Goal: Transaction & Acquisition: Purchase product/service

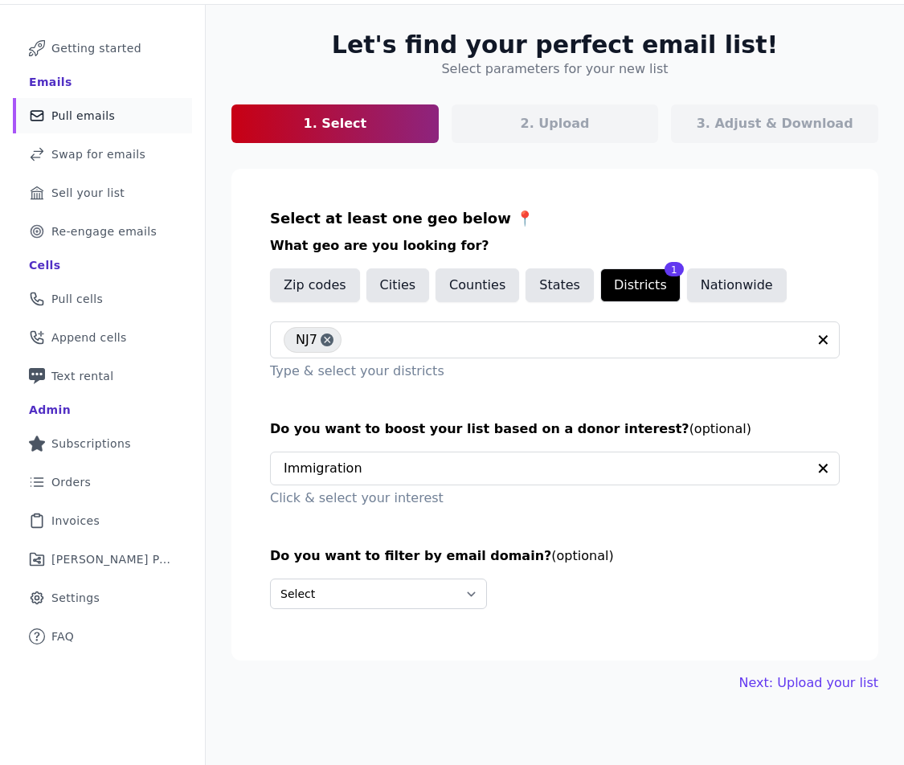
scroll to position [78, 0]
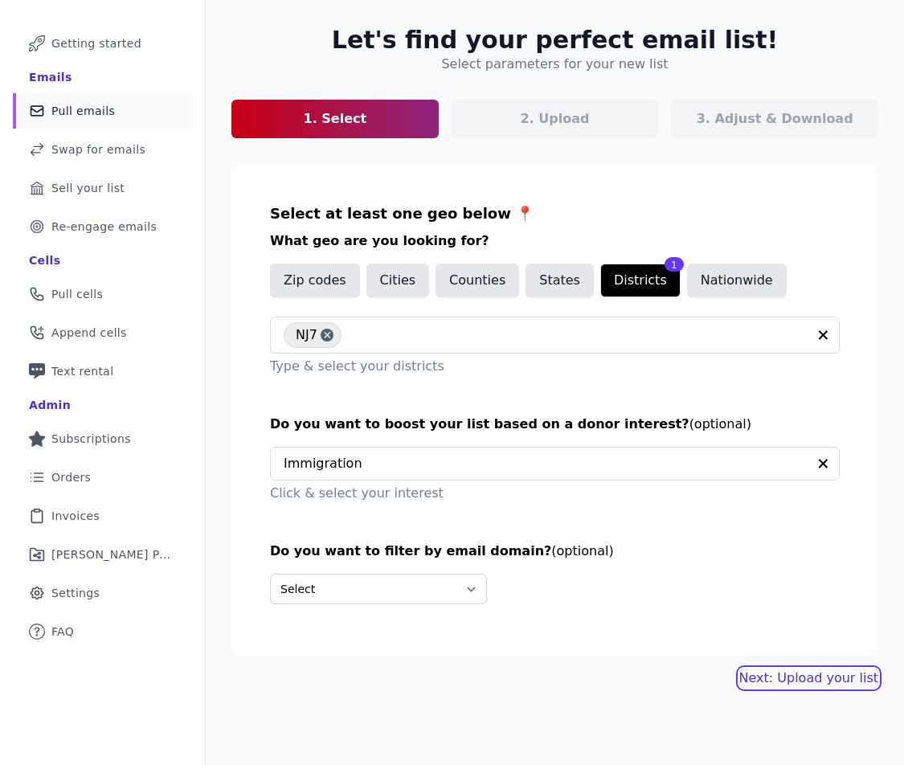
click at [798, 676] on link "Next: Upload your list" at bounding box center [808, 677] width 139 height 19
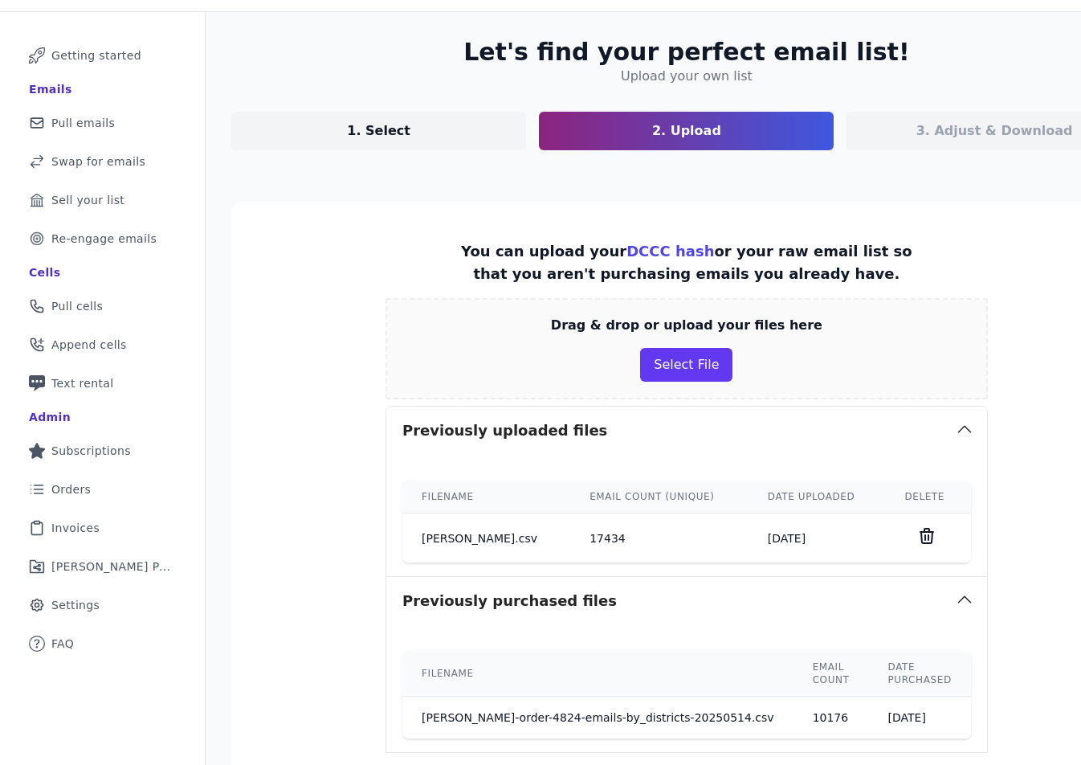
scroll to position [36, 0]
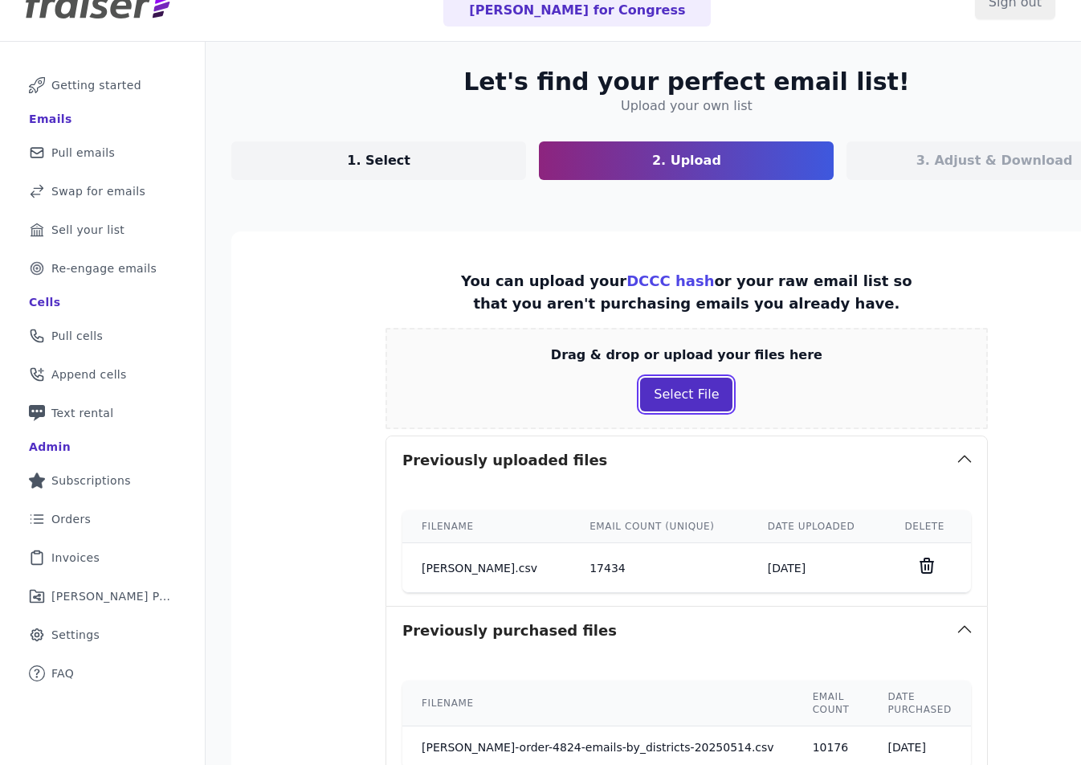
click at [660, 402] on button "Select File" at bounding box center [686, 395] width 92 height 34
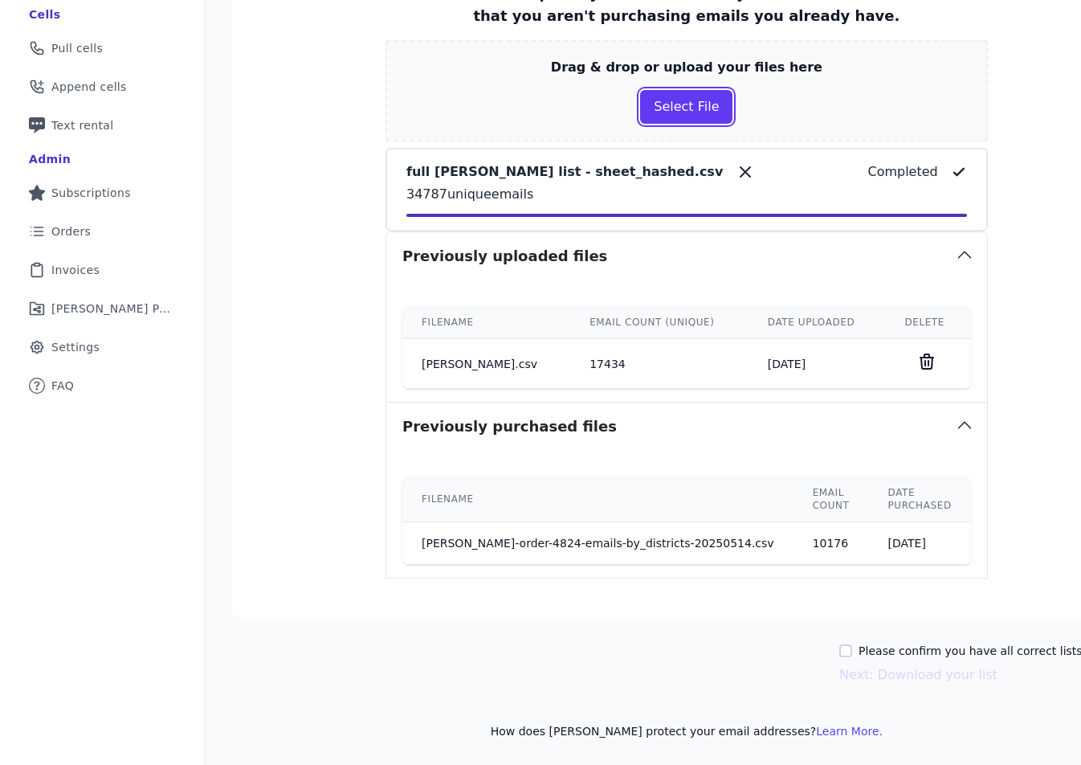
scroll to position [361, 0]
click at [859, 643] on label "Please confirm you have all correct lists uploaded." at bounding box center [1001, 651] width 284 height 16
click at [852, 644] on input "Please confirm you have all correct lists uploaded." at bounding box center [845, 650] width 13 height 13
checkbox input "true"
click at [859, 665] on button "Next: Download your list" at bounding box center [918, 674] width 158 height 19
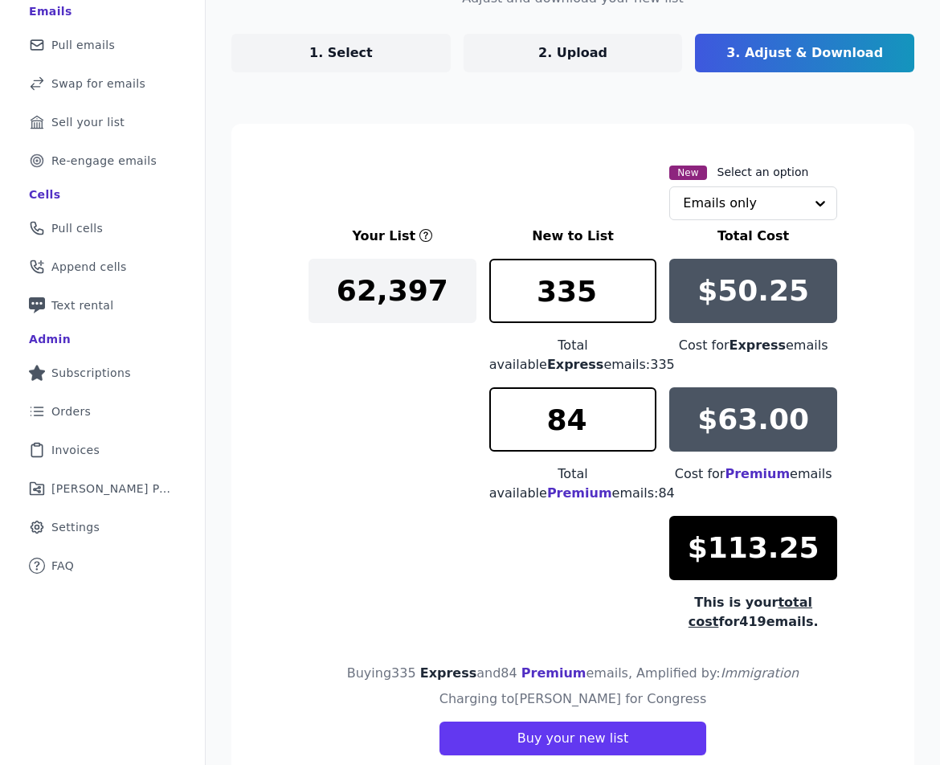
scroll to position [161, 0]
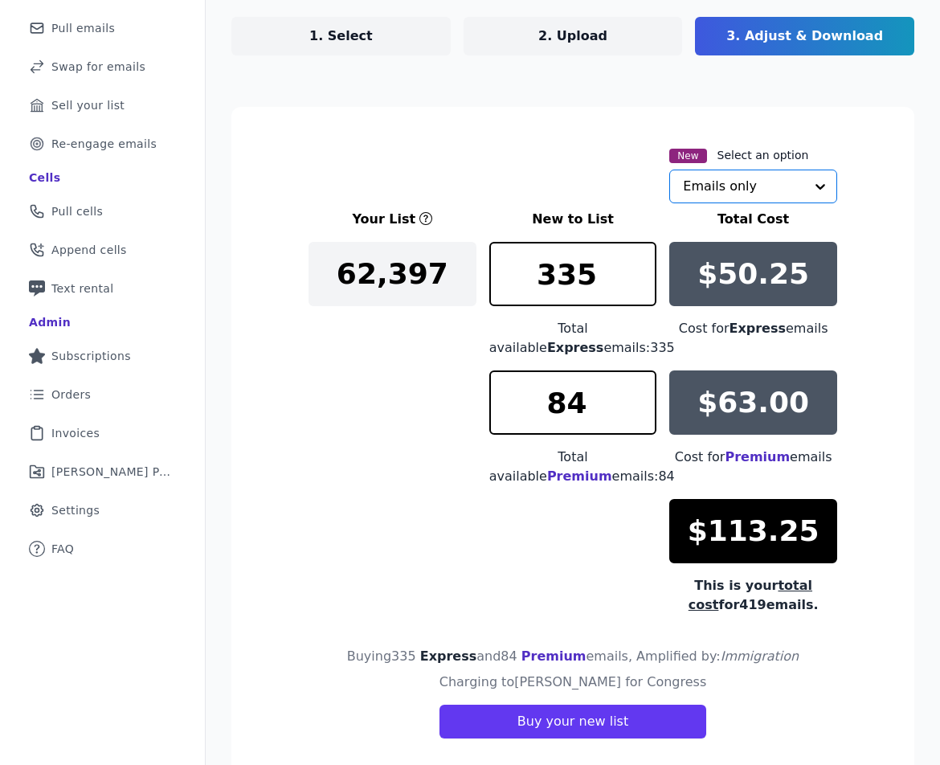
click at [738, 186] on input "text" at bounding box center [743, 186] width 121 height 32
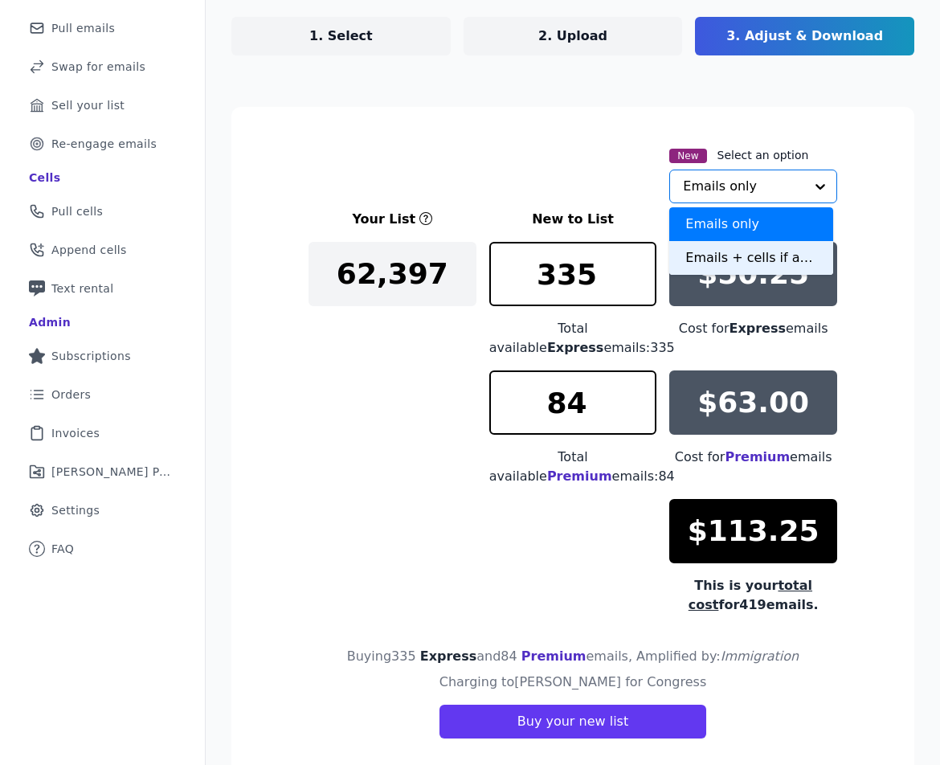
click at [691, 259] on div "Emails + cells if available" at bounding box center [751, 258] width 164 height 34
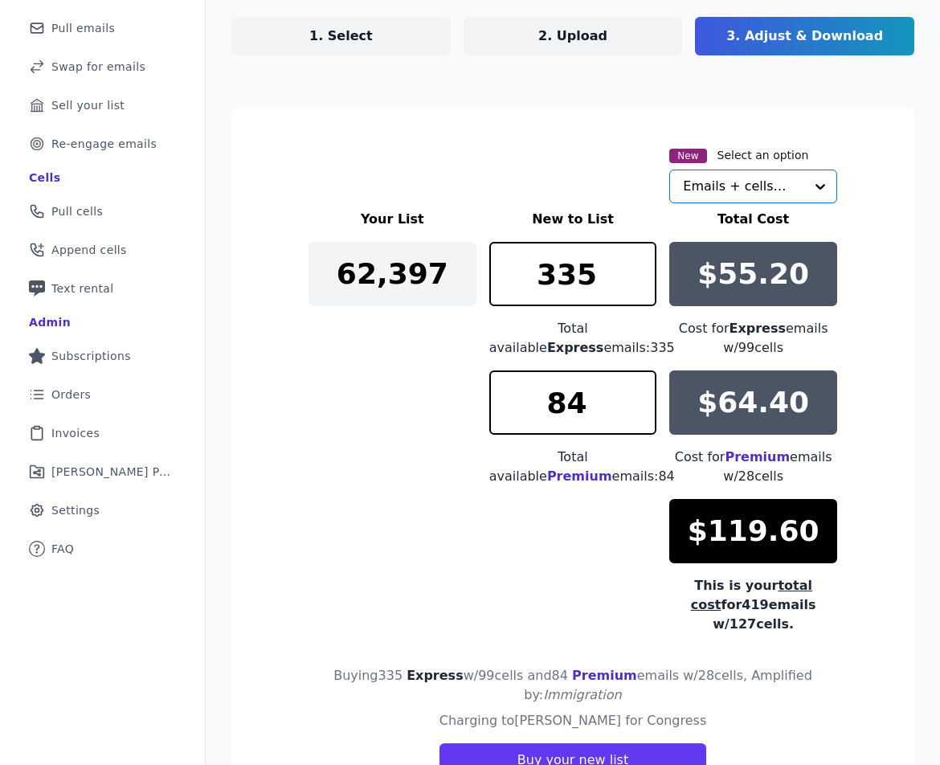
click at [595, 183] on div "New Select an option Option Emails + cells if available, selected. Select is fo…" at bounding box center [572, 174] width 529 height 58
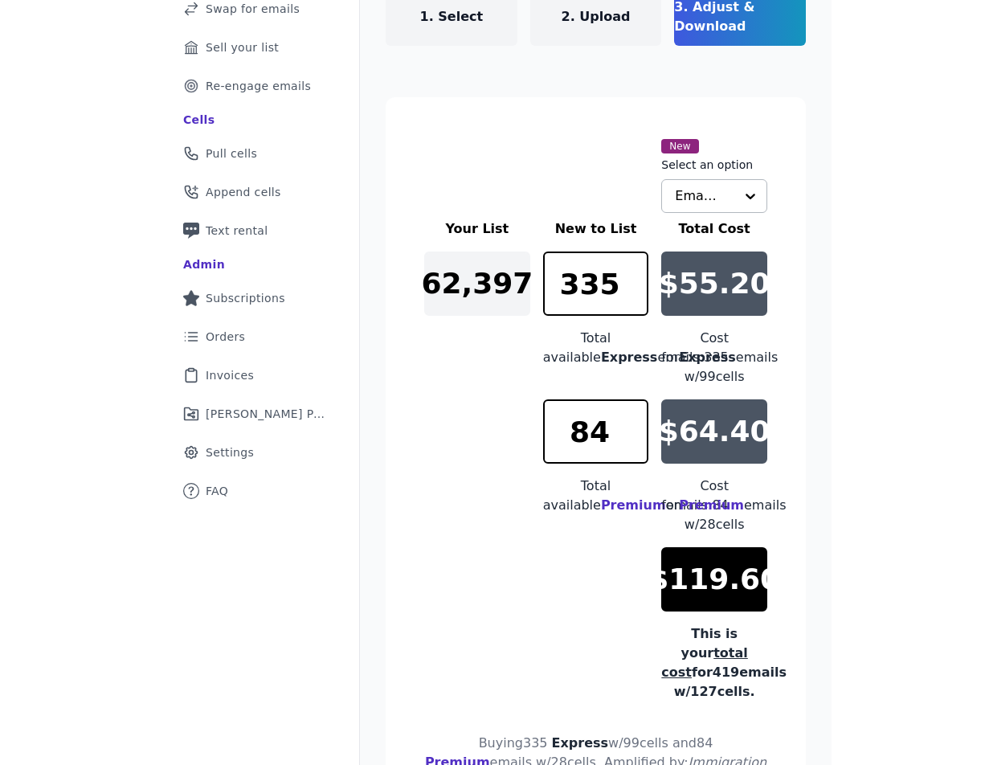
scroll to position [199, 0]
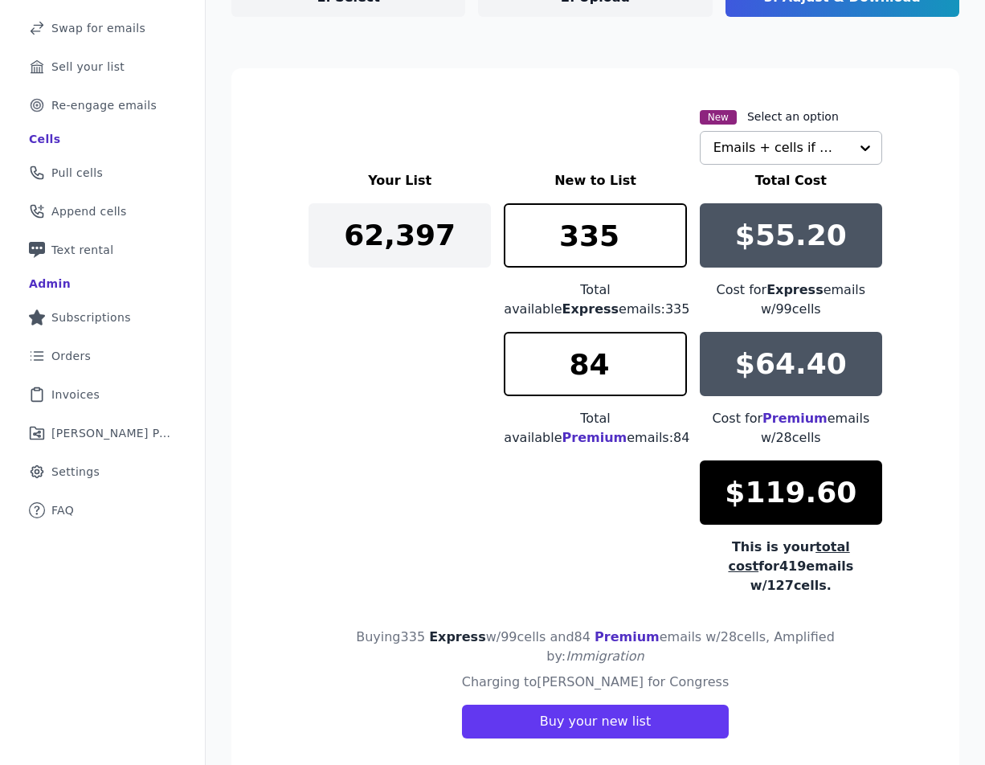
click at [892, 439] on section "New Select an option Emails + cells if available Your List New to List Total Co…" at bounding box center [595, 422] width 728 height 709
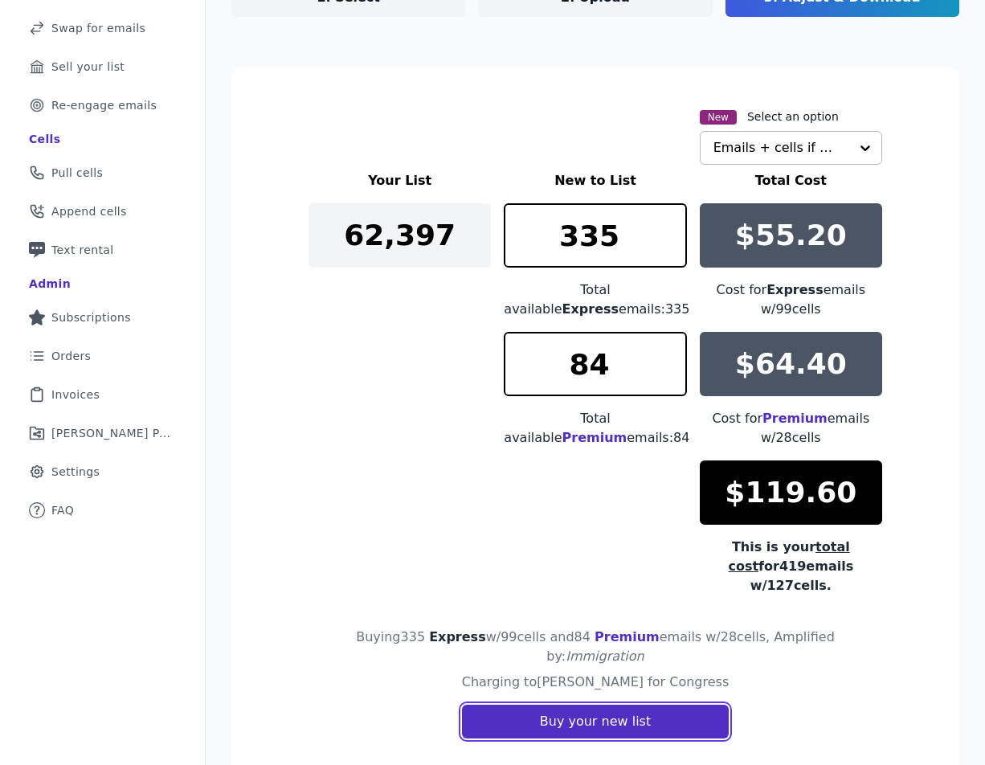
click at [636, 705] on button "Buy your new list" at bounding box center [595, 722] width 267 height 34
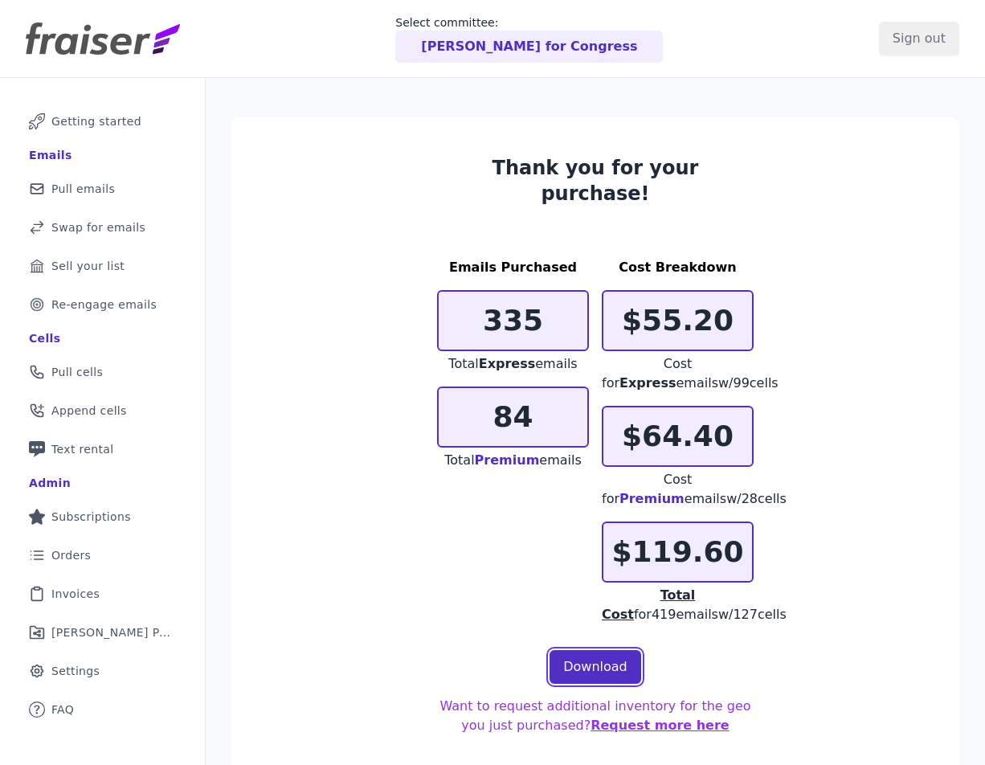
click at [586, 650] on link "Download" at bounding box center [595, 667] width 92 height 34
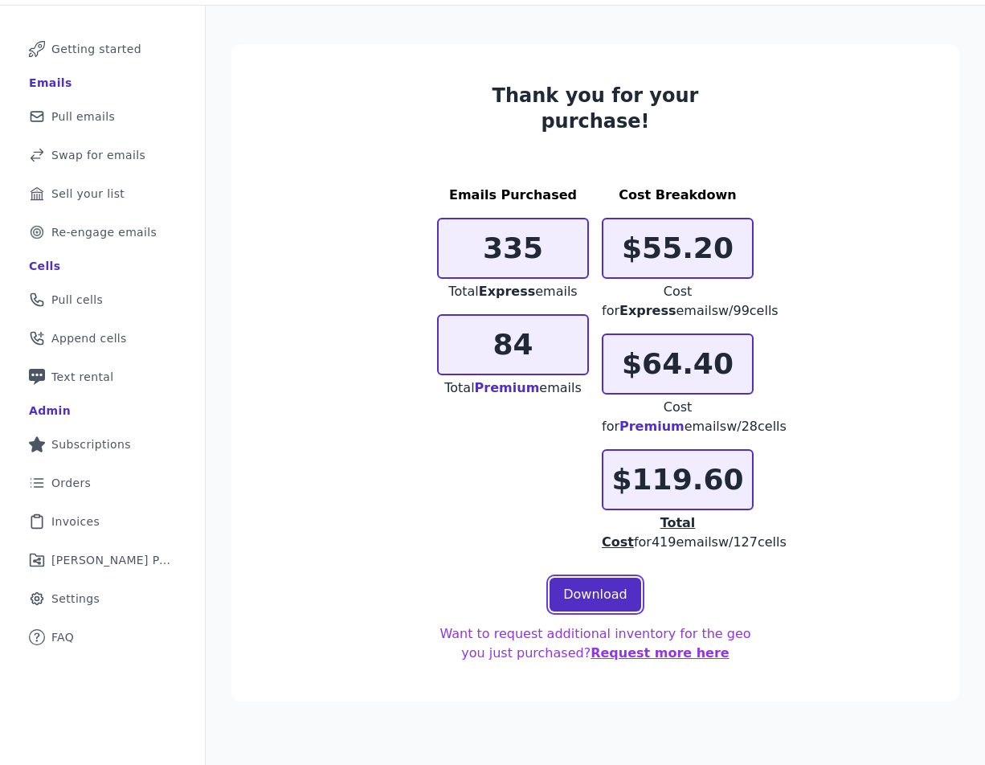
scroll to position [78, 0]
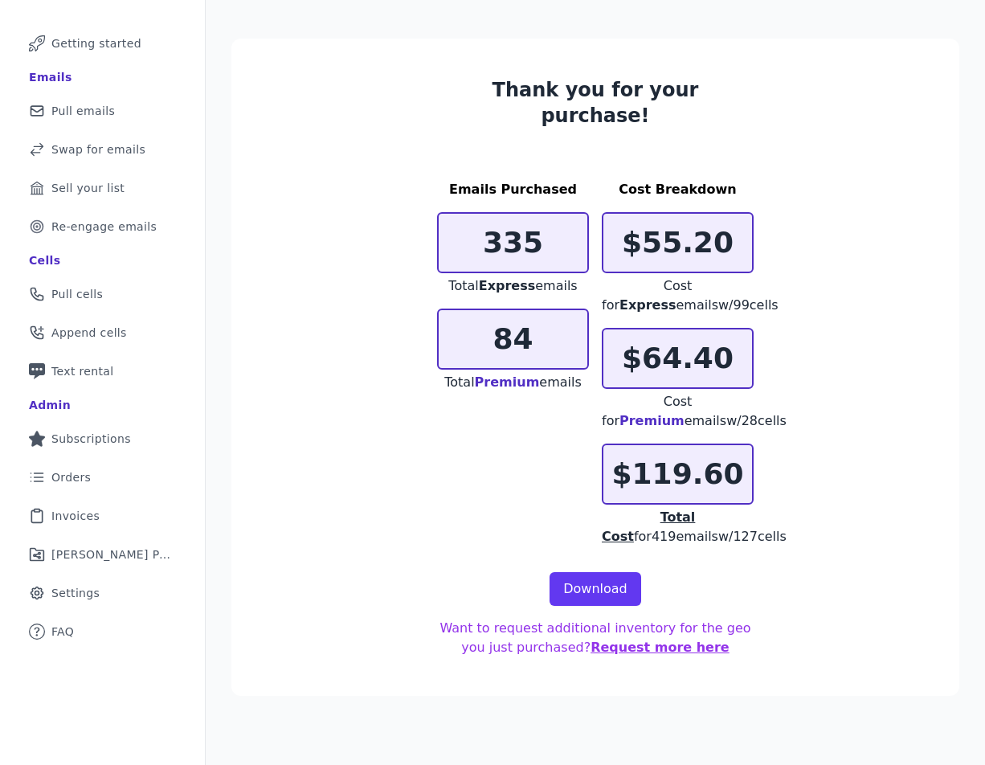
click at [672, 638] on button "Request more here" at bounding box center [659, 647] width 139 height 19
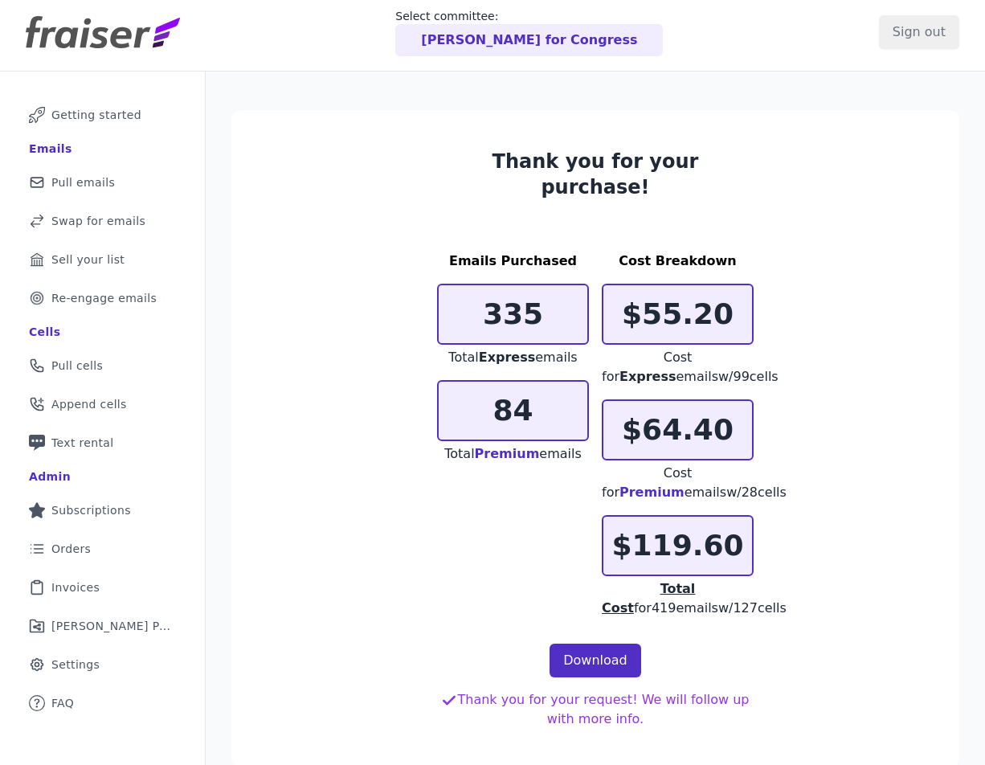
scroll to position [0, 0]
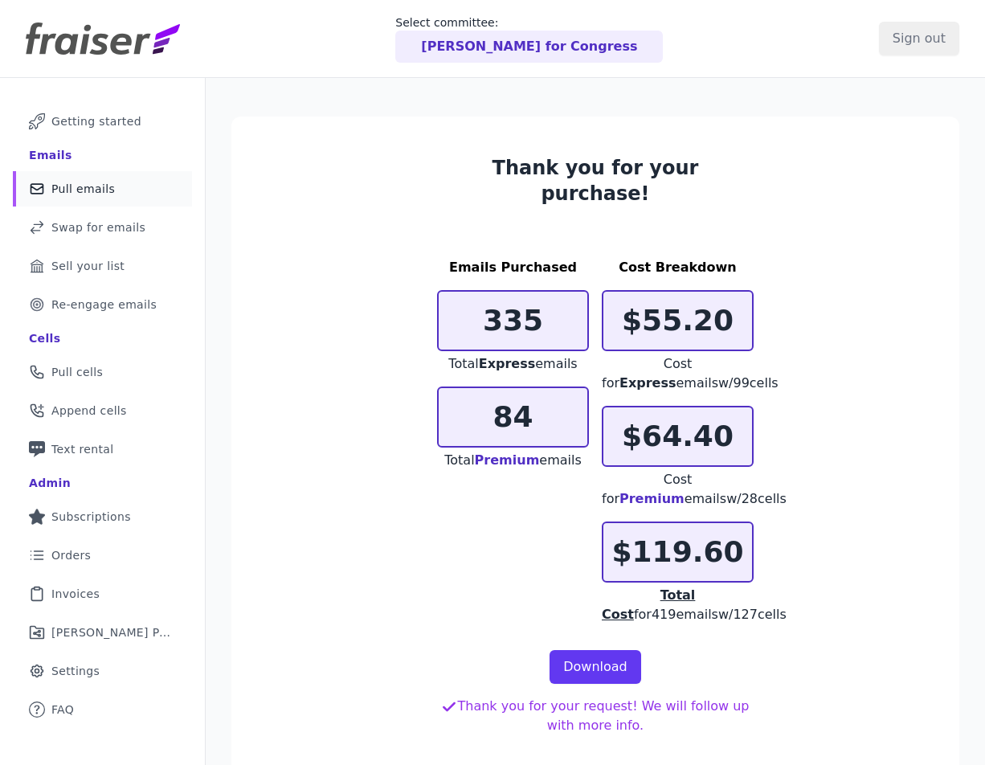
click at [94, 189] on span "Pull emails" at bounding box center [82, 189] width 63 height 16
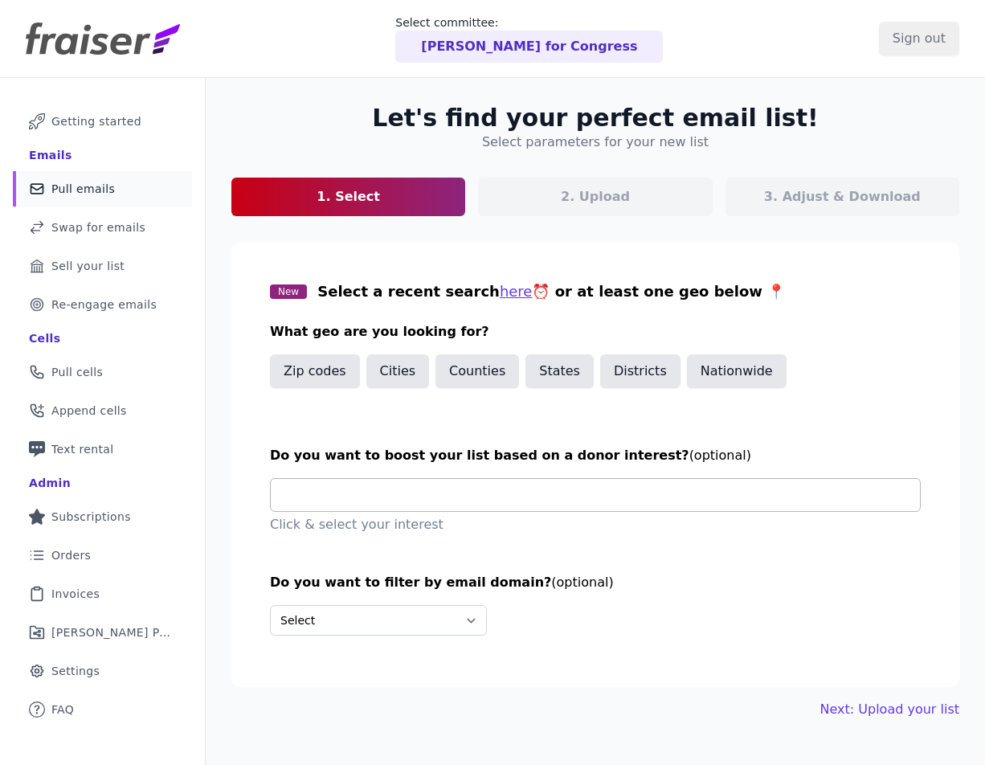
click at [431, 496] on input "text" at bounding box center [602, 495] width 636 height 32
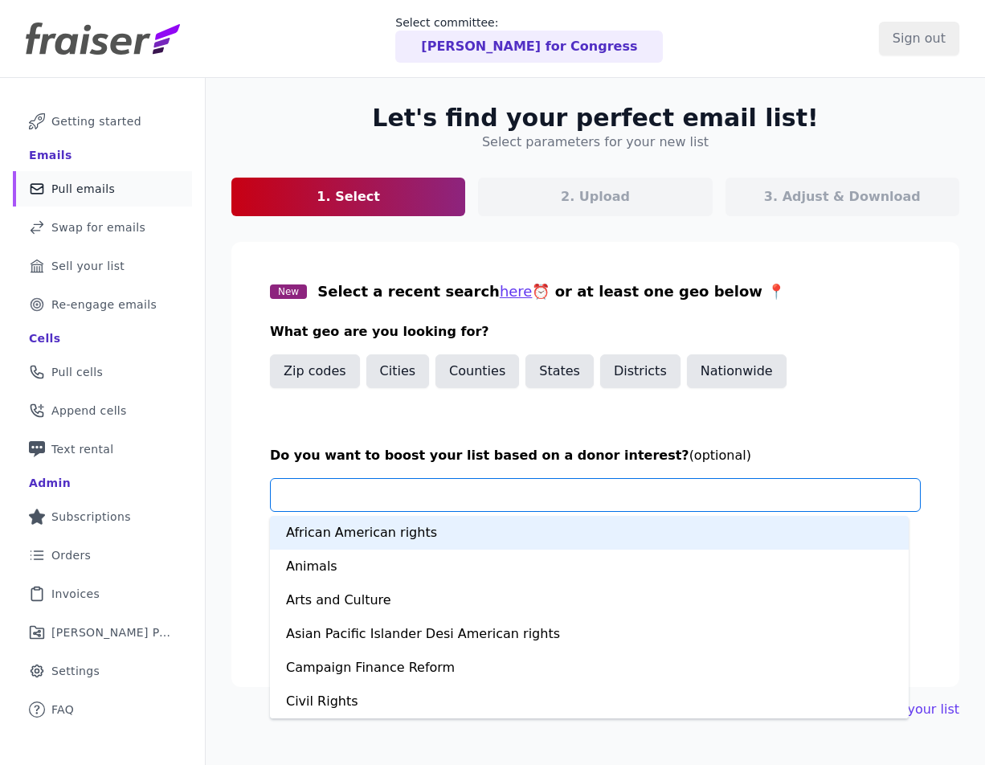
click at [444, 441] on section "New Select a recent search here ⏰ or at least one geo below 📍 What geo are you …" at bounding box center [595, 464] width 728 height 445
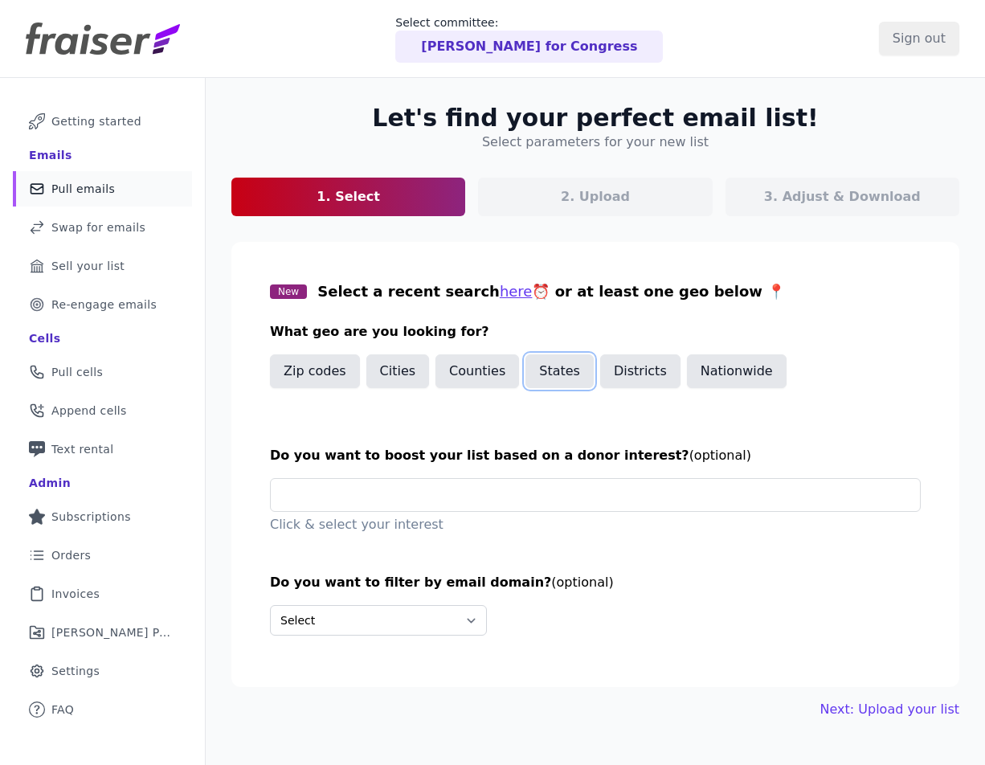
click at [545, 369] on button "States" at bounding box center [559, 371] width 68 height 34
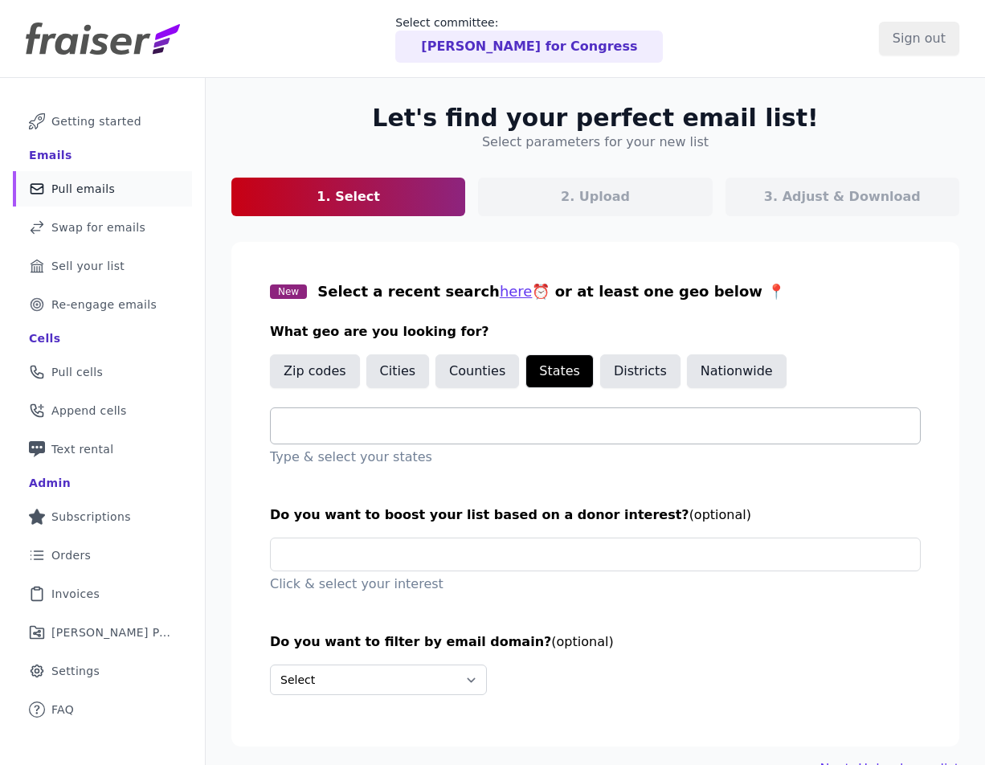
click at [426, 436] on div at bounding box center [602, 425] width 636 height 35
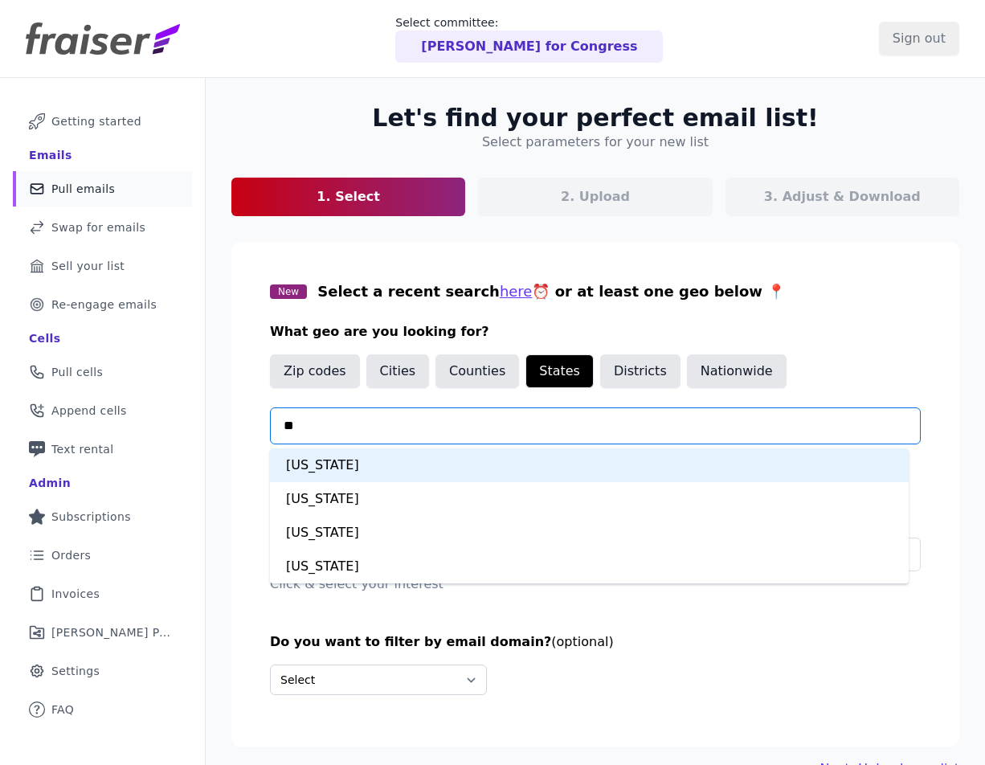
type input "***"
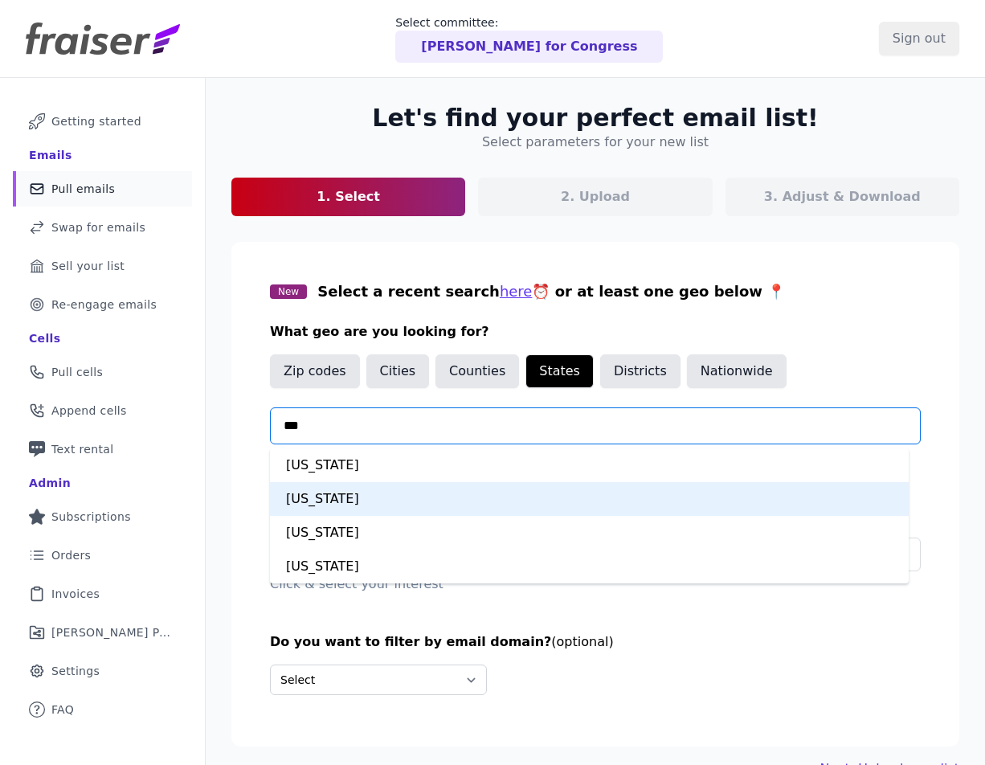
click at [419, 500] on div "[US_STATE]" at bounding box center [589, 499] width 639 height 34
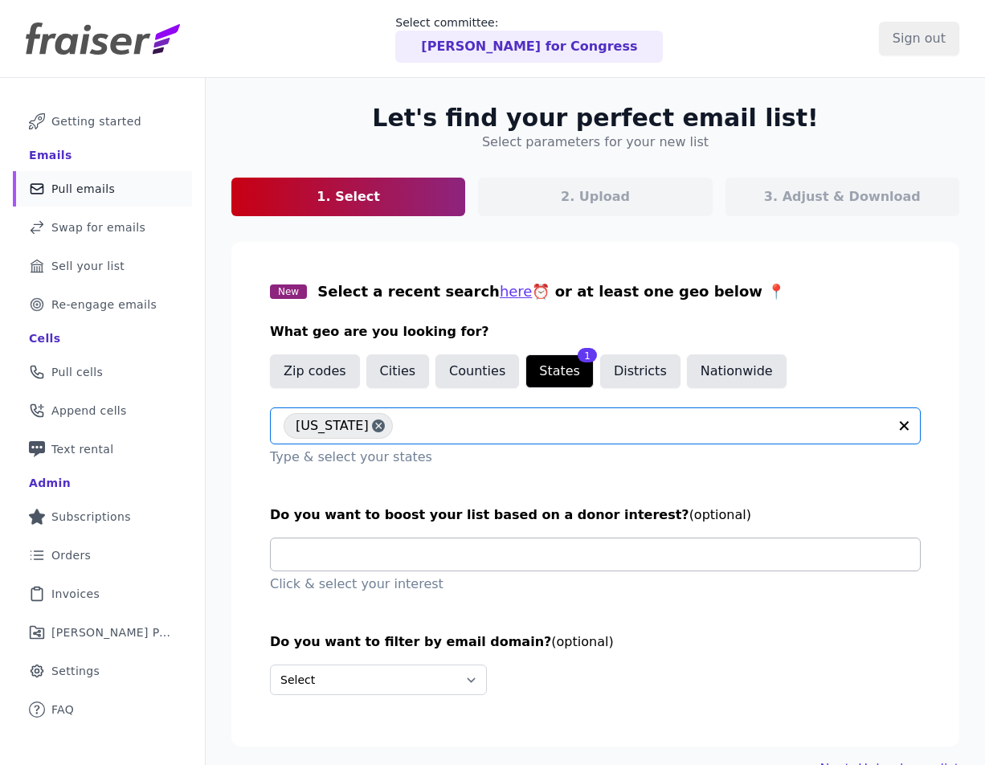
click at [509, 568] on input "text" at bounding box center [602, 554] width 636 height 32
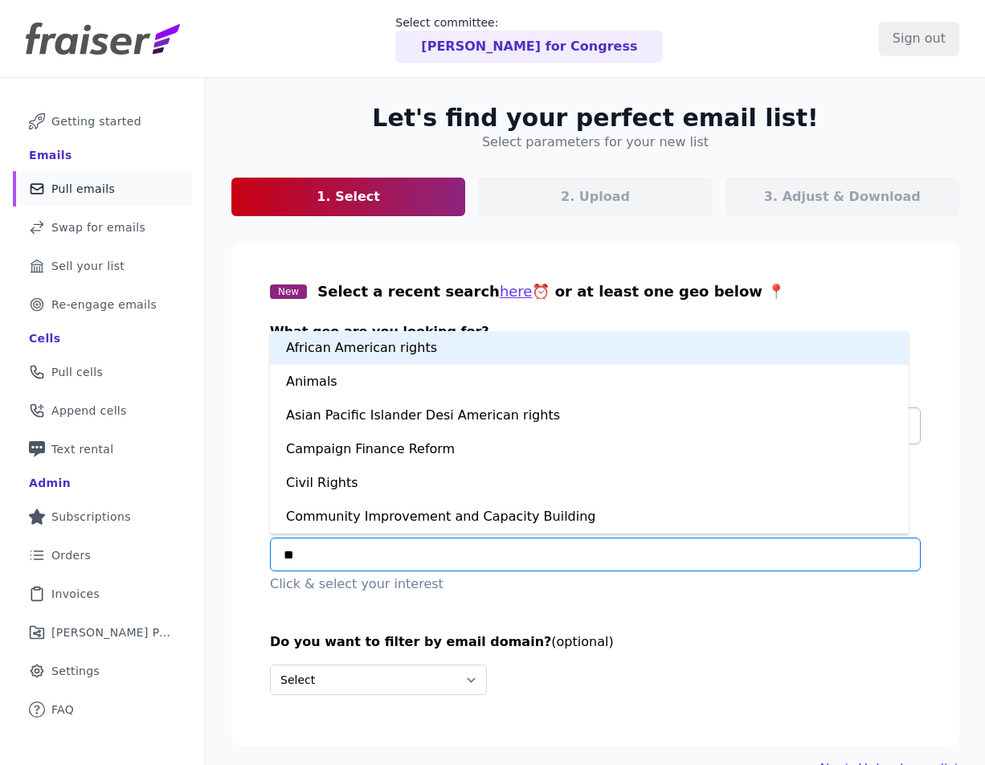
type input "***"
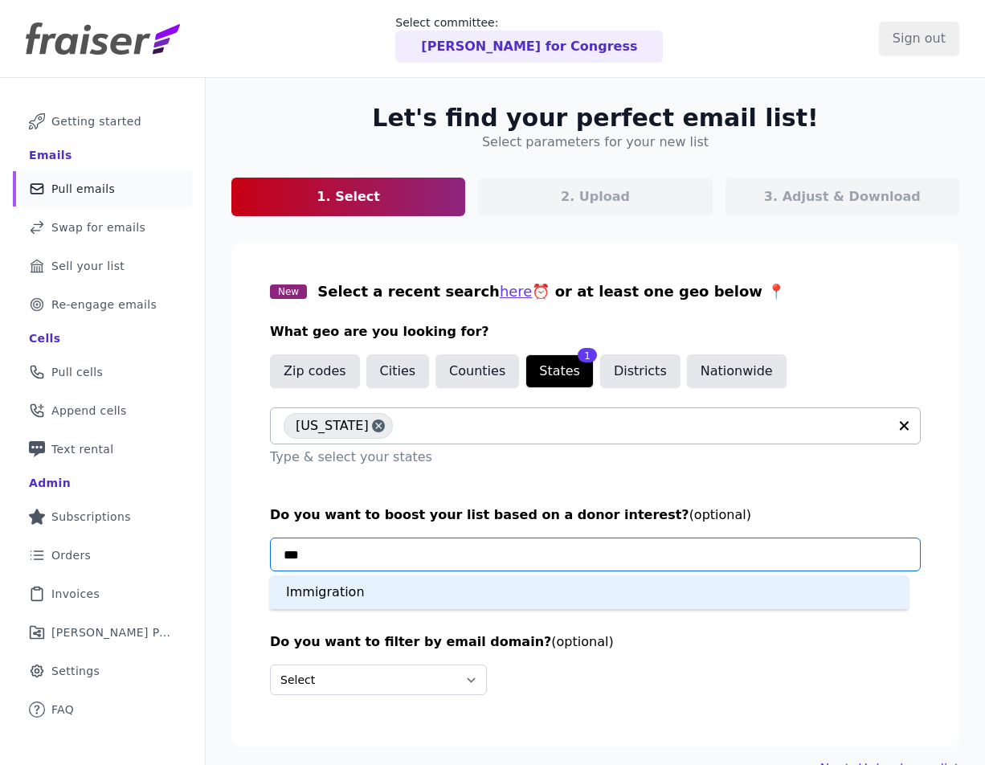
click at [489, 597] on div "Immigration" at bounding box center [589, 592] width 639 height 34
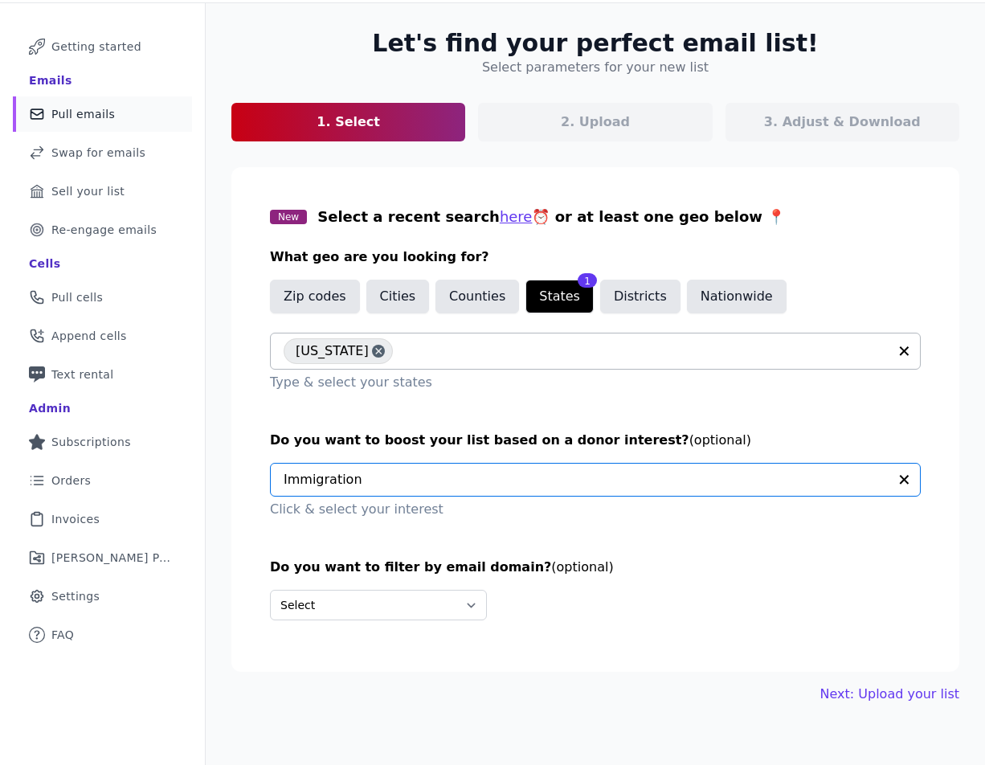
scroll to position [78, 0]
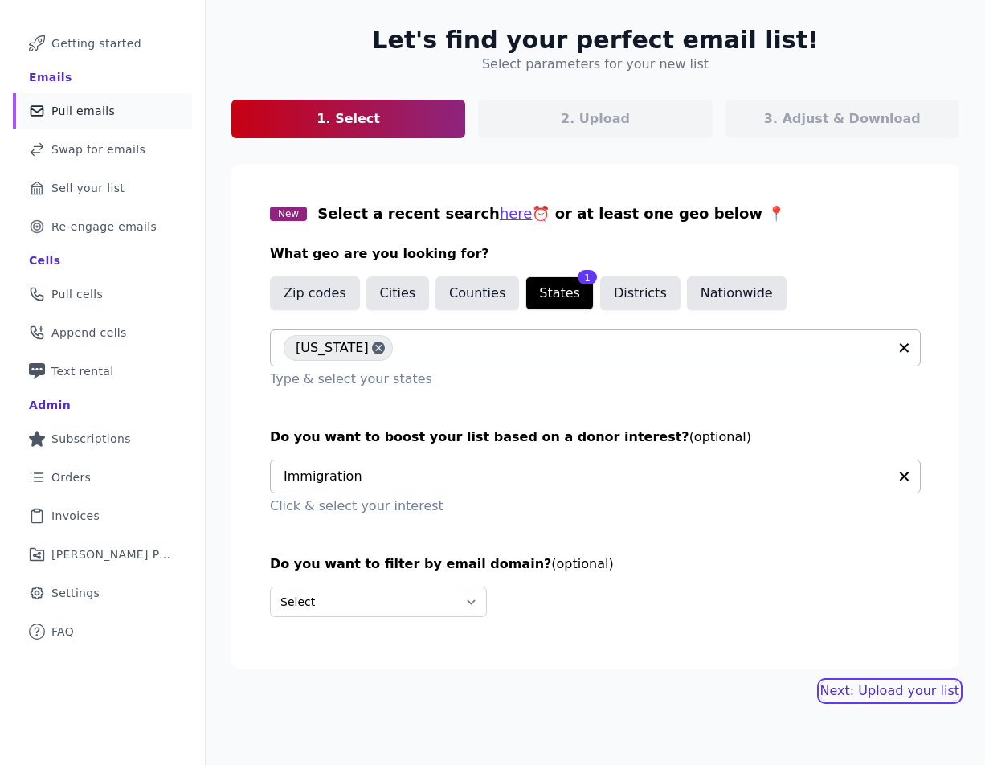
click at [896, 688] on link "Next: Upload your list" at bounding box center [889, 690] width 139 height 19
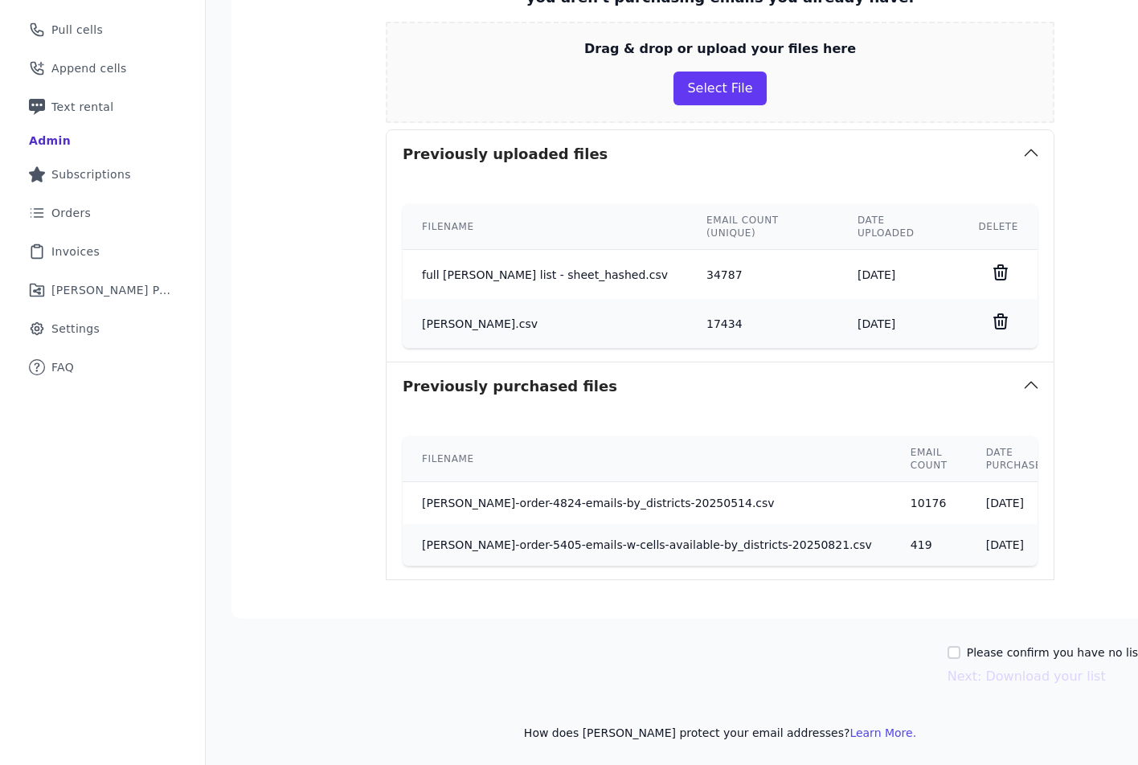
scroll to position [343, 0]
click at [984, 643] on label "Please confirm you have no lists to upload." at bounding box center [1087, 651] width 242 height 16
click at [960, 645] on input "Please confirm you have no lists to upload." at bounding box center [953, 651] width 13 height 13
checkbox input "true"
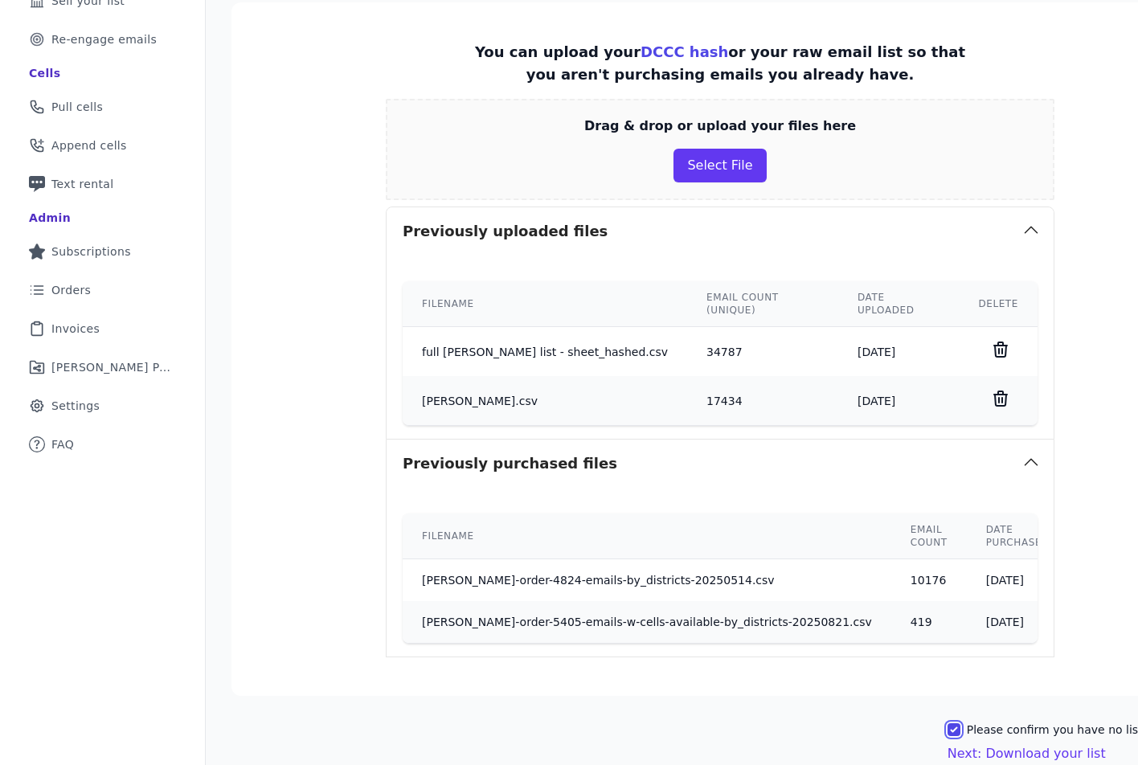
scroll to position [263, 0]
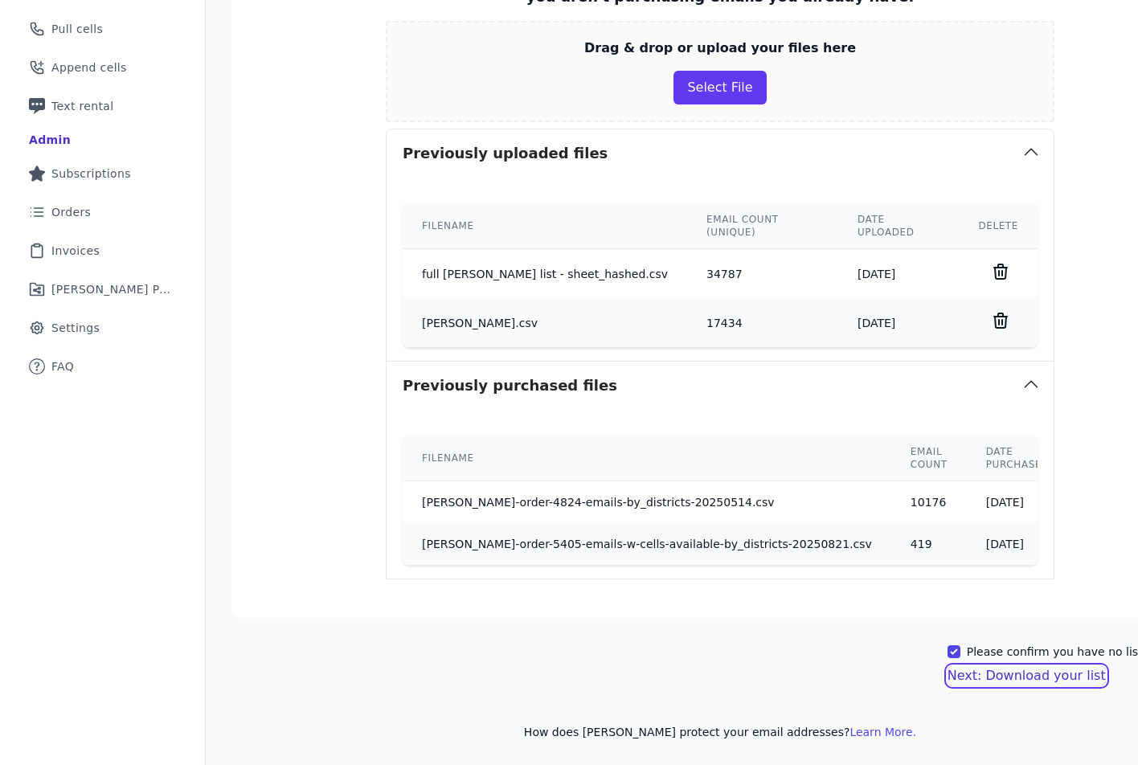
click at [984, 666] on button "Next: Download your list" at bounding box center [1026, 675] width 158 height 19
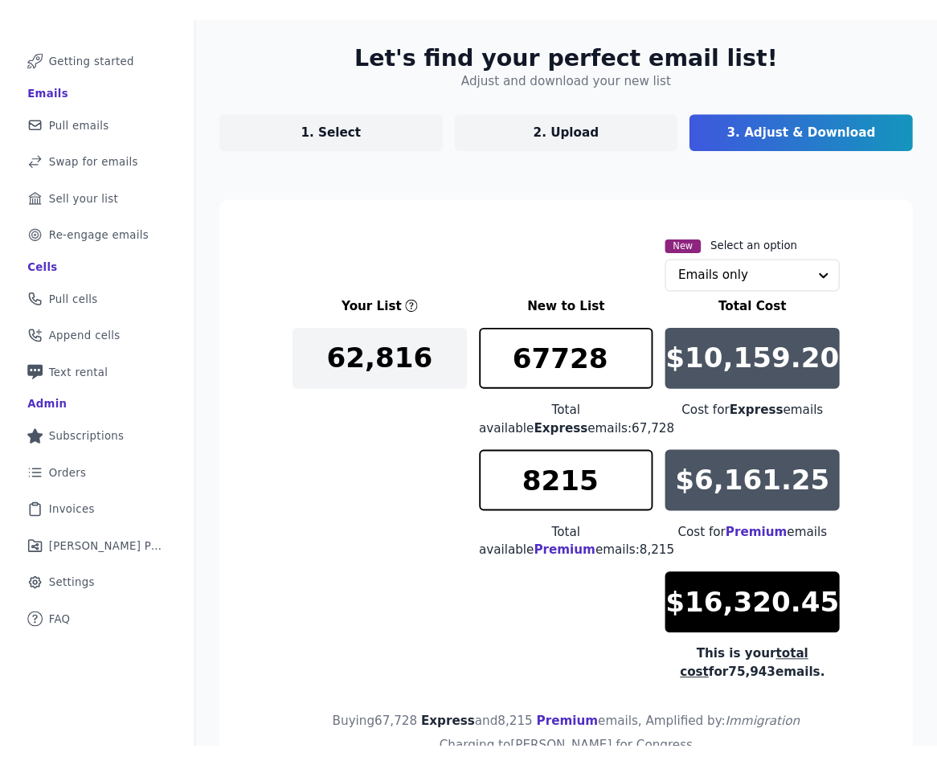
scroll to position [199, 0]
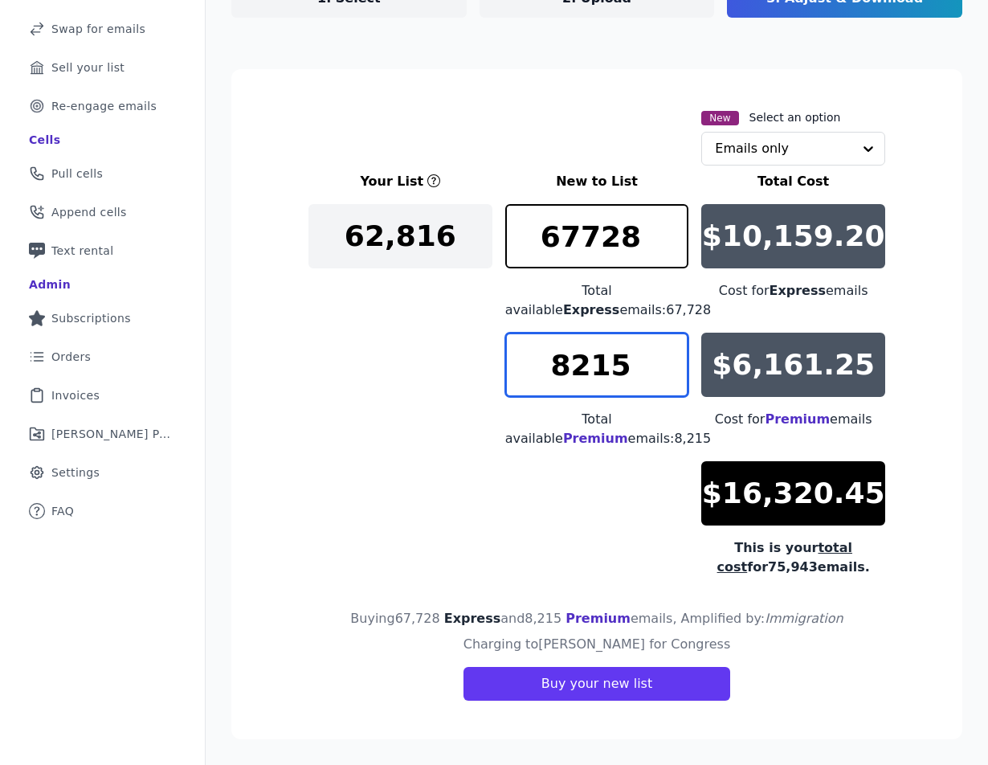
click at [598, 353] on input "8215" at bounding box center [597, 365] width 184 height 64
type input "500"
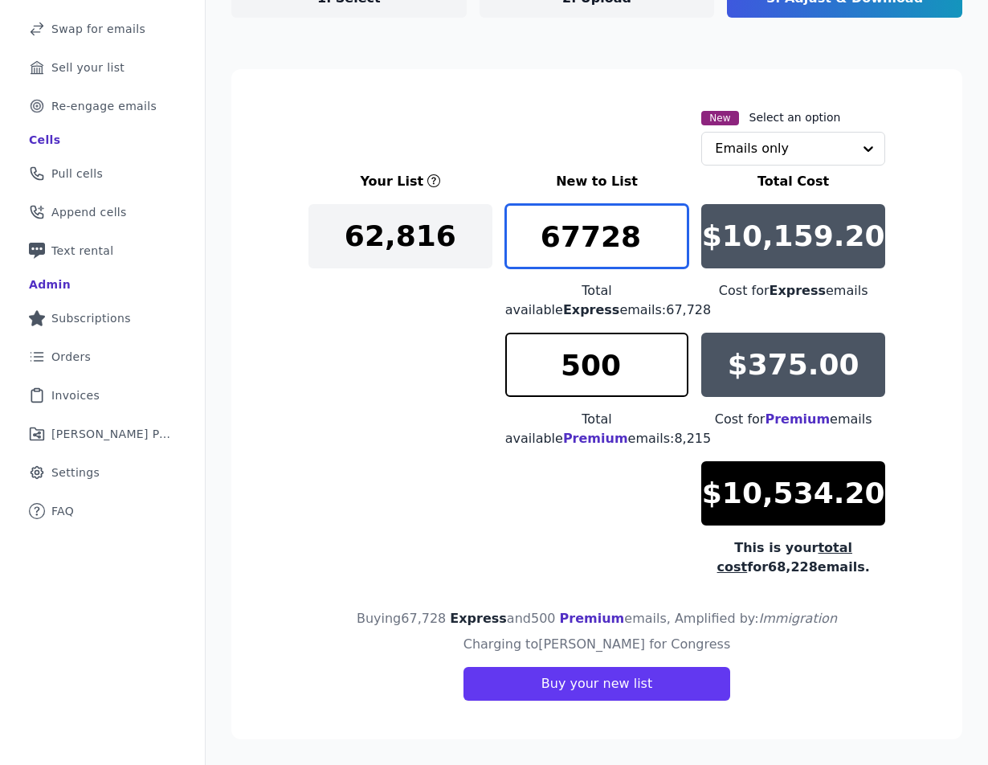
click at [606, 235] on input "67728" at bounding box center [597, 236] width 184 height 64
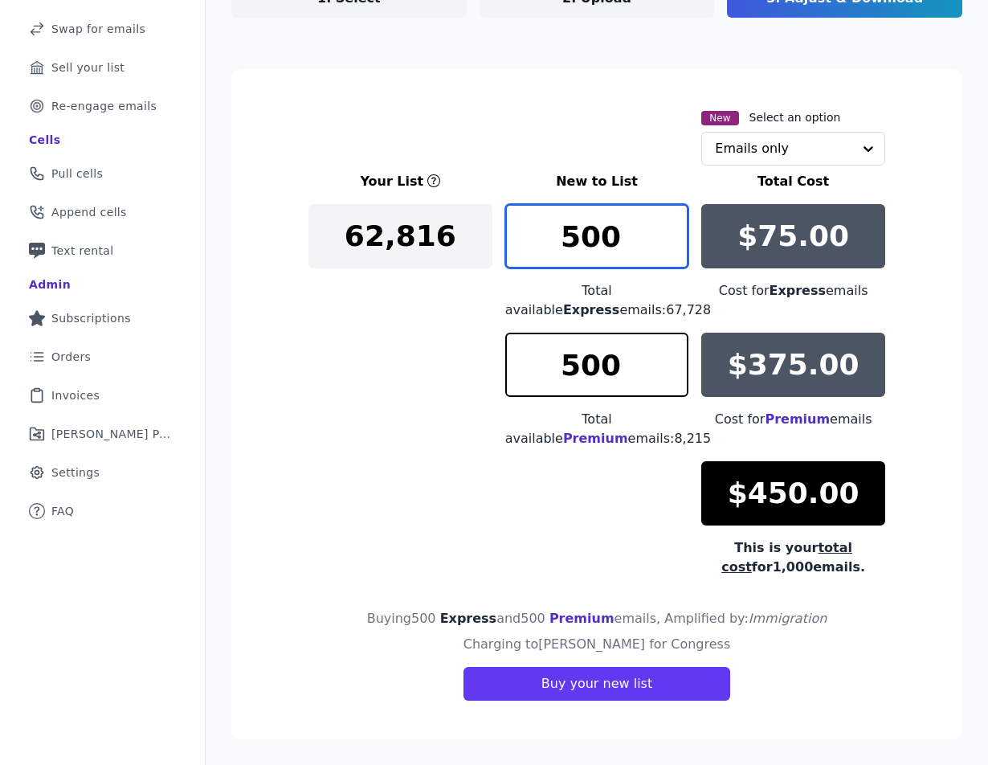
click at [598, 242] on input "500" at bounding box center [597, 236] width 184 height 64
click at [598, 242] on input "700" at bounding box center [597, 236] width 184 height 64
type input "1000"
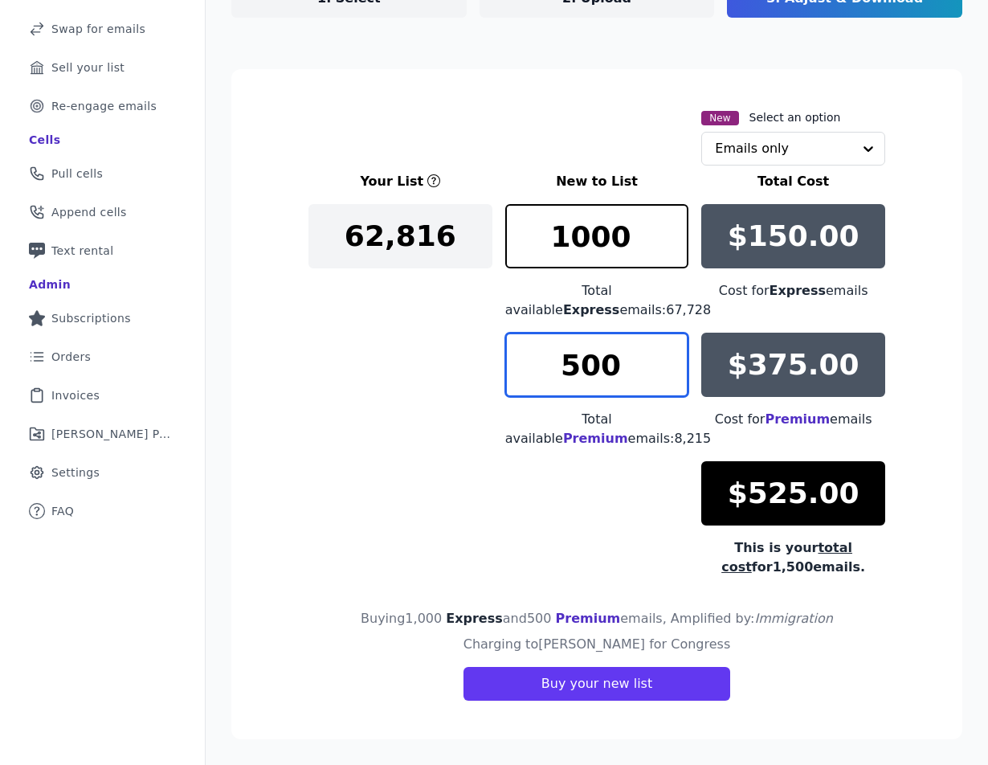
click at [571, 372] on input "500" at bounding box center [597, 365] width 184 height 64
type input "1"
type input "700"
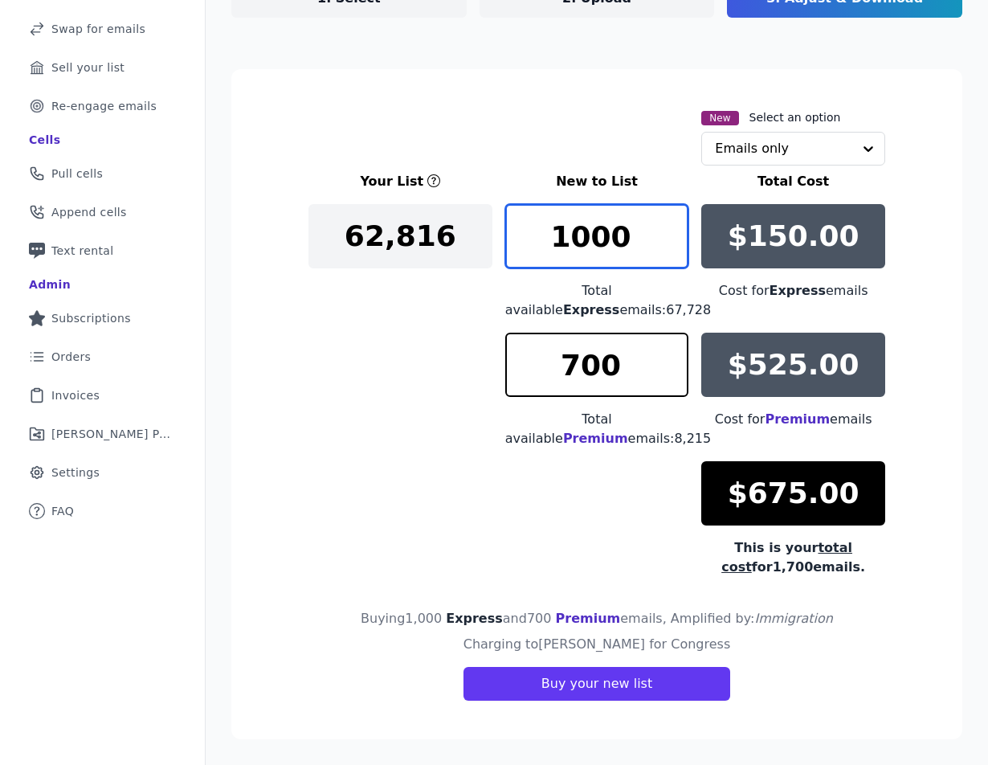
click at [583, 242] on input "1000" at bounding box center [597, 236] width 184 height 64
type input "1"
type input "2"
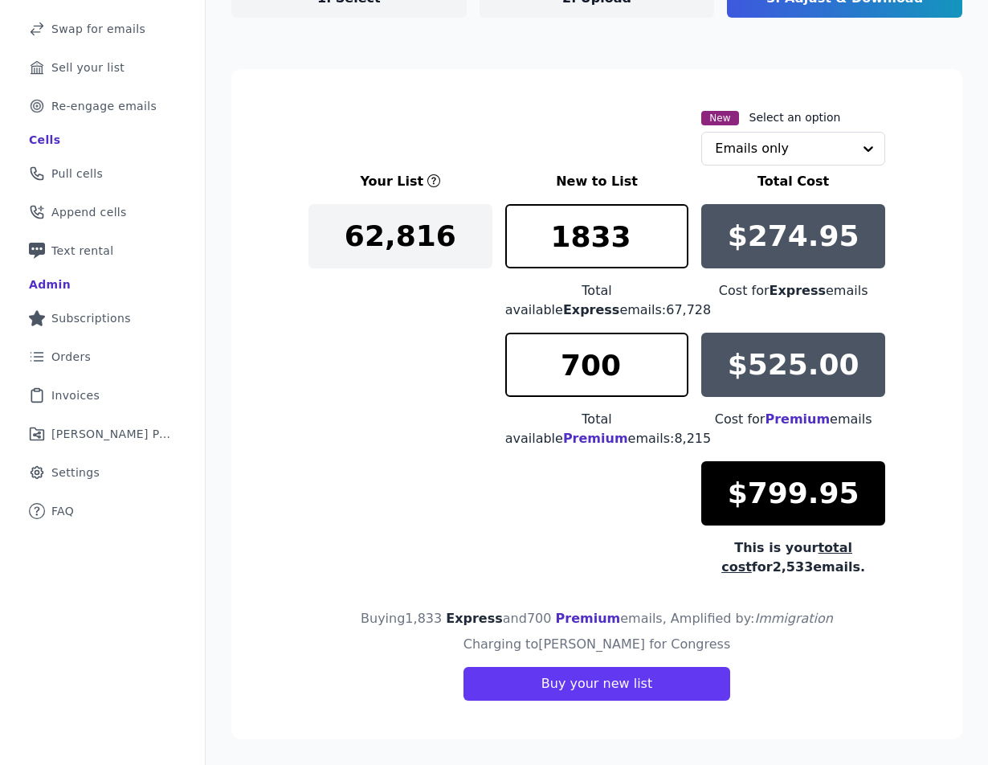
click at [398, 463] on div "Your List New to List Total Cost 62,816 1833 Total available Express emails: 67…" at bounding box center [596, 374] width 577 height 405
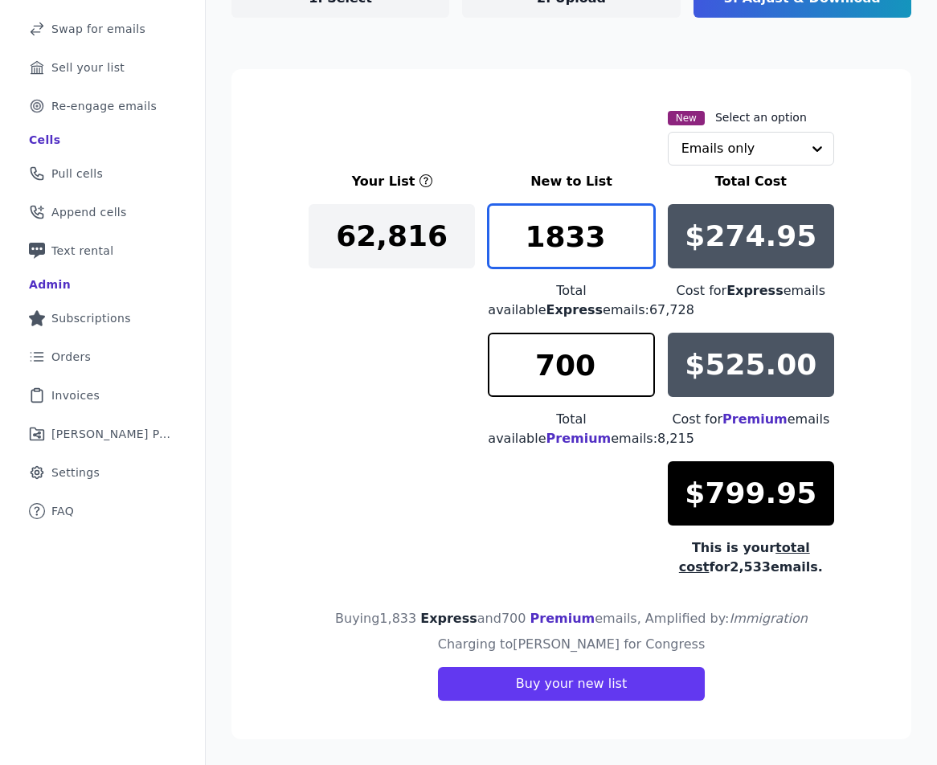
click at [602, 246] on input "1833" at bounding box center [571, 236] width 166 height 64
click at [631, 223] on input "1834" at bounding box center [571, 236] width 166 height 64
click at [631, 223] on input "1835" at bounding box center [571, 236] width 166 height 64
type input "1836"
click at [631, 223] on input "1836" at bounding box center [571, 236] width 166 height 64
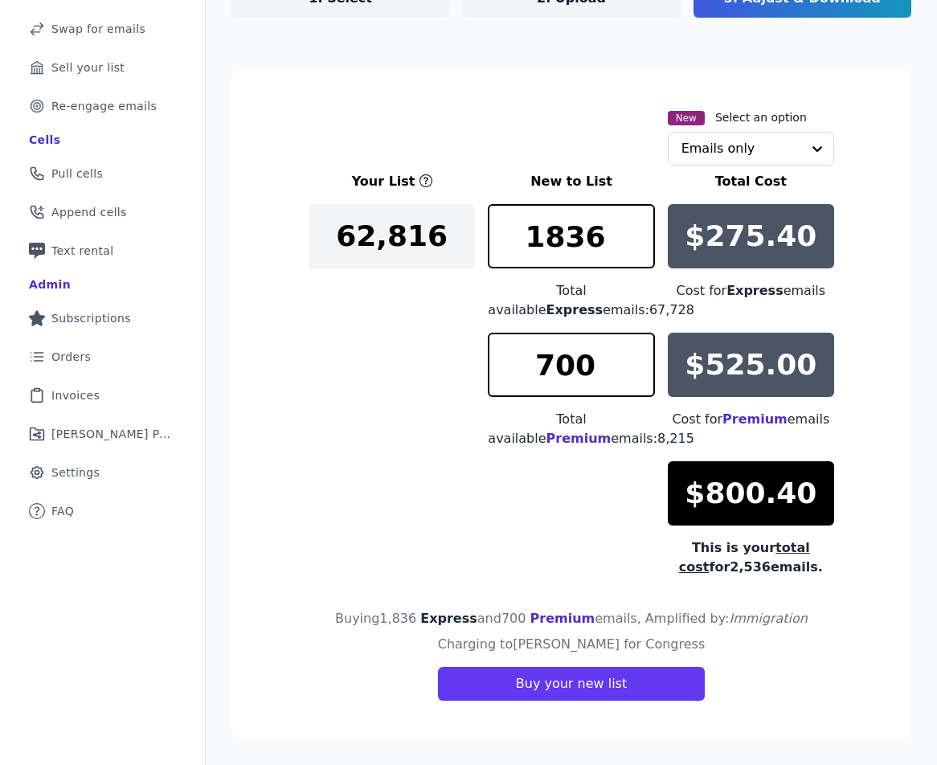
click at [503, 509] on div "Your List New to List Total Cost 62,816 1836 Total available Express emails: 67…" at bounding box center [570, 374] width 525 height 405
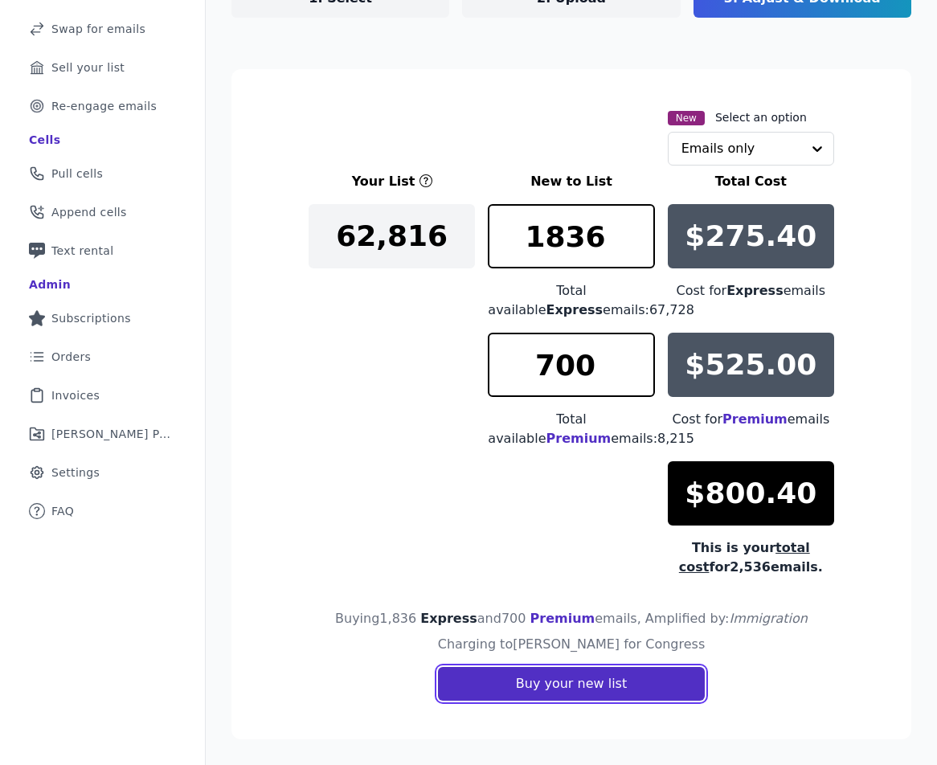
click at [589, 691] on button "Buy your new list" at bounding box center [571, 684] width 267 height 34
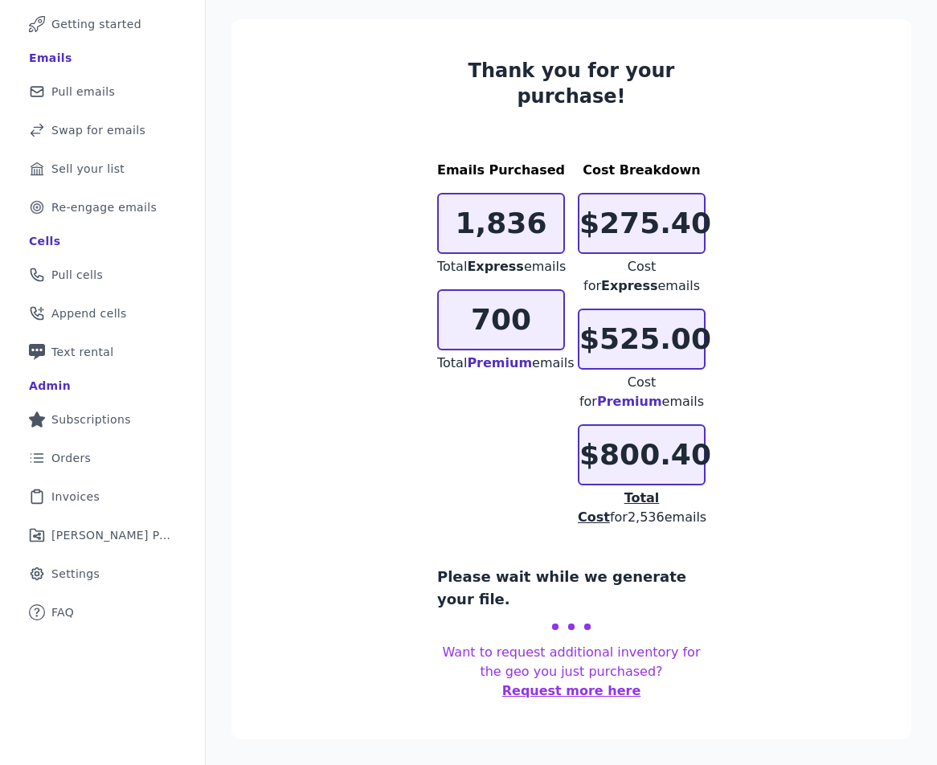
scroll to position [78, 0]
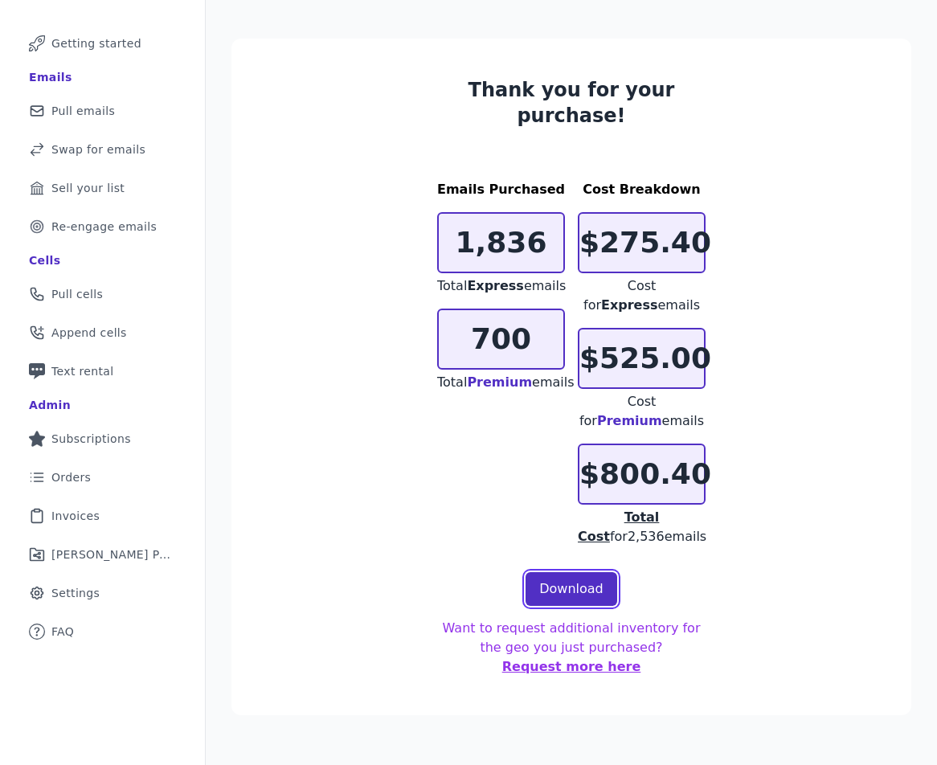
click at [562, 587] on link "Download" at bounding box center [571, 589] width 92 height 34
click at [94, 116] on span "Pull emails" at bounding box center [82, 111] width 63 height 16
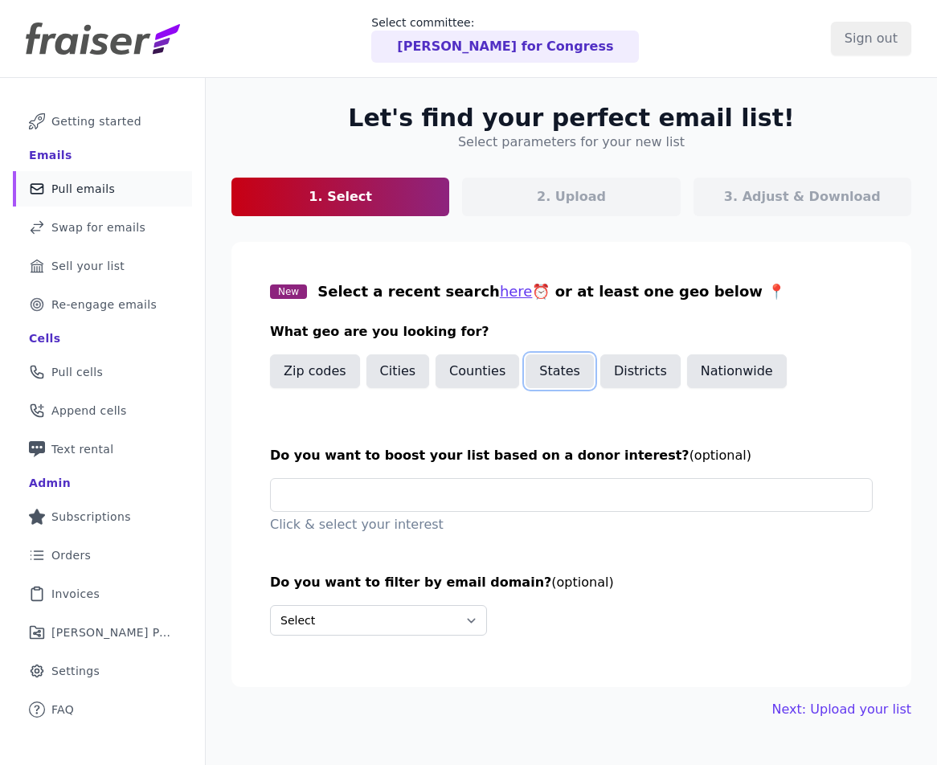
click at [564, 373] on button "States" at bounding box center [559, 371] width 68 height 34
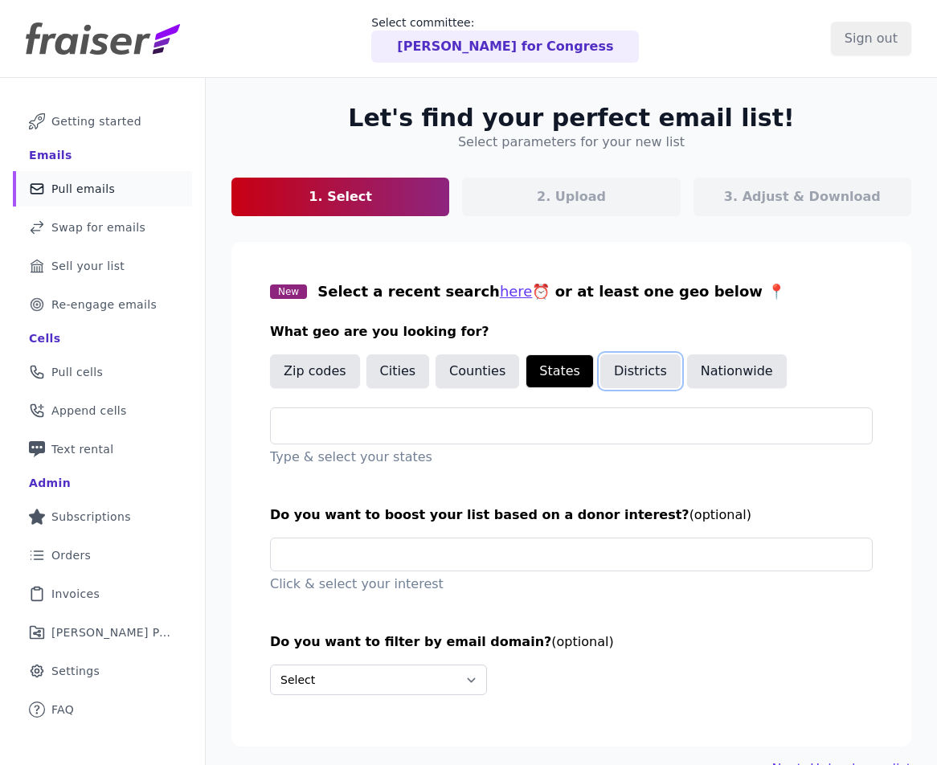
click at [632, 370] on button "Districts" at bounding box center [640, 371] width 80 height 34
click at [586, 426] on input "text" at bounding box center [578, 425] width 588 height 19
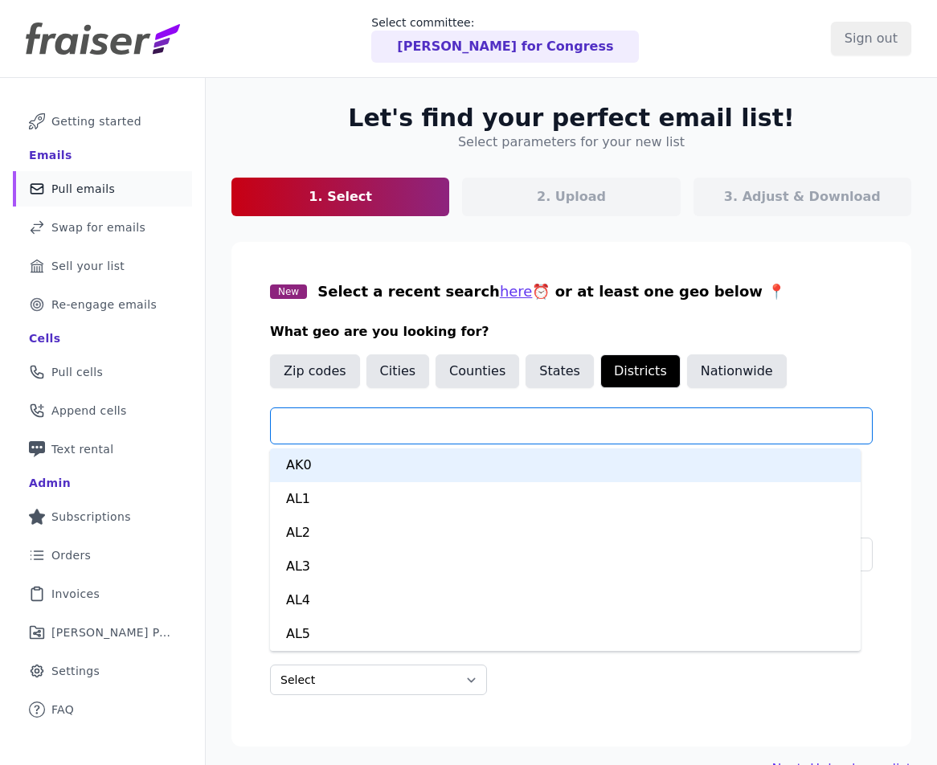
type input "*"
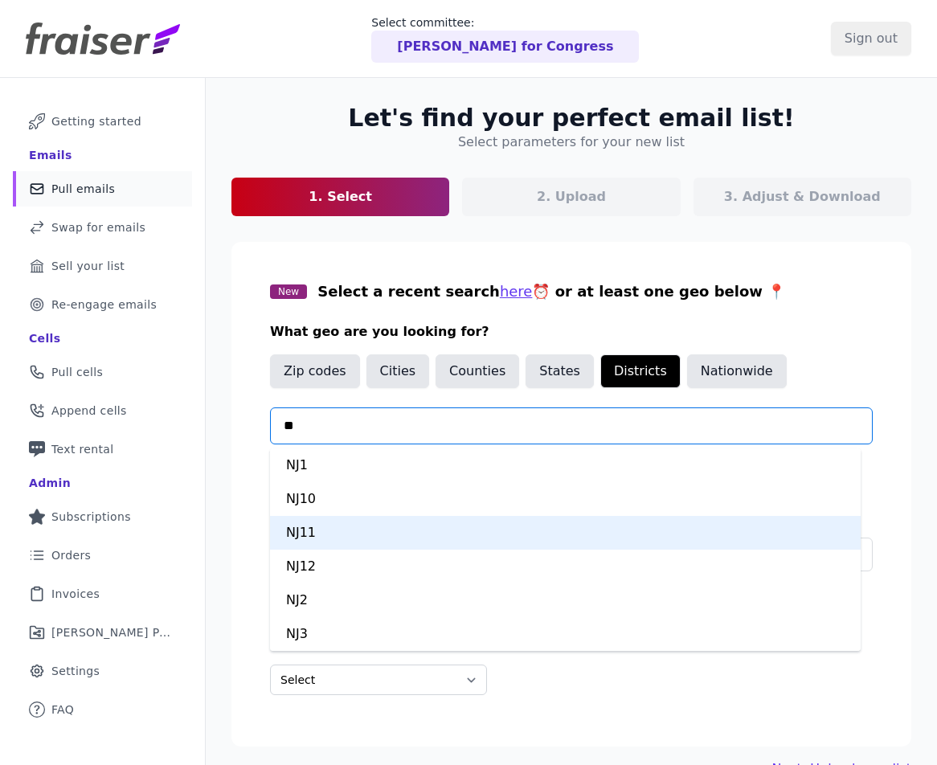
type input "***"
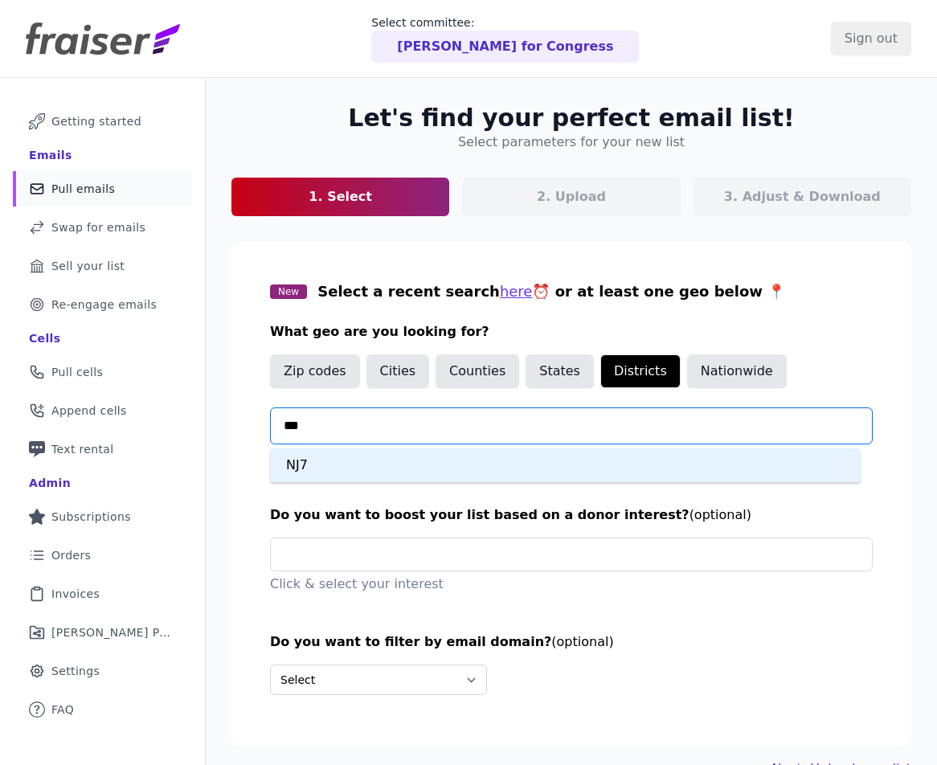
click at [363, 478] on div "NJ7" at bounding box center [565, 465] width 590 height 34
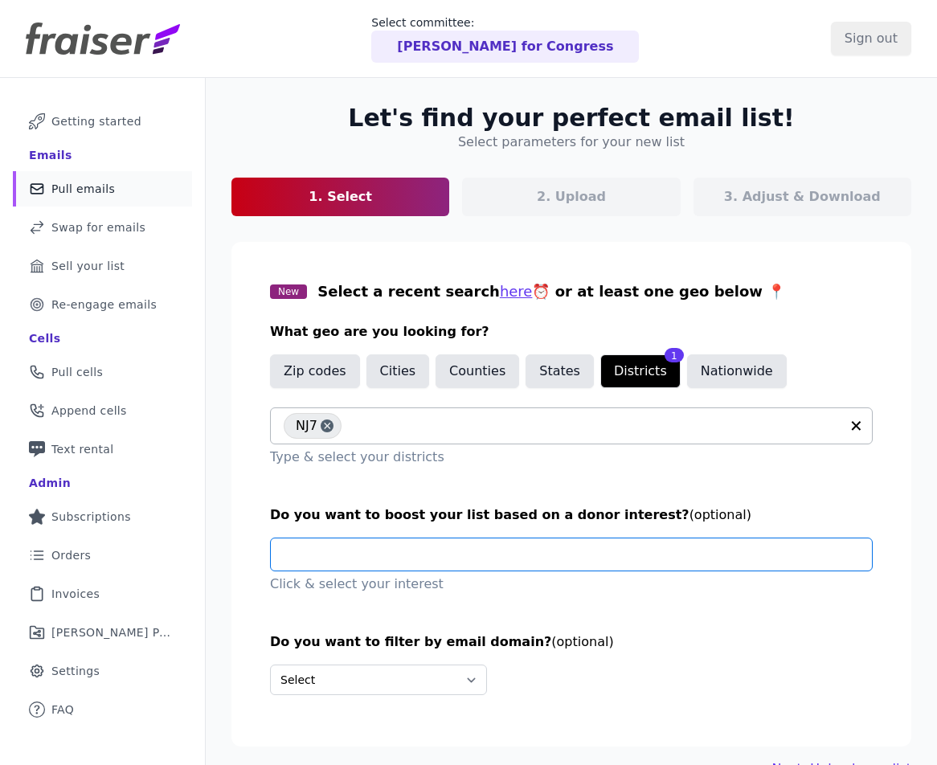
click at [439, 553] on input "text" at bounding box center [578, 554] width 588 height 32
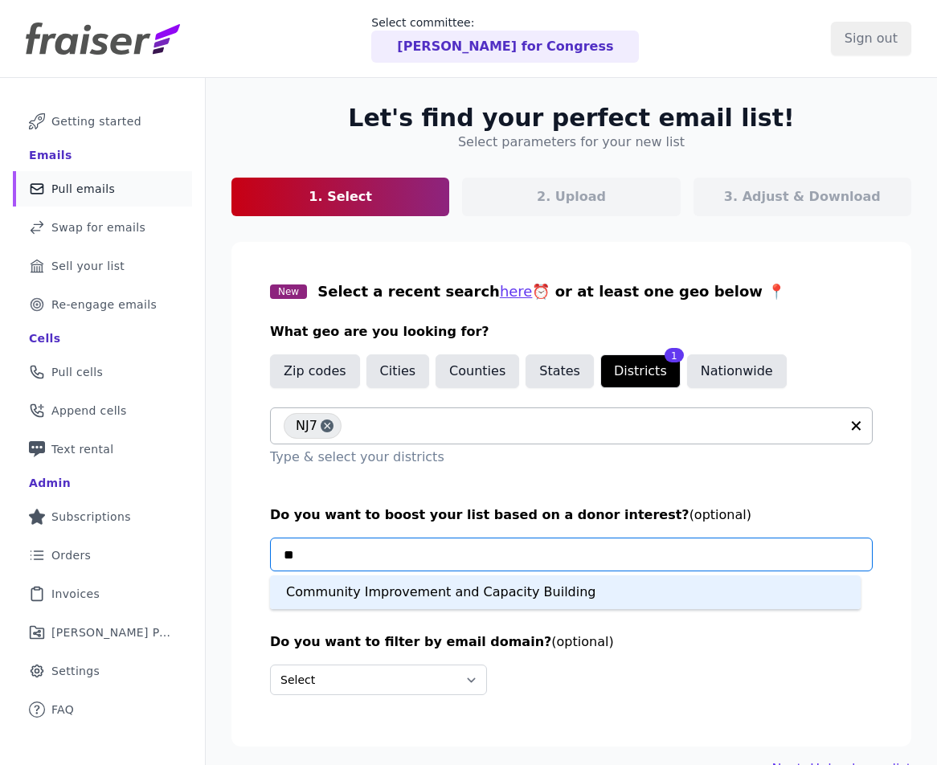
type input "*"
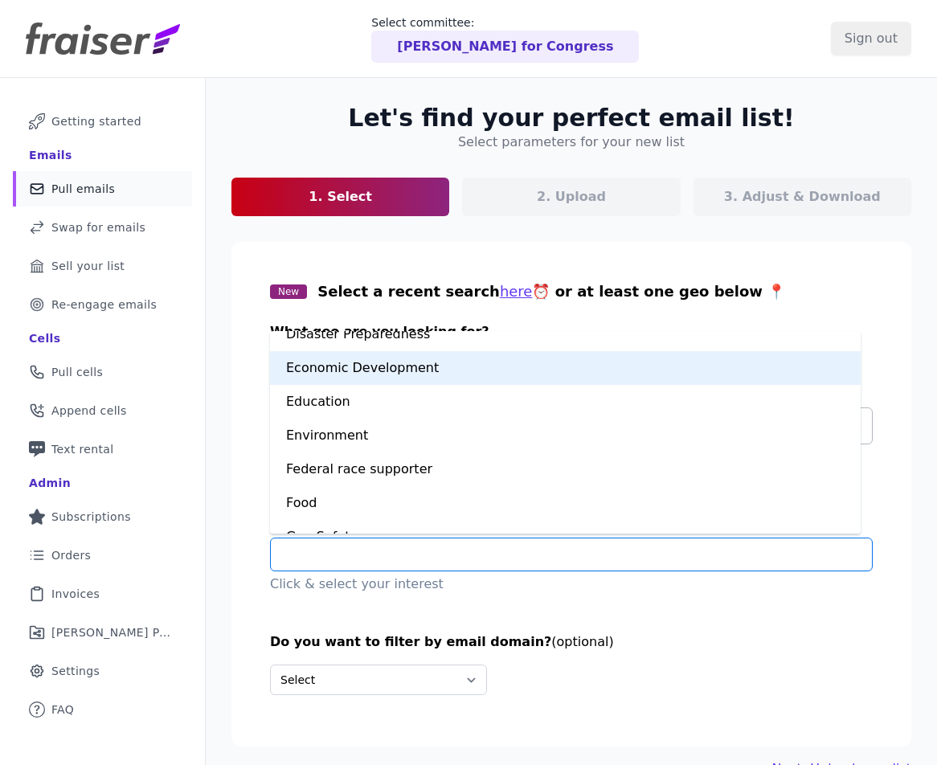
scroll to position [321, 0]
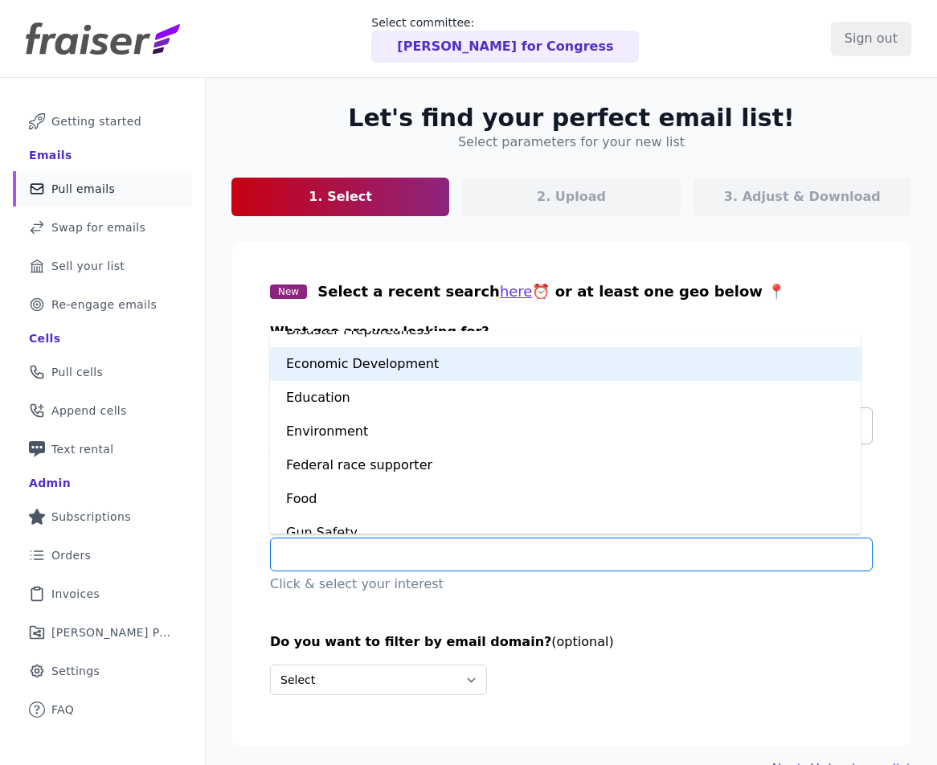
click at [402, 370] on div "Economic Development" at bounding box center [565, 364] width 590 height 34
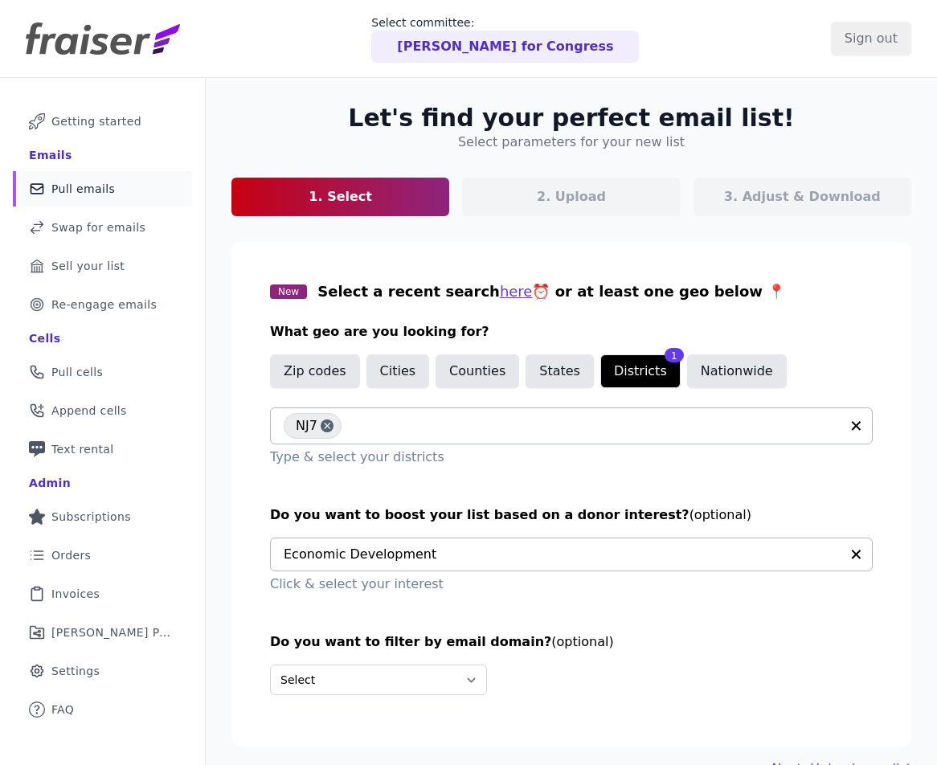
click at [221, 528] on div "Let's find your perfect email list! Select parameters for your new list 1. Sele…" at bounding box center [571, 441] width 731 height 726
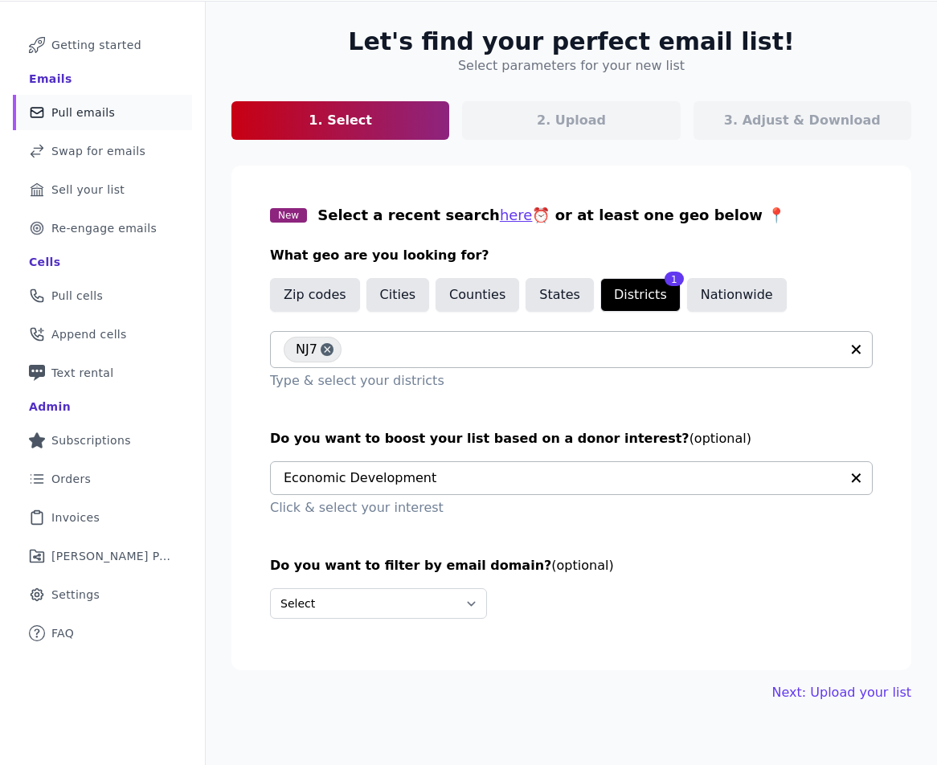
scroll to position [78, 0]
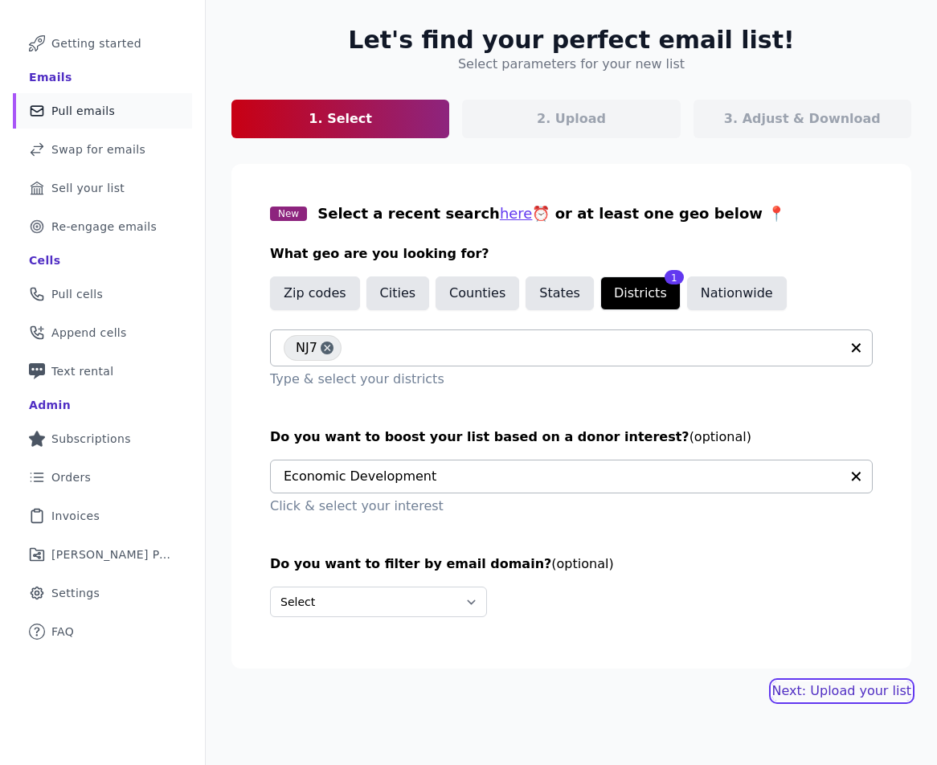
click at [852, 696] on link "Next: Upload your list" at bounding box center [841, 690] width 139 height 19
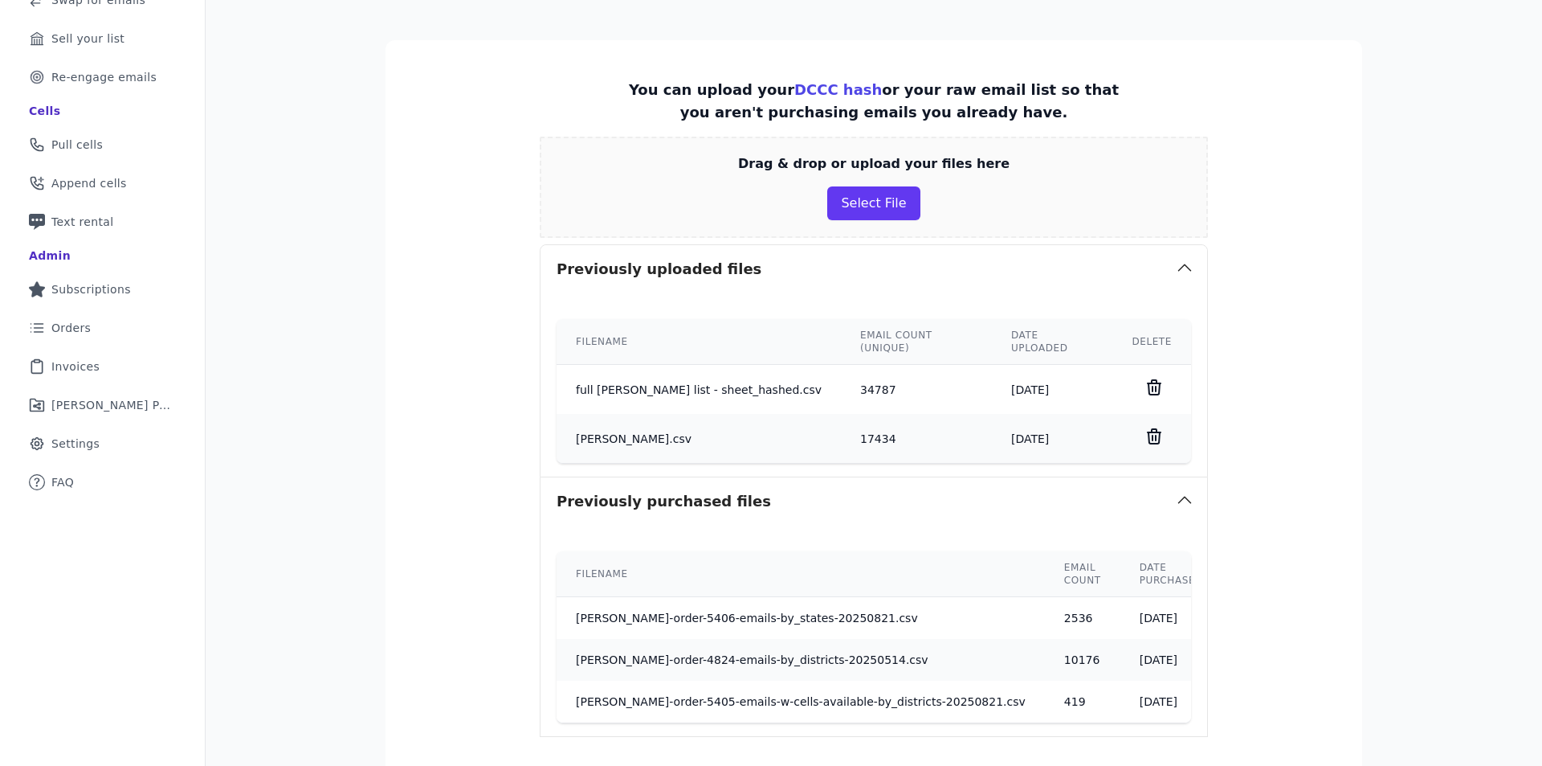
scroll to position [372, 0]
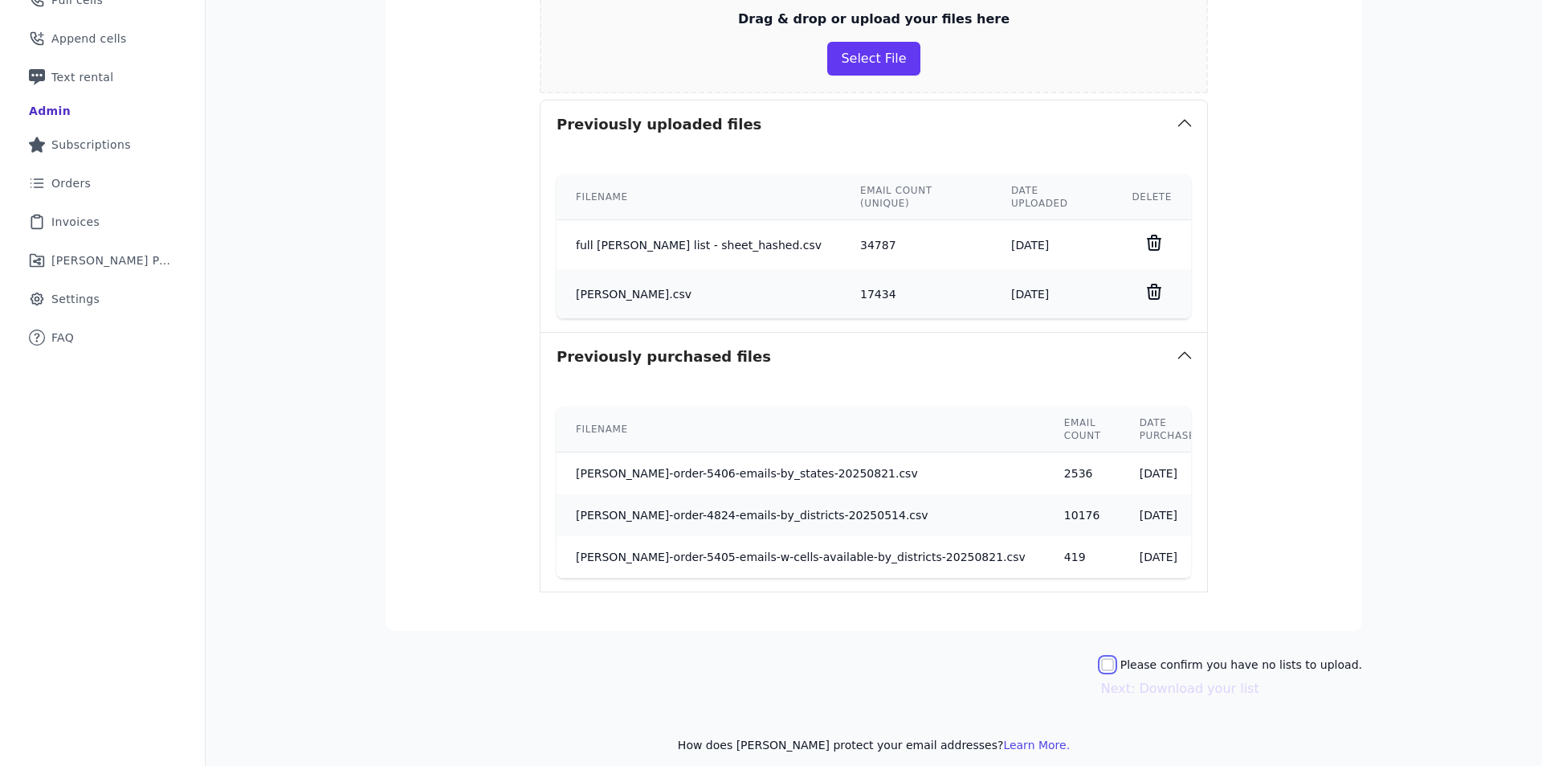
click at [936, 658] on input "Please confirm you have no lists to upload." at bounding box center [1107, 664] width 13 height 13
checkbox input "true"
click at [936, 680] on button "Next: Download your list" at bounding box center [1180, 688] width 158 height 19
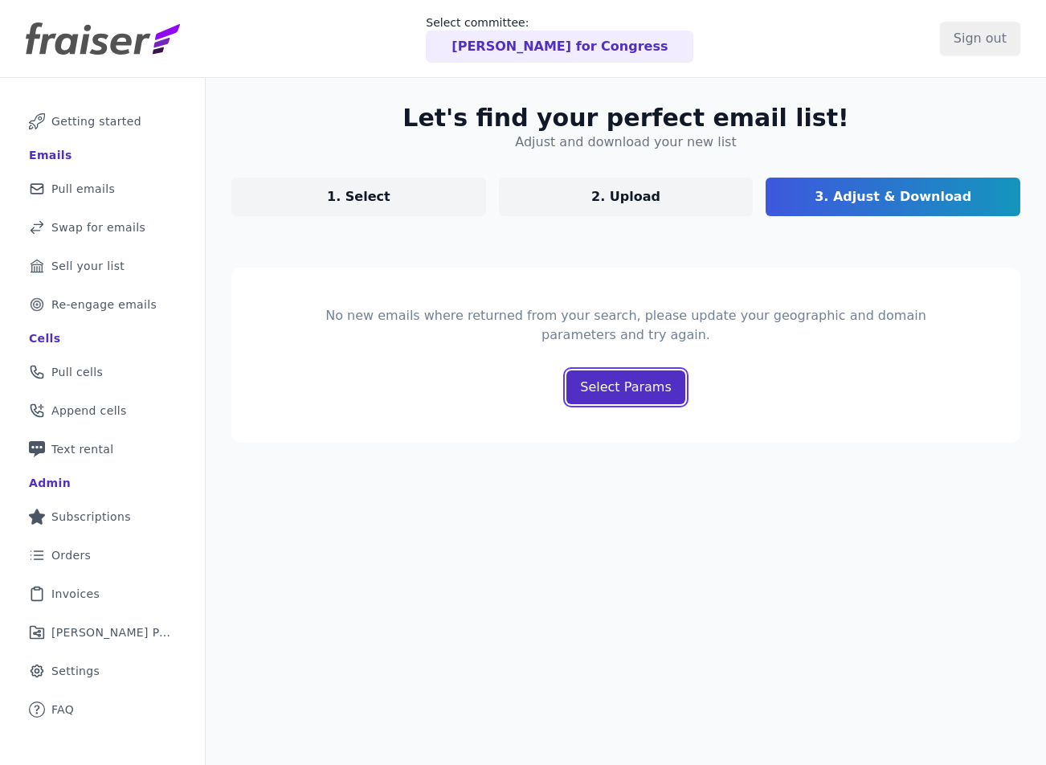
click at [640, 389] on p "Select Params" at bounding box center [625, 387] width 91 height 19
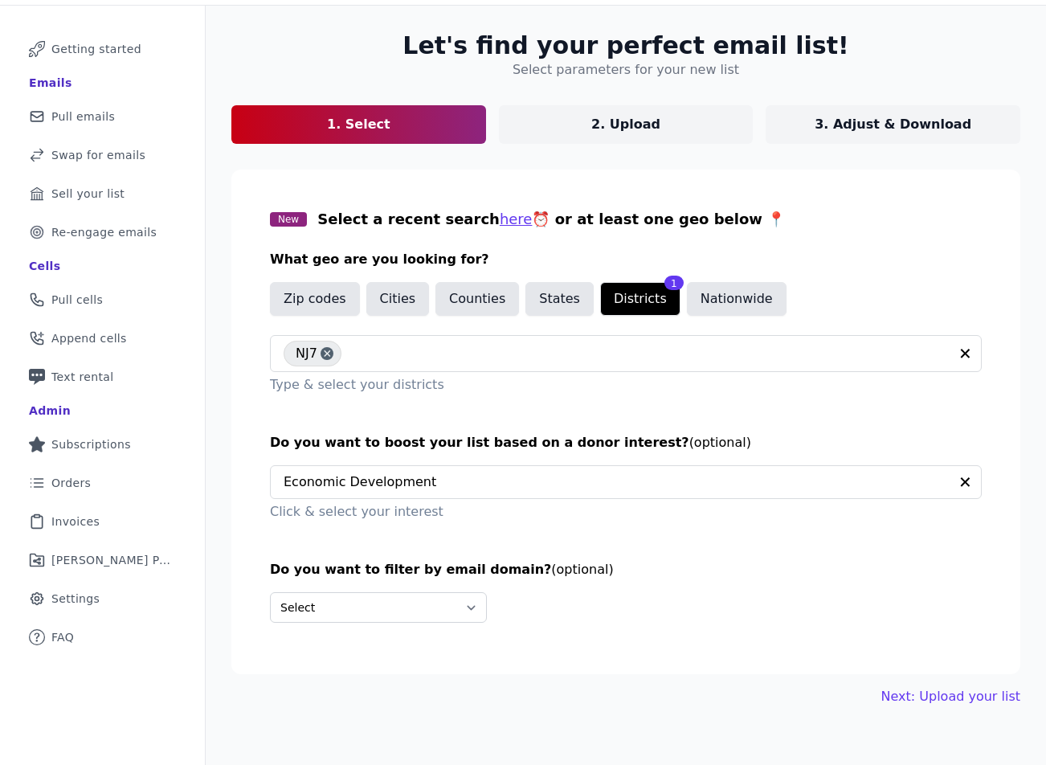
scroll to position [78, 0]
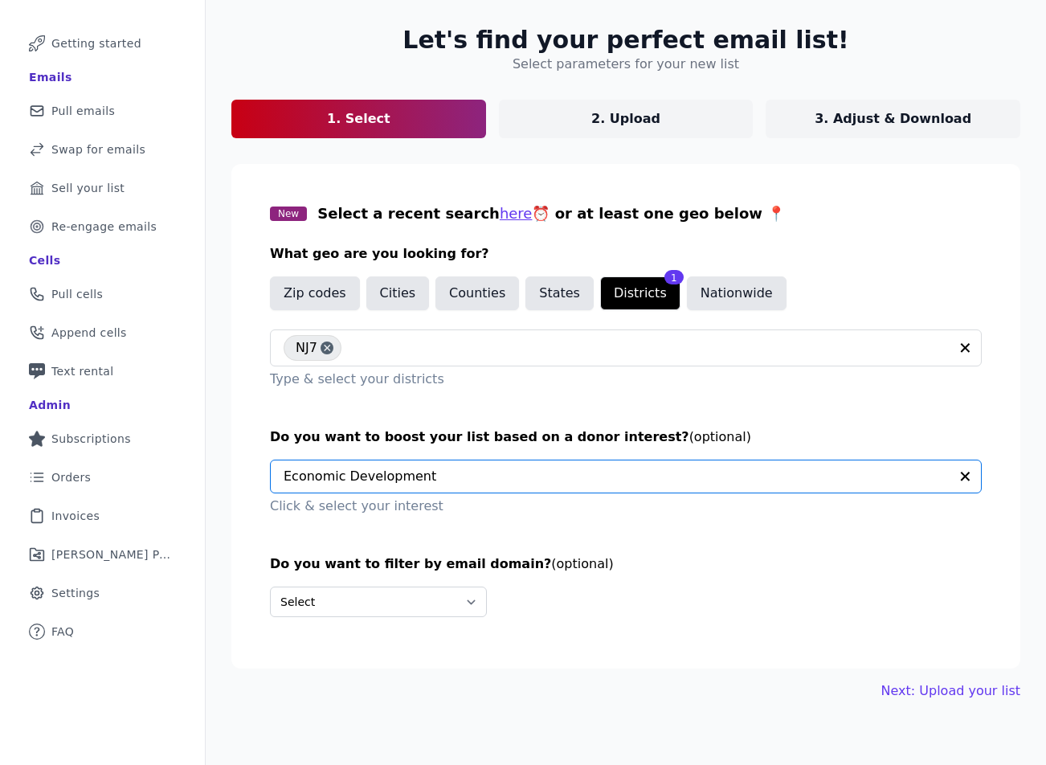
click at [480, 476] on input "text" at bounding box center [616, 476] width 665 height 32
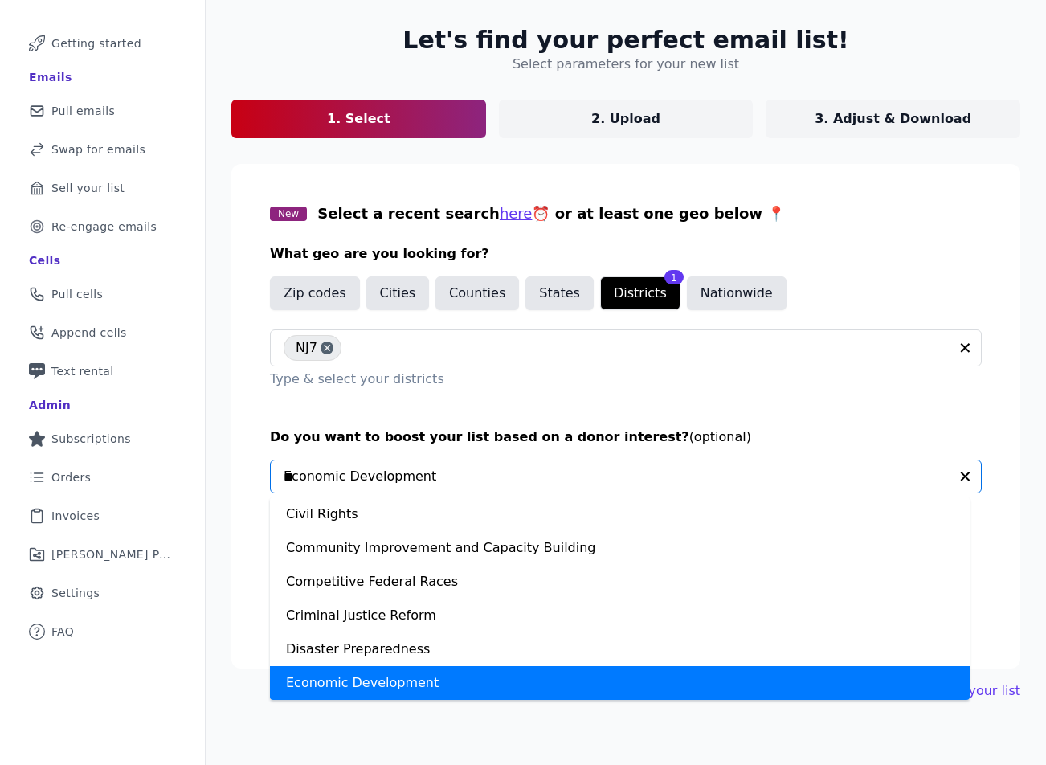
scroll to position [0, 0]
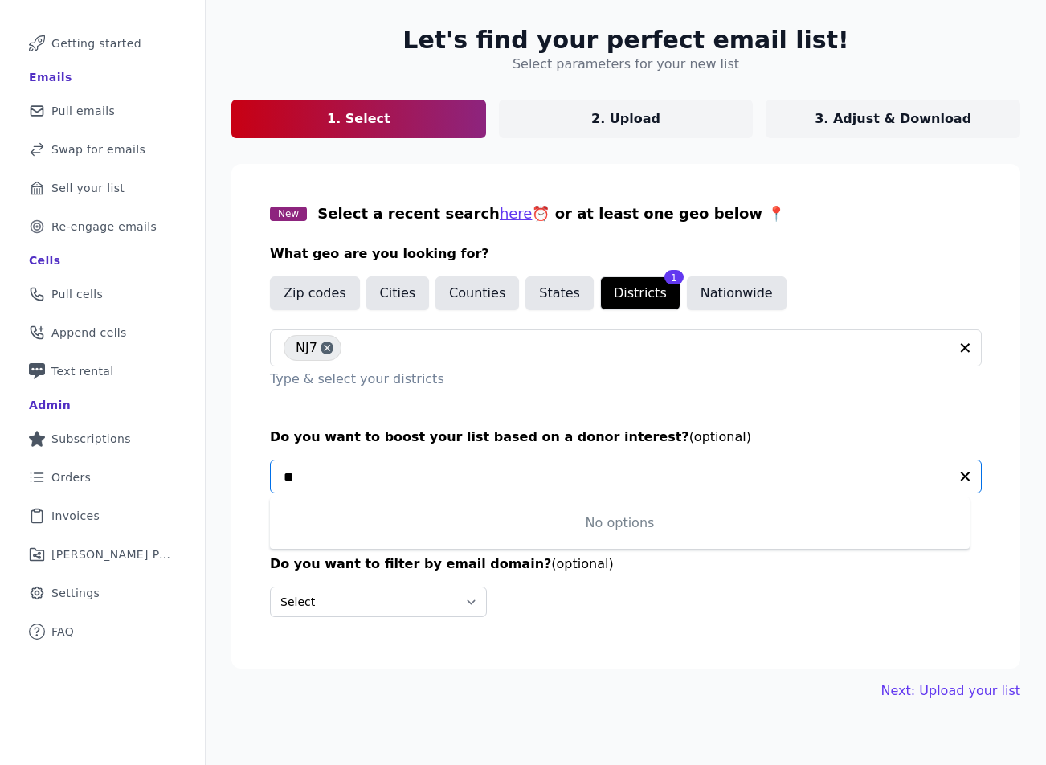
type input "*"
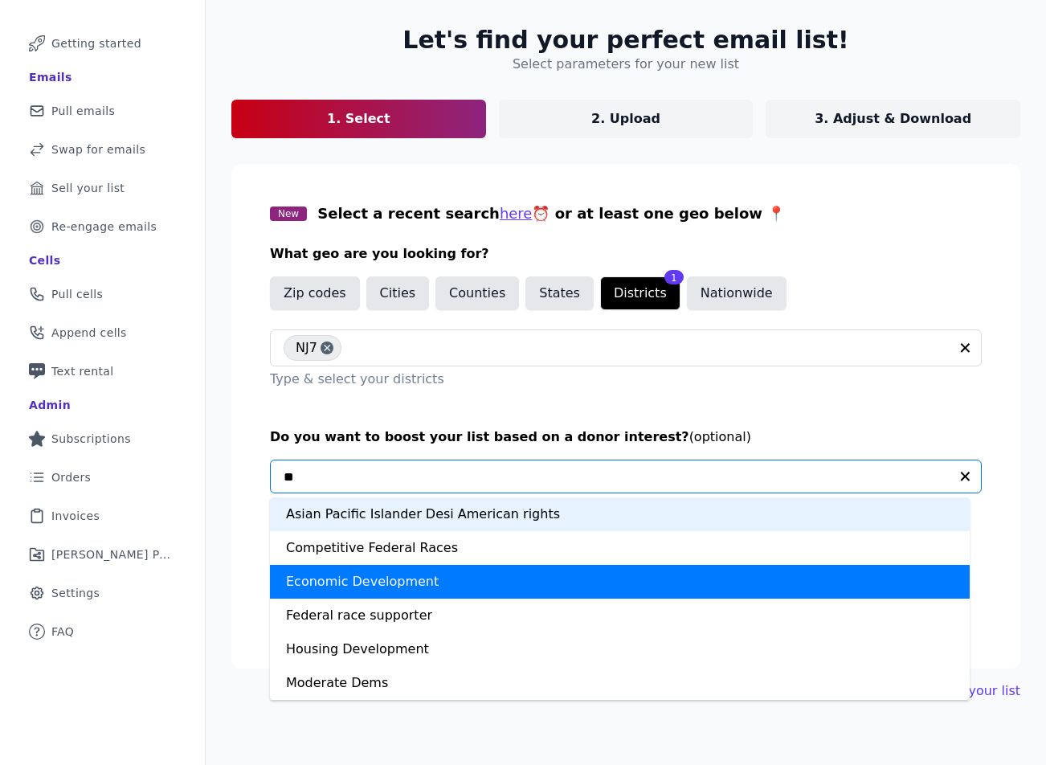
type input "***"
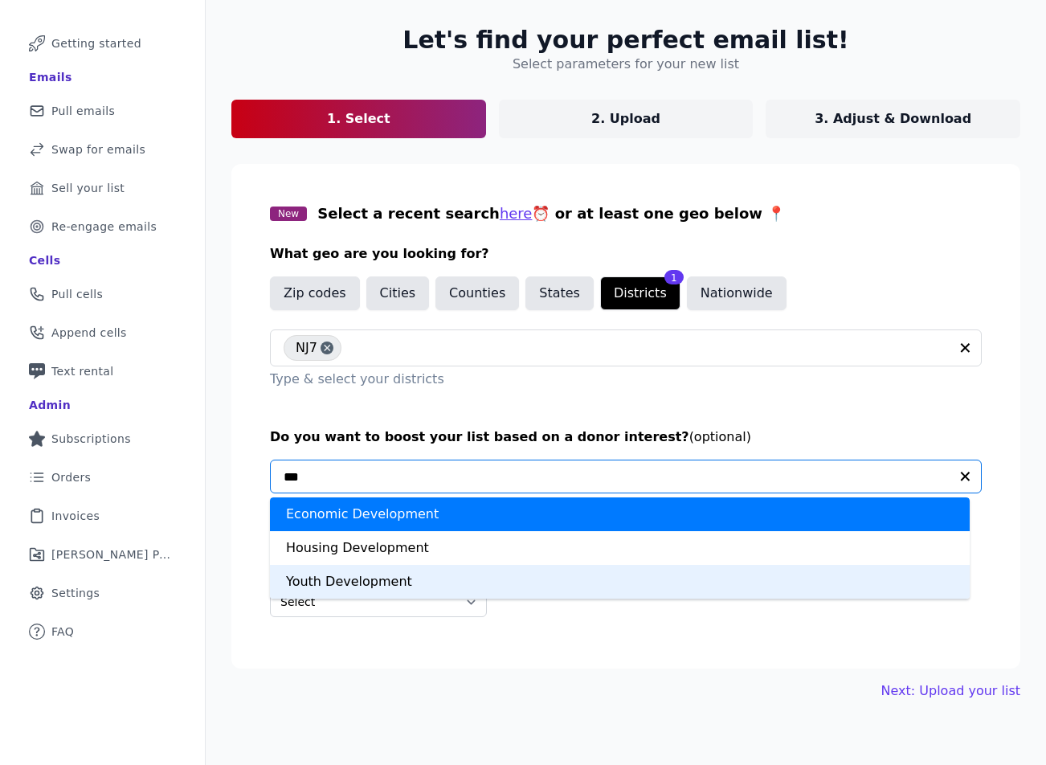
click at [408, 590] on div "Youth Development" at bounding box center [620, 582] width 700 height 34
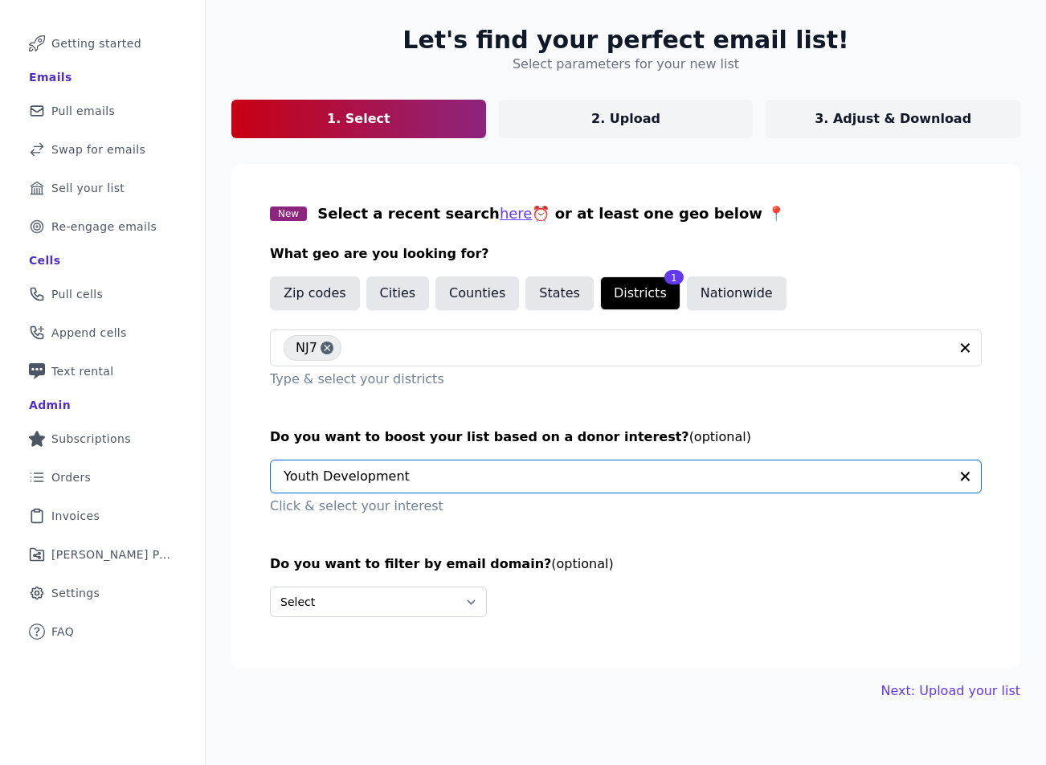
click at [936, 701] on div "Let's find your perfect email list! Select parameters for your new list 1. Sele…" at bounding box center [626, 363] width 840 height 726
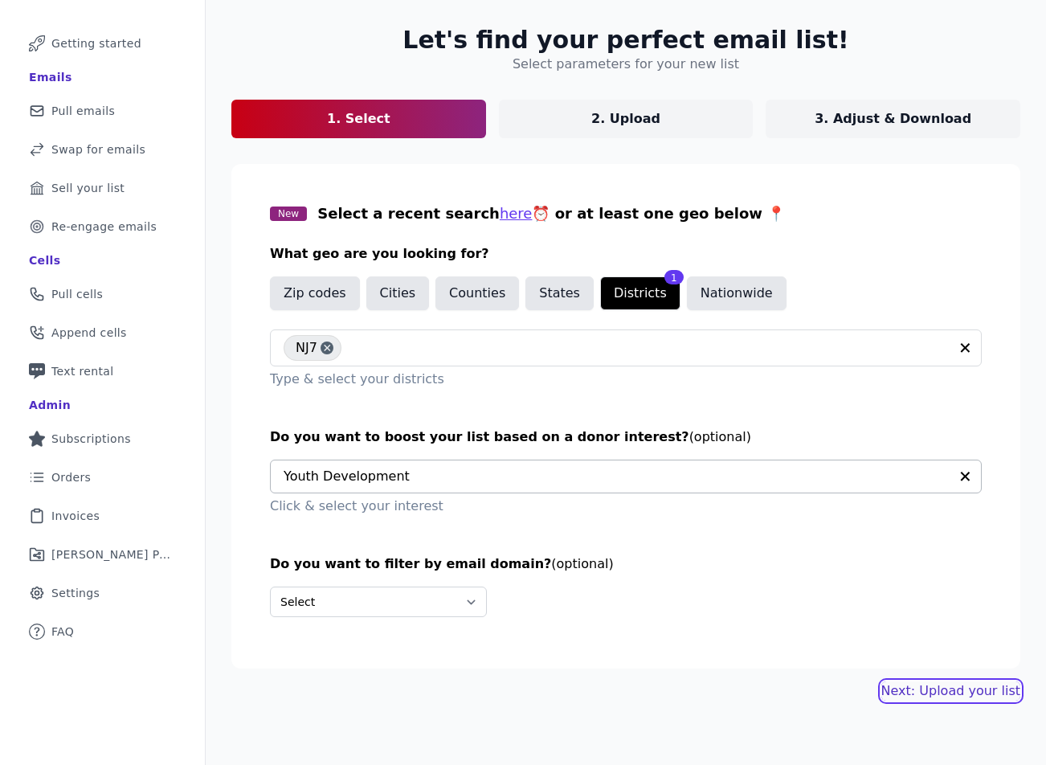
click at [936, 689] on link "Next: Upload your list" at bounding box center [950, 690] width 139 height 19
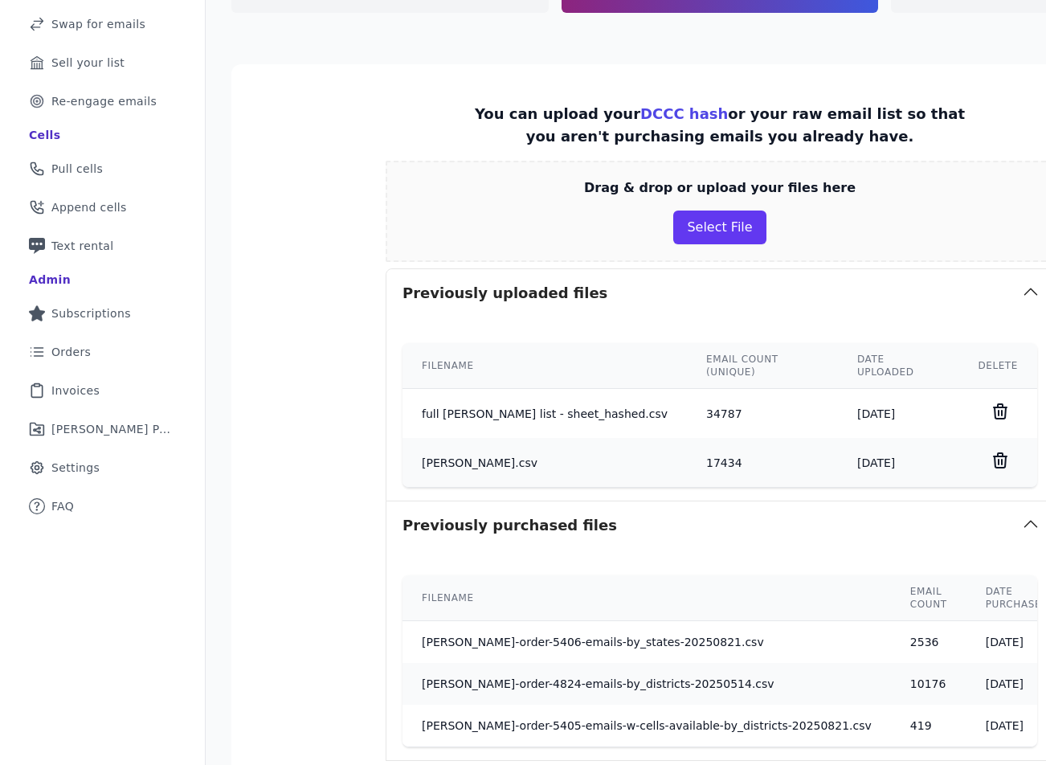
scroll to position [385, 0]
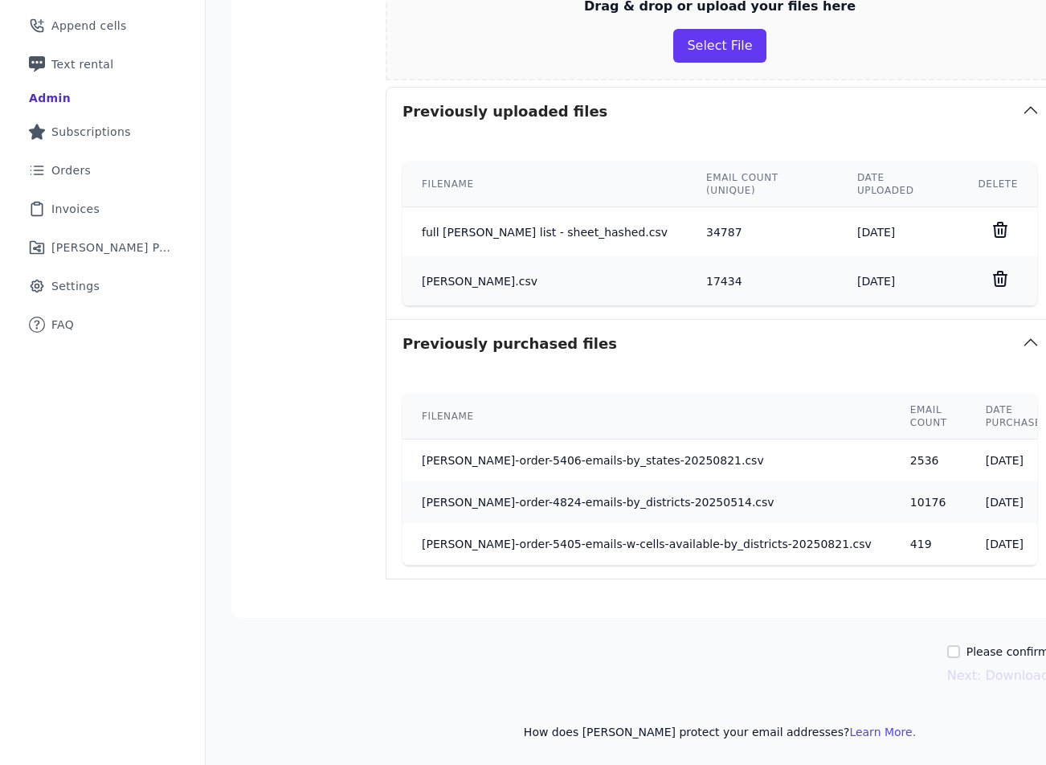
click at [950, 645] on input "Please confirm you have no lists to upload." at bounding box center [953, 651] width 13 height 13
checkbox input "true"
click at [953, 666] on button "Next: Download your list" at bounding box center [1026, 675] width 158 height 19
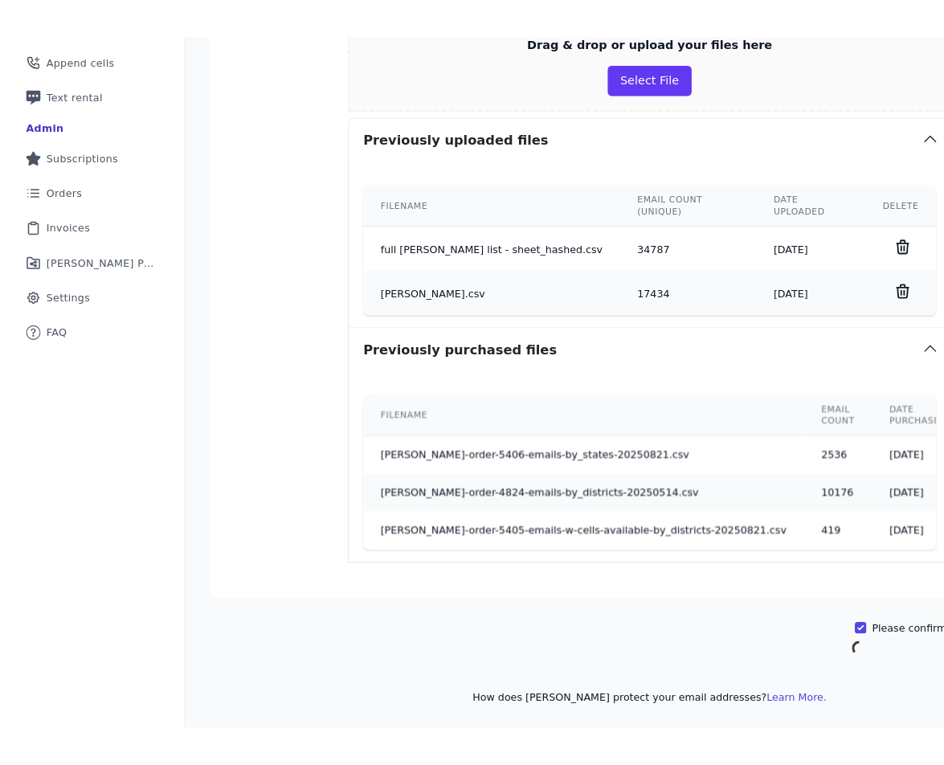
scroll to position [78, 0]
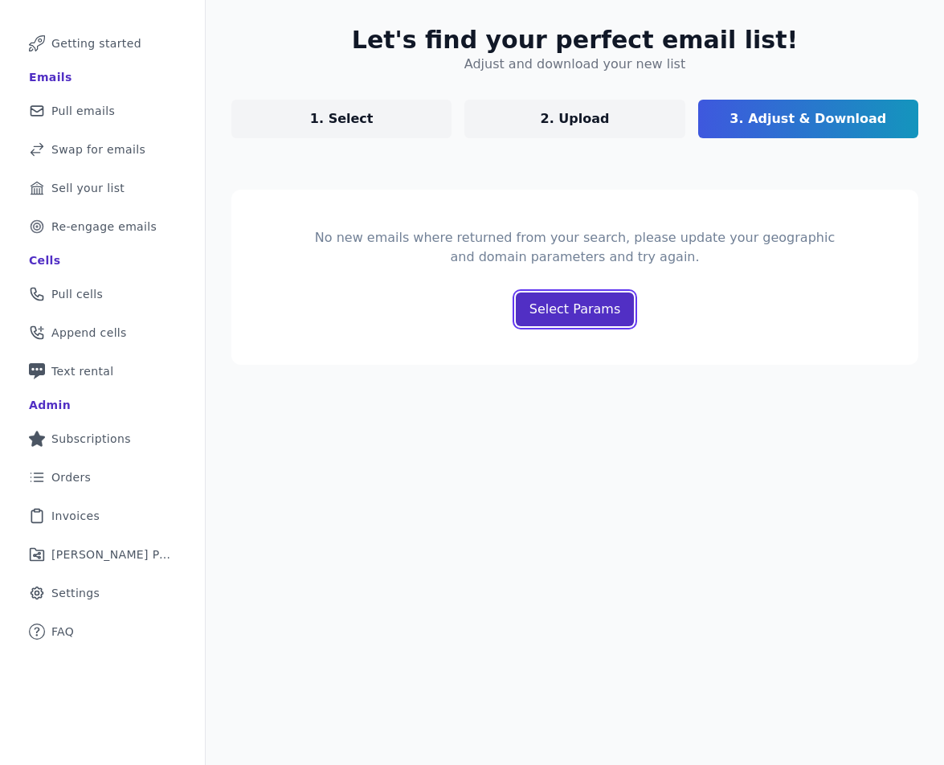
click at [573, 312] on p "Select Params" at bounding box center [574, 309] width 91 height 19
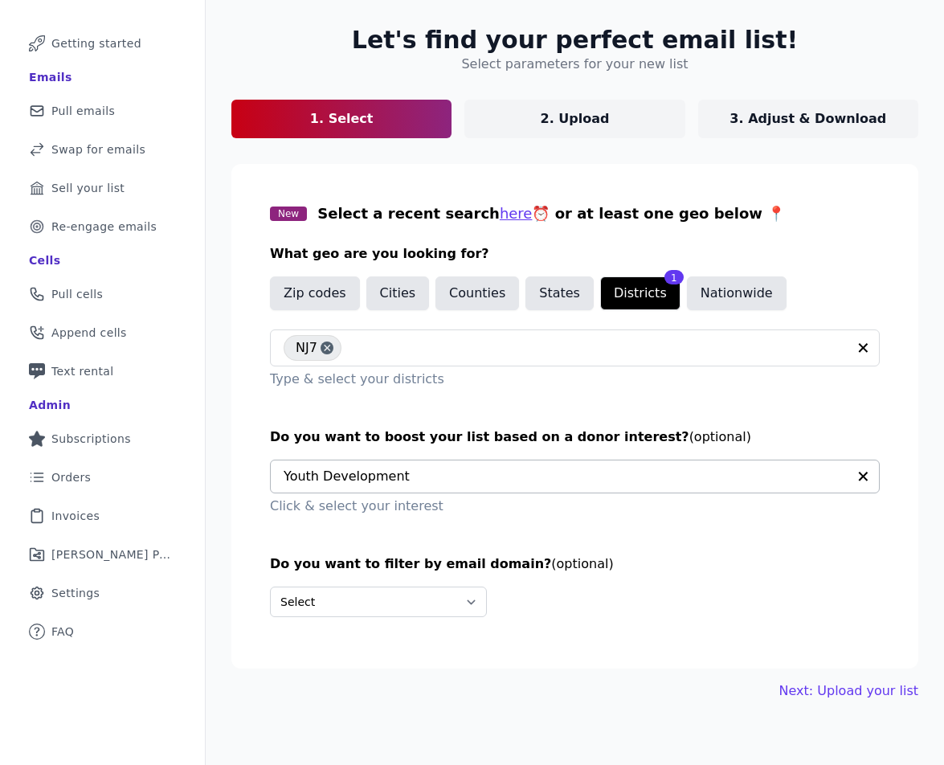
click at [859, 476] on icon "button" at bounding box center [864, 477] width 10 height 10
click at [835, 702] on div "Let's find your perfect email list! Select parameters for your new list 1. Sele…" at bounding box center [575, 363] width 738 height 726
click at [852, 693] on link "Next: Upload your list" at bounding box center [848, 690] width 139 height 19
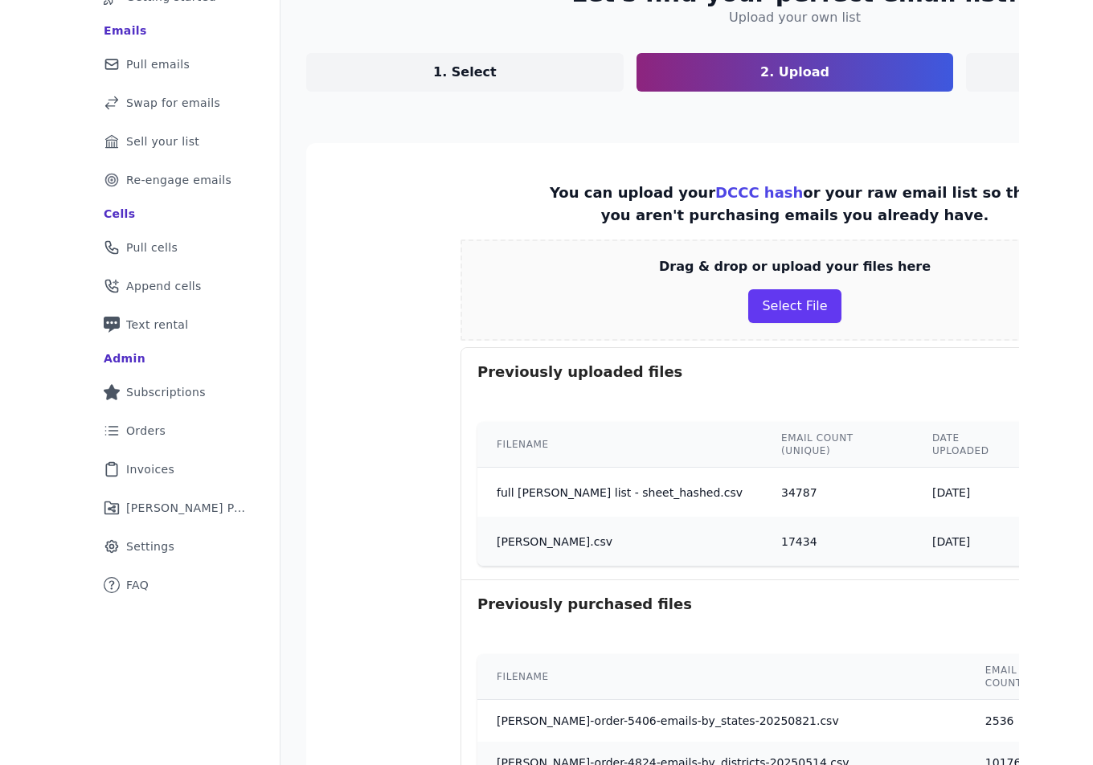
scroll to position [385, 0]
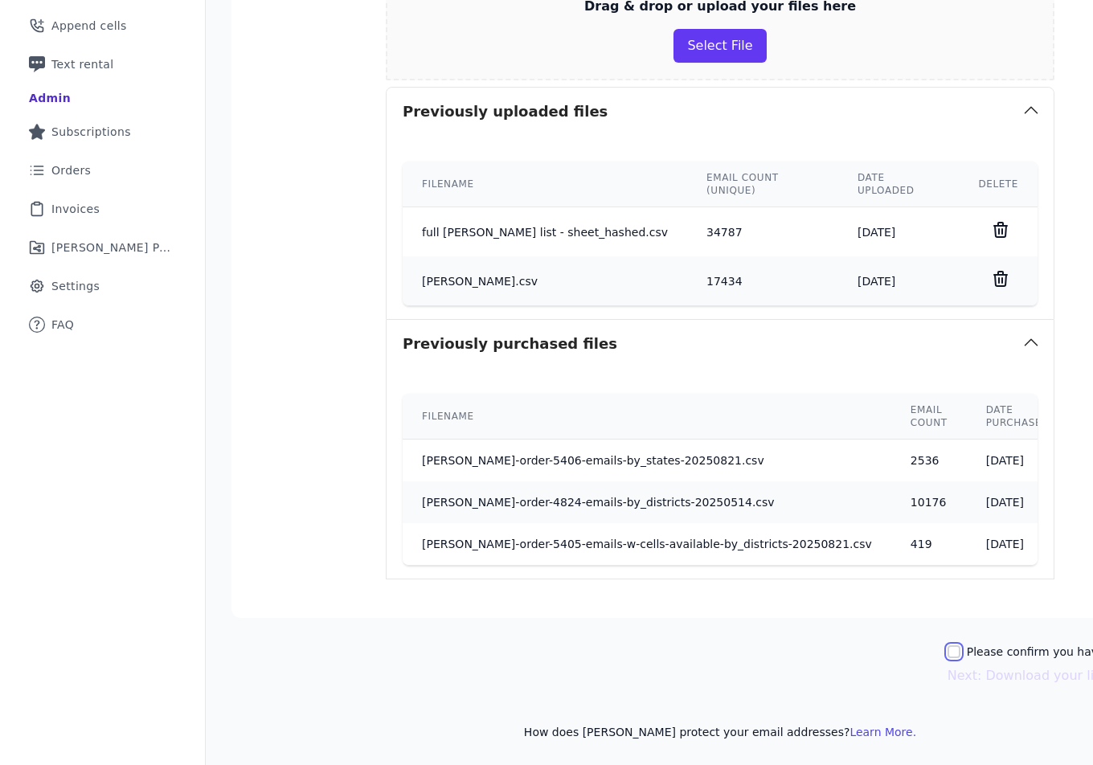
click at [943, 645] on input "Please confirm you have no lists to upload." at bounding box center [953, 651] width 13 height 13
checkbox input "true"
click at [943, 668] on button "Next: Download your list" at bounding box center [1026, 675] width 158 height 19
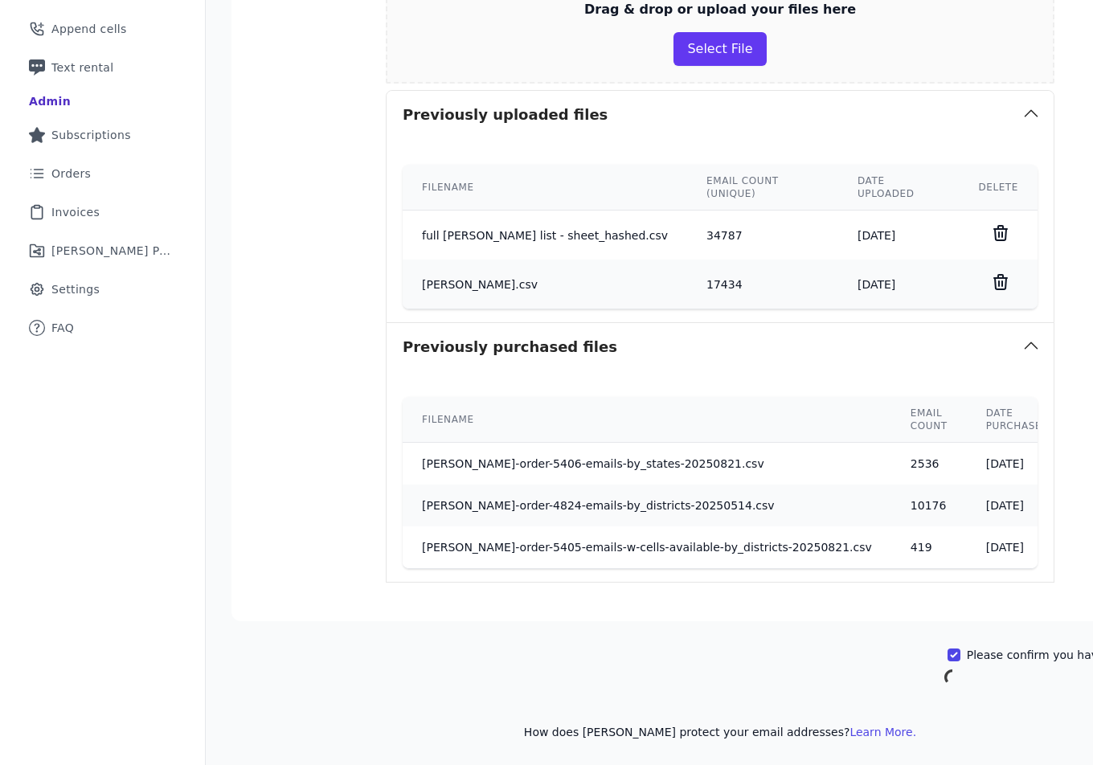
scroll to position [78, 0]
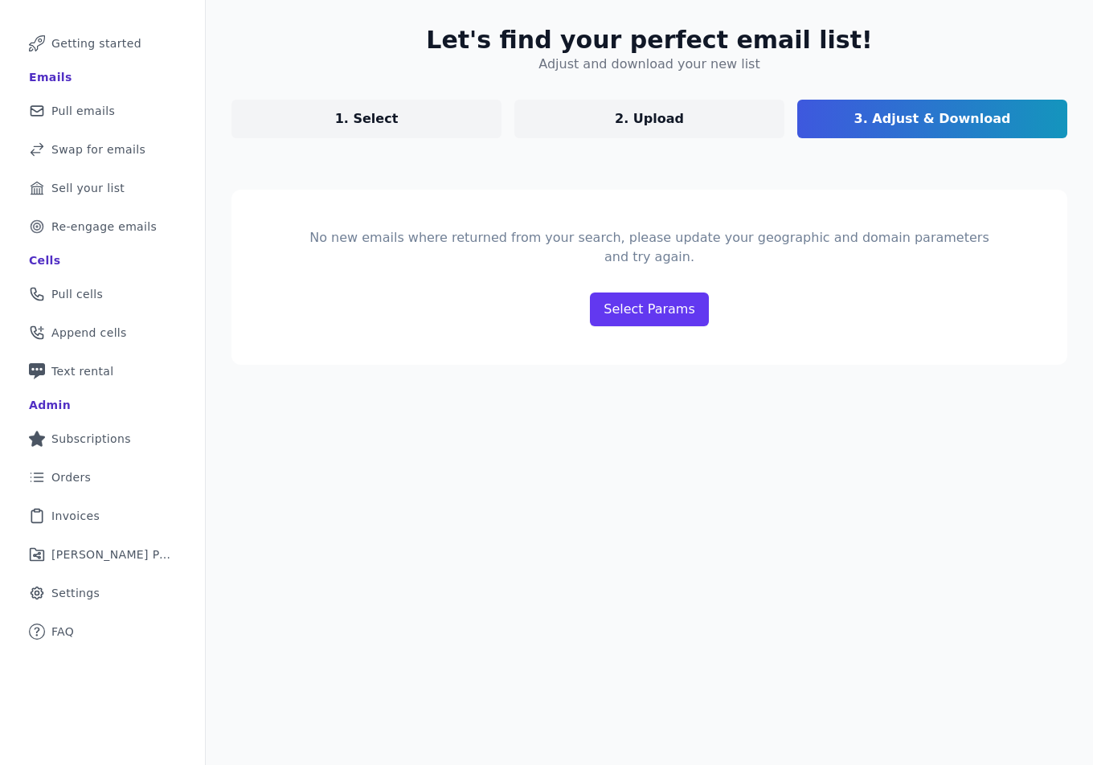
click at [670, 124] on p "2. Upload" at bounding box center [649, 118] width 69 height 19
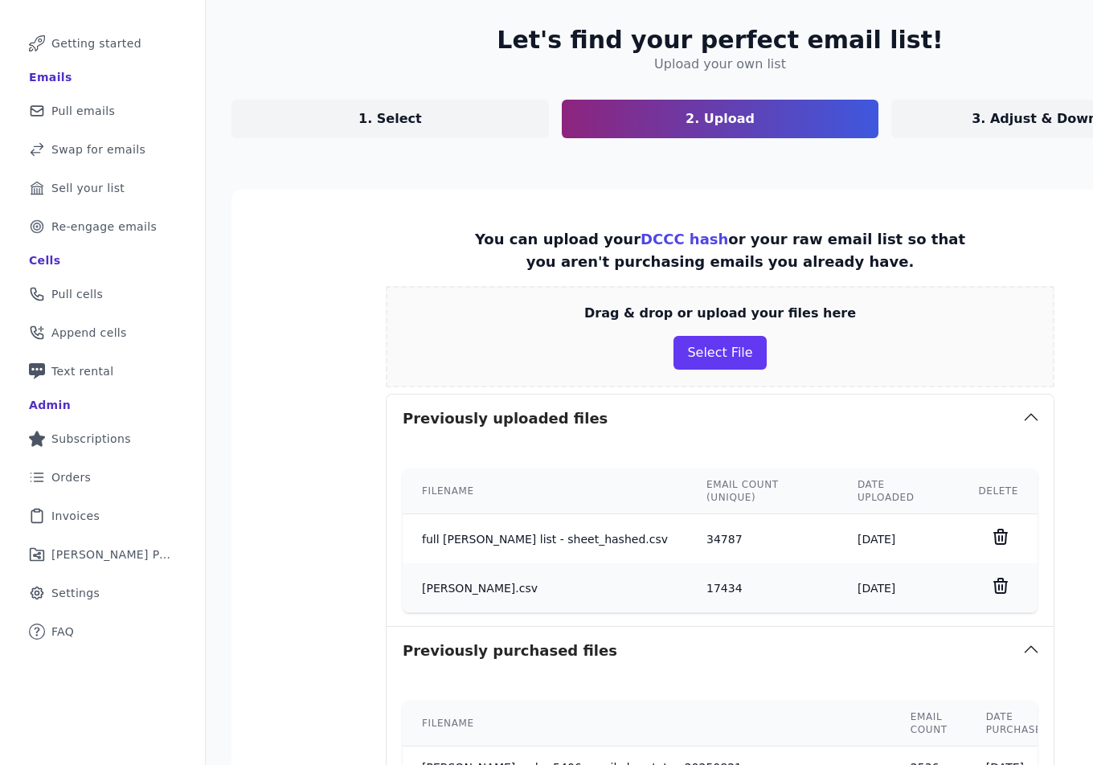
click at [413, 122] on link "1. Select" at bounding box center [389, 119] width 317 height 39
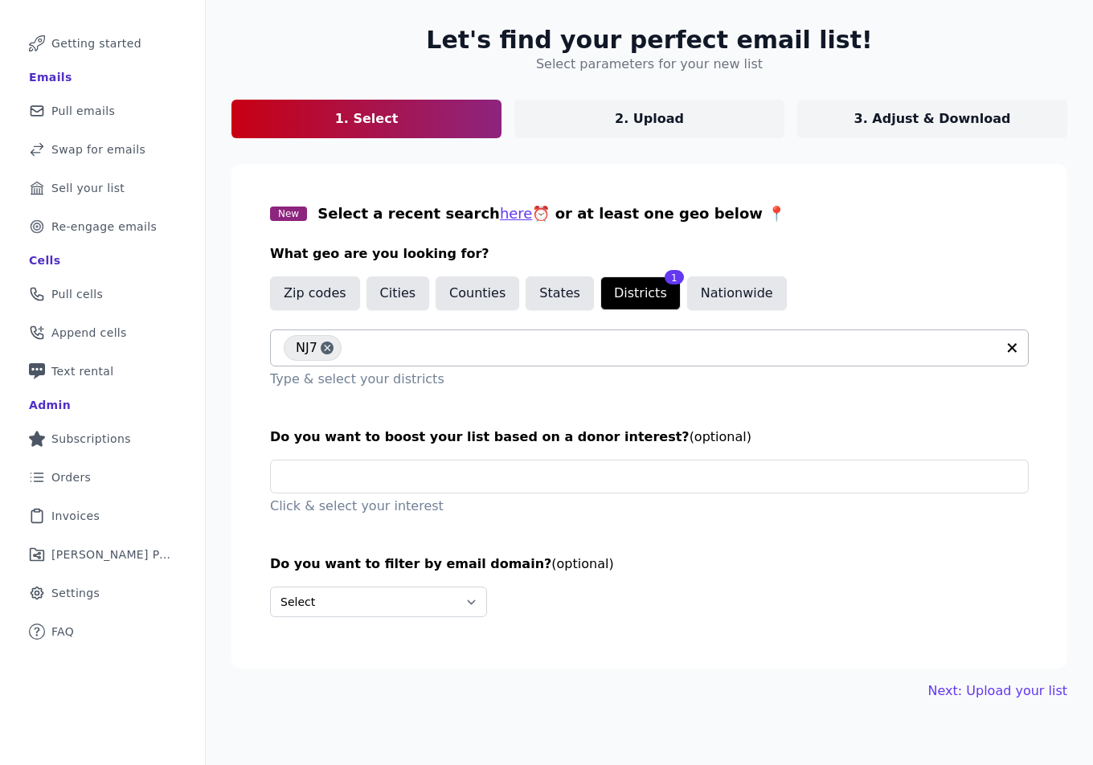
click at [943, 346] on icon "button" at bounding box center [1012, 348] width 10 height 10
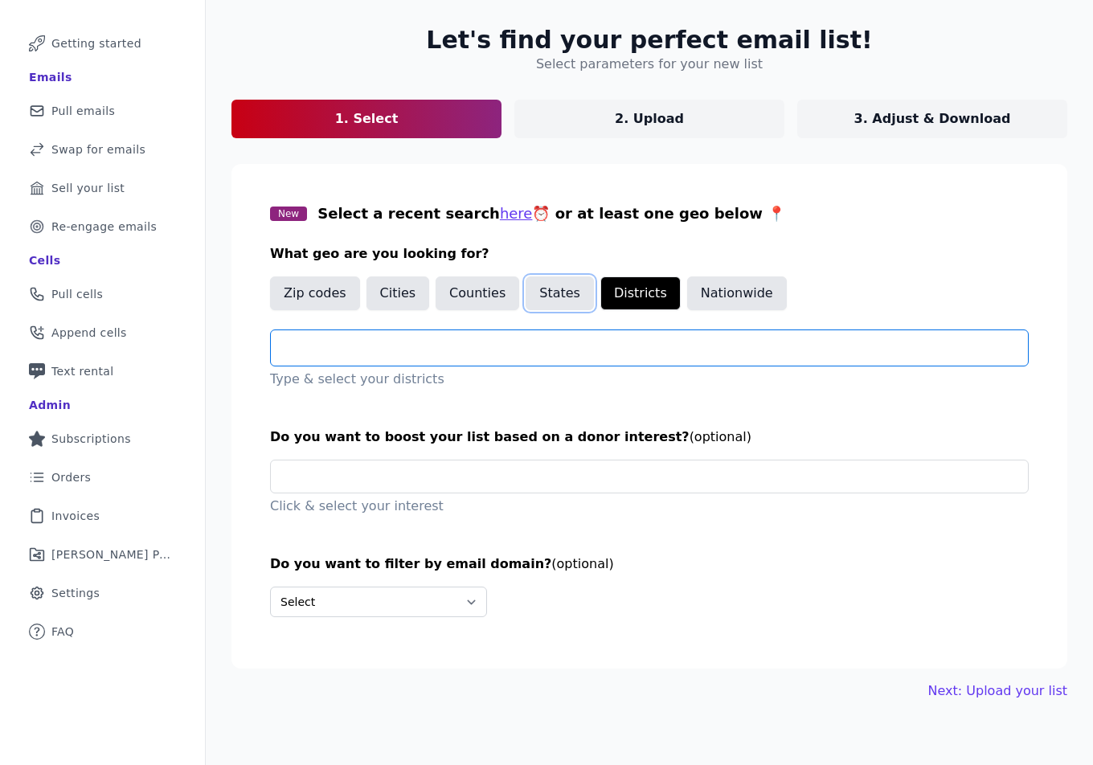
click at [550, 296] on button "States" at bounding box center [559, 293] width 68 height 34
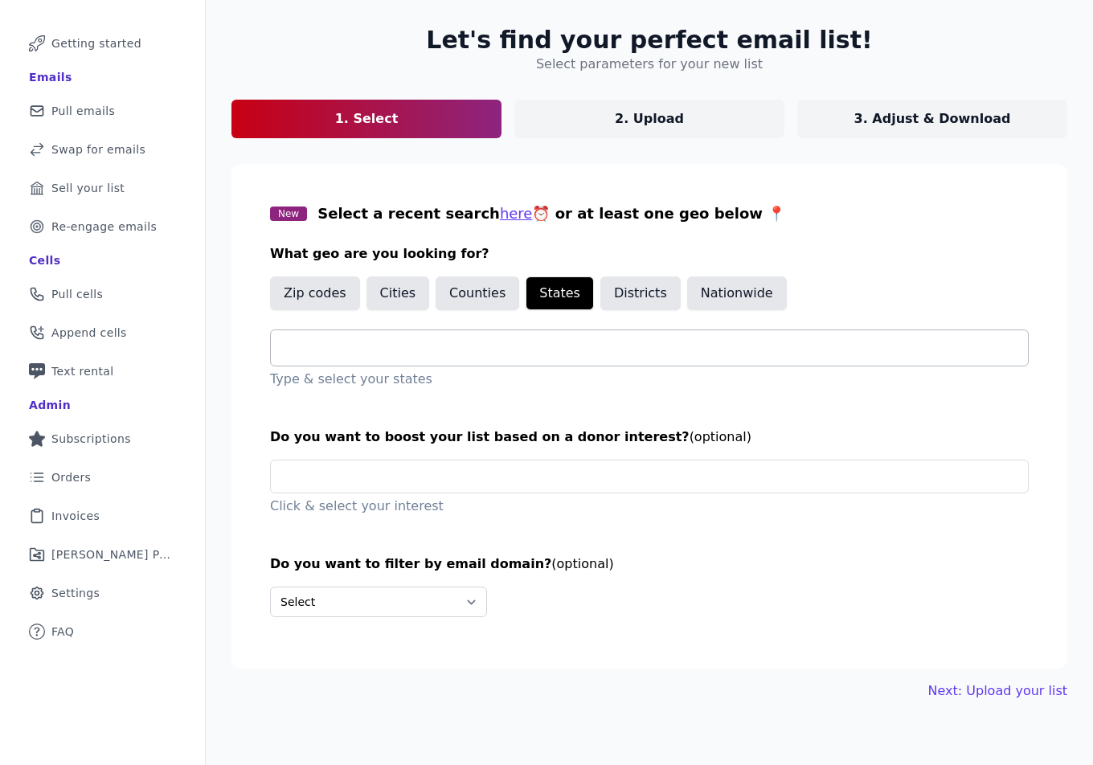
click at [489, 342] on input "text" at bounding box center [656, 347] width 744 height 19
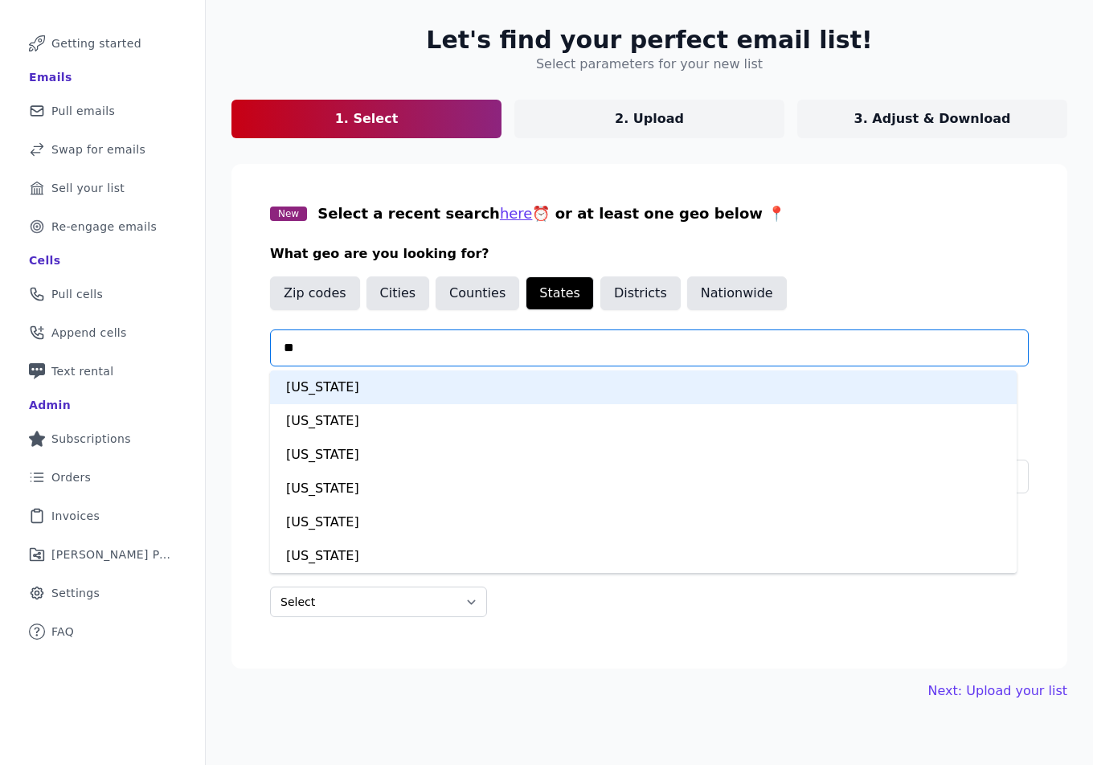
type input "***"
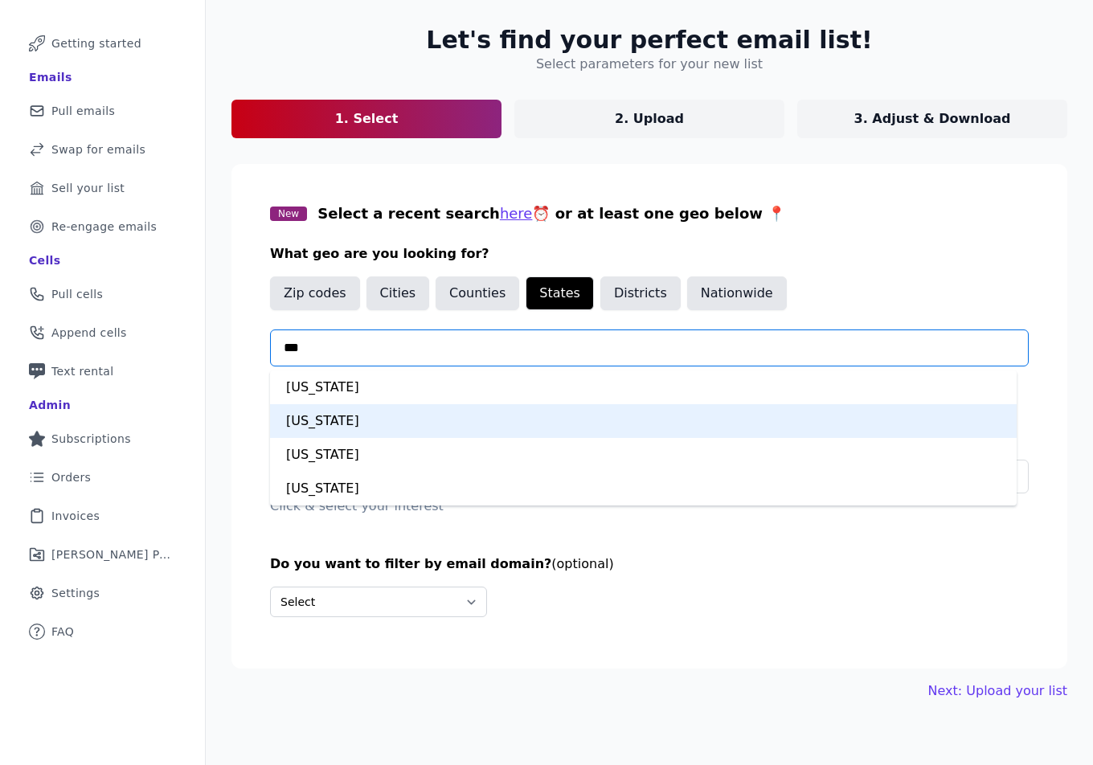
click at [382, 417] on div "New Jersey" at bounding box center [643, 421] width 746 height 34
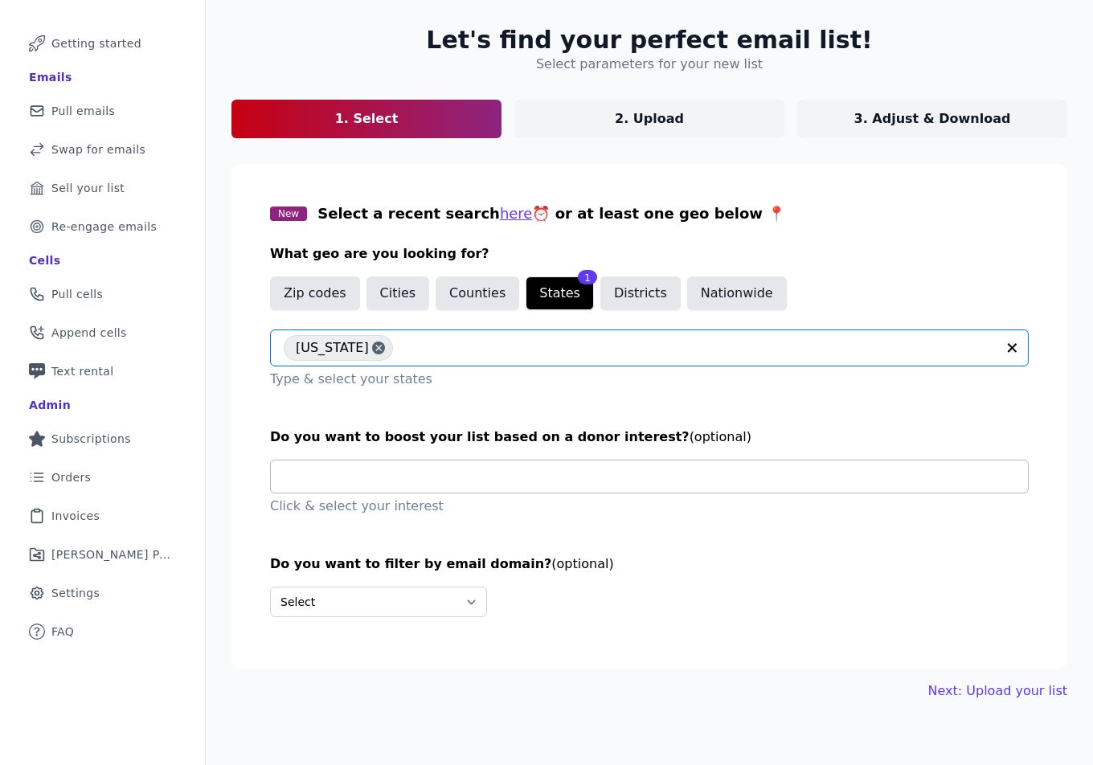
click at [387, 477] on input "text" at bounding box center [656, 476] width 744 height 32
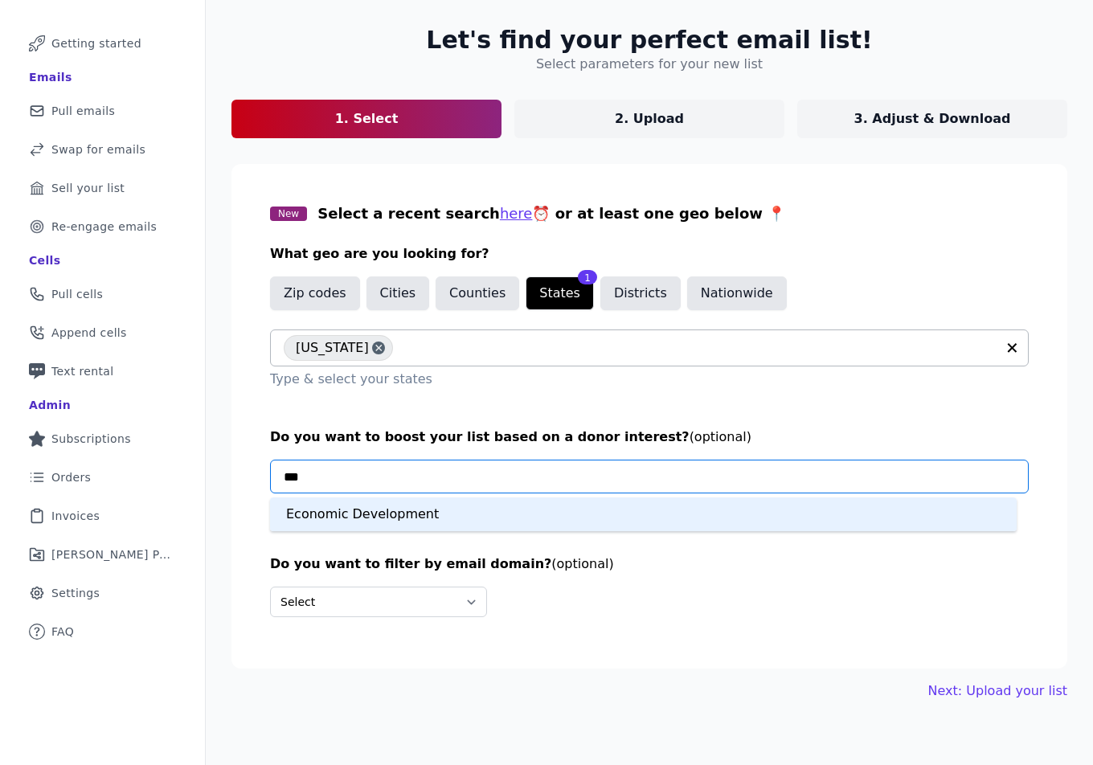
type input "****"
click at [378, 507] on div "Economic Development" at bounding box center [643, 514] width 746 height 34
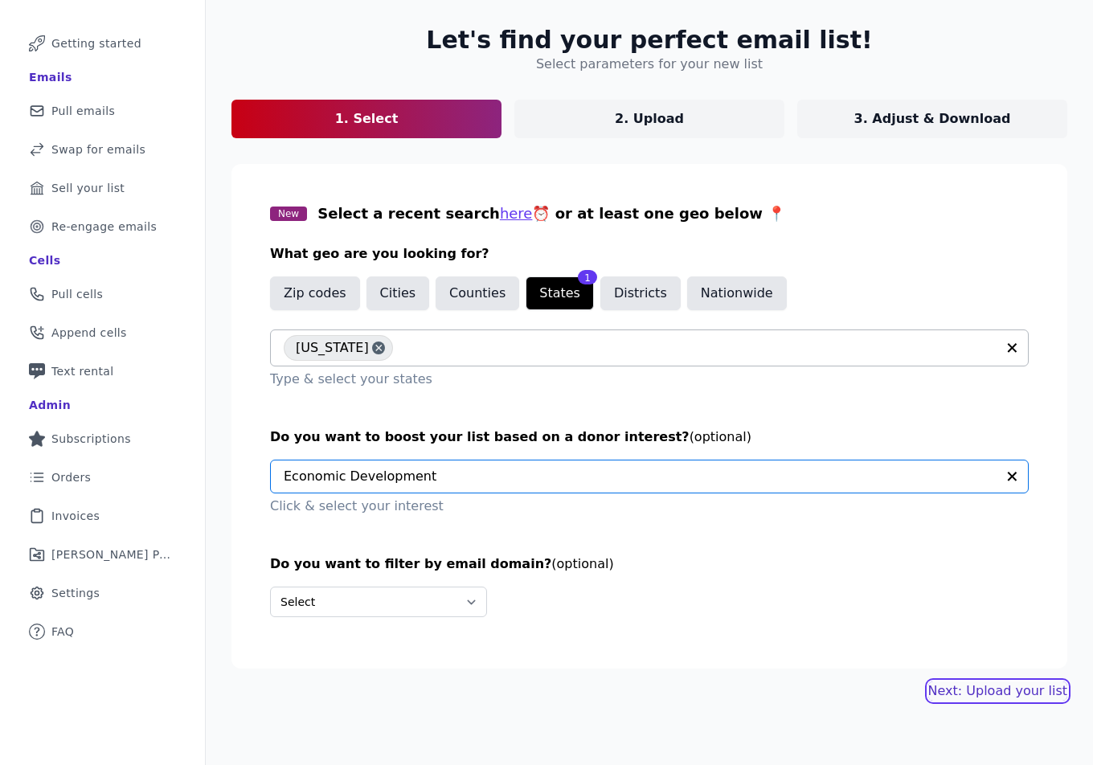
click at [943, 695] on link "Next: Upload your list" at bounding box center [997, 690] width 139 height 19
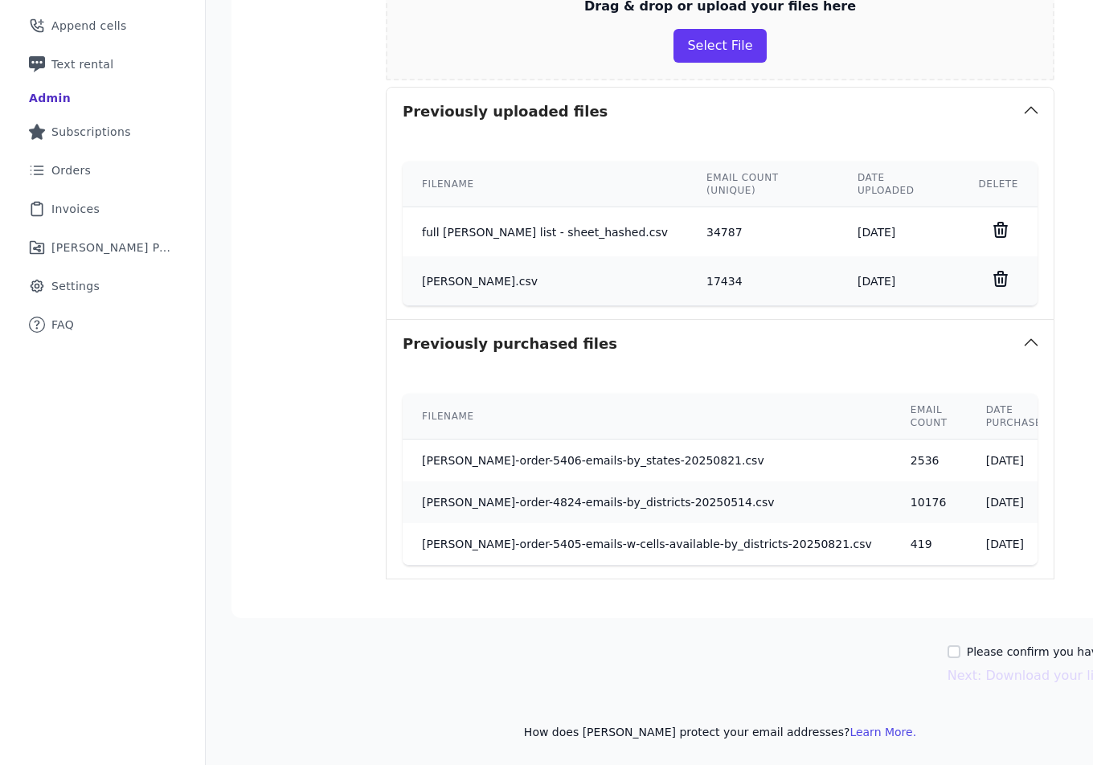
click at [1003, 643] on label "Please confirm you have no lists to upload." at bounding box center [1087, 651] width 242 height 16
click at [960, 645] on input "Please confirm you have no lists to upload." at bounding box center [953, 651] width 13 height 13
checkbox input "true"
click at [991, 666] on button "Next: Download your list" at bounding box center [1026, 675] width 158 height 19
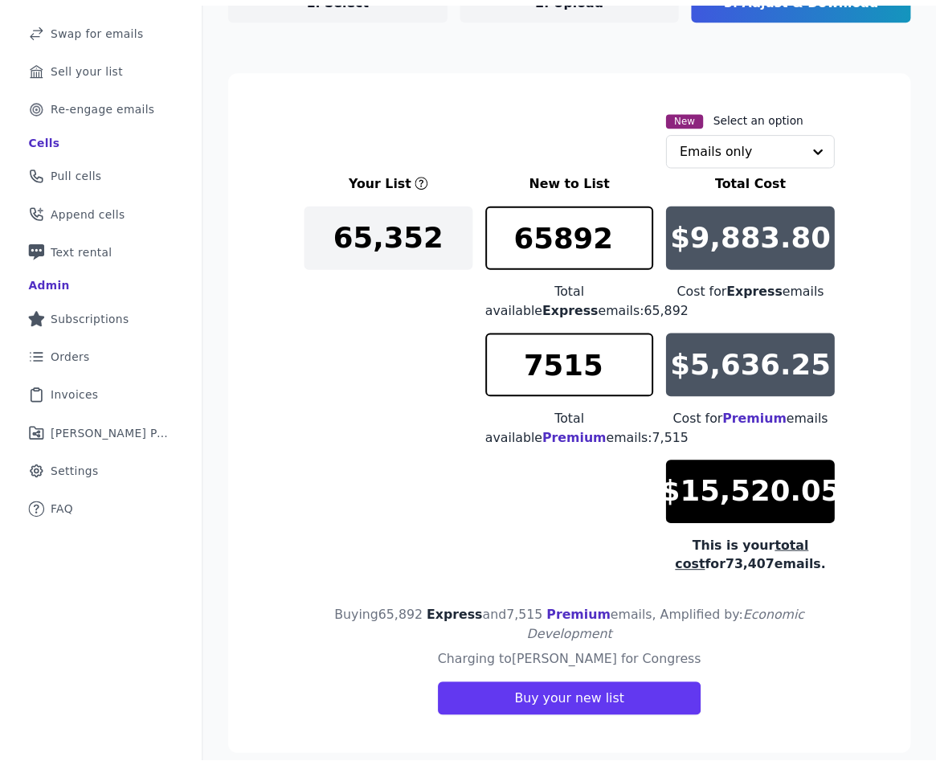
scroll to position [219, 0]
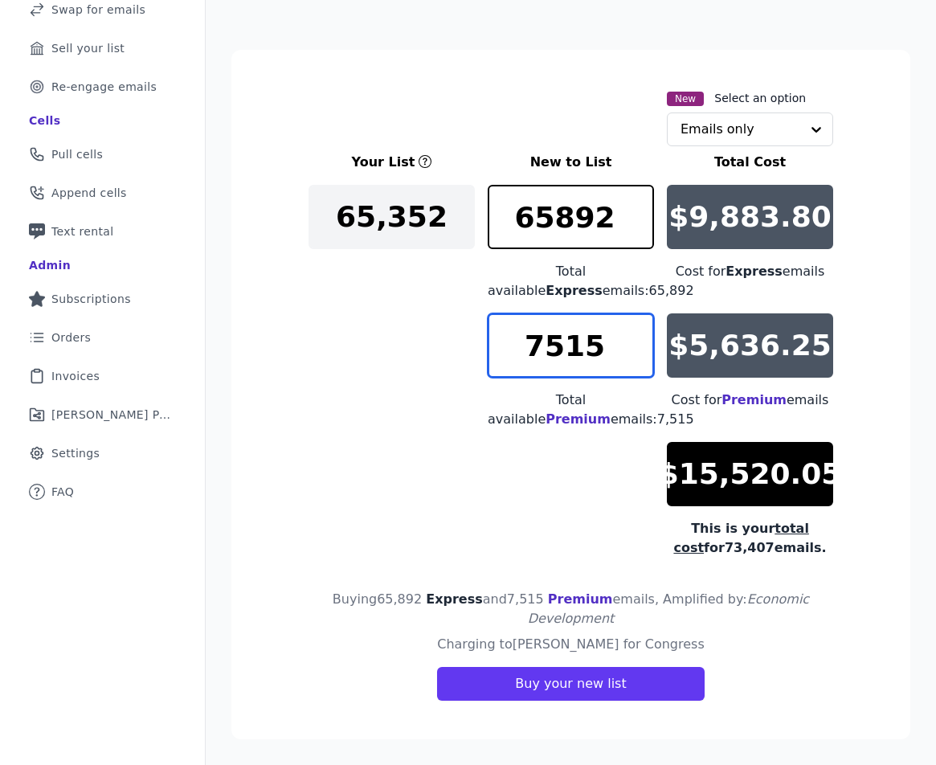
click at [569, 344] on input "7515" at bounding box center [571, 345] width 166 height 64
type input "1000"
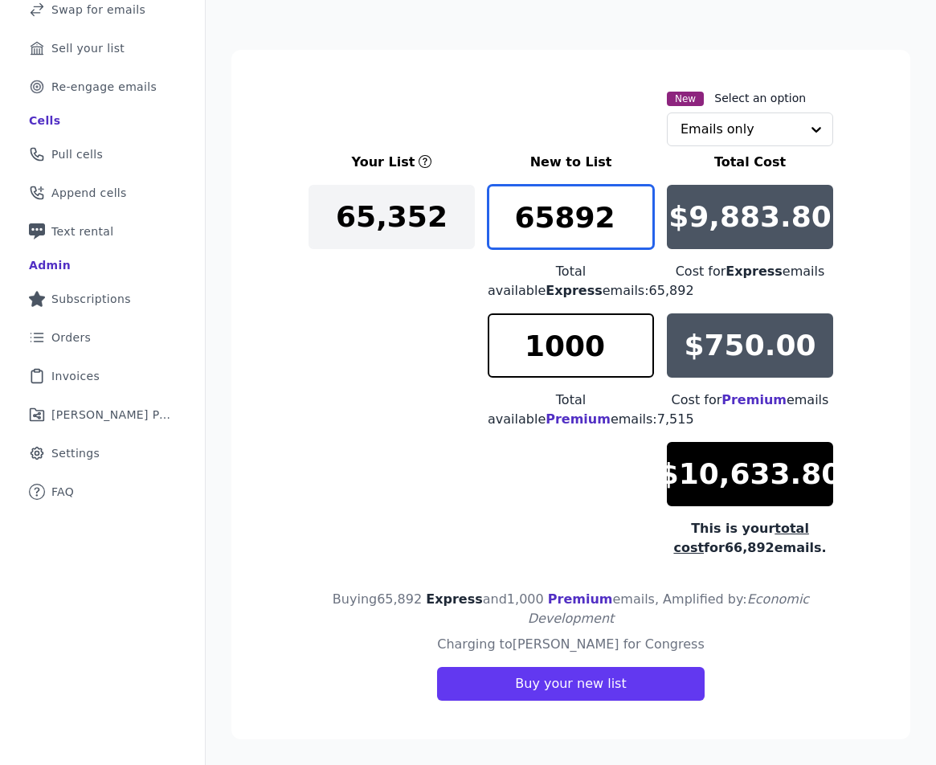
click at [572, 215] on input "65892" at bounding box center [571, 217] width 166 height 64
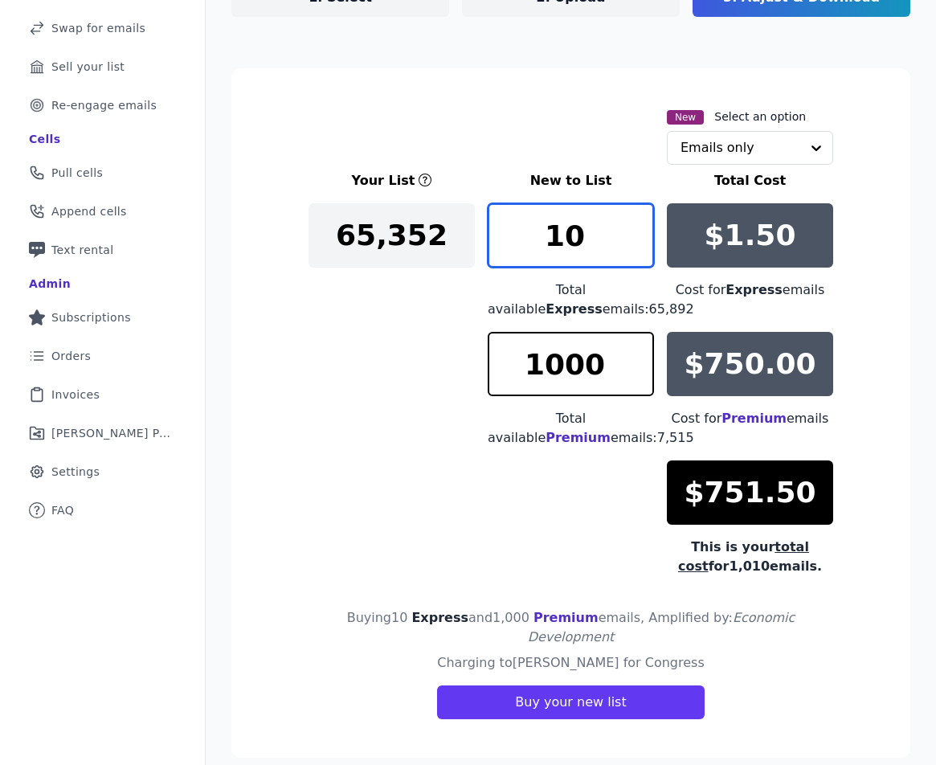
type input "1"
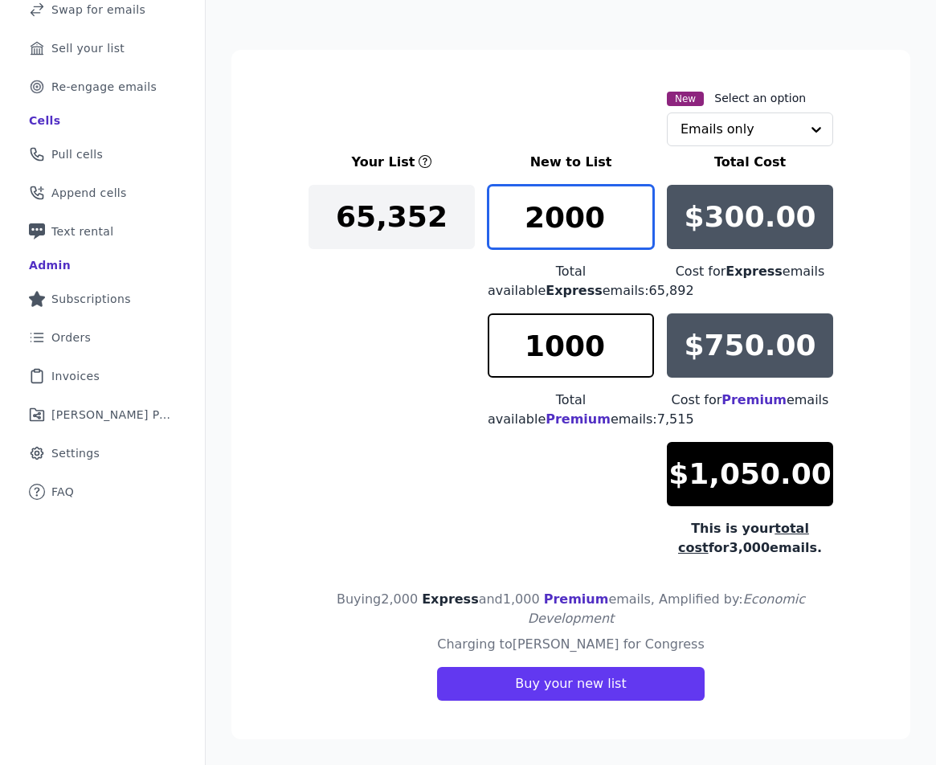
type input "2000"
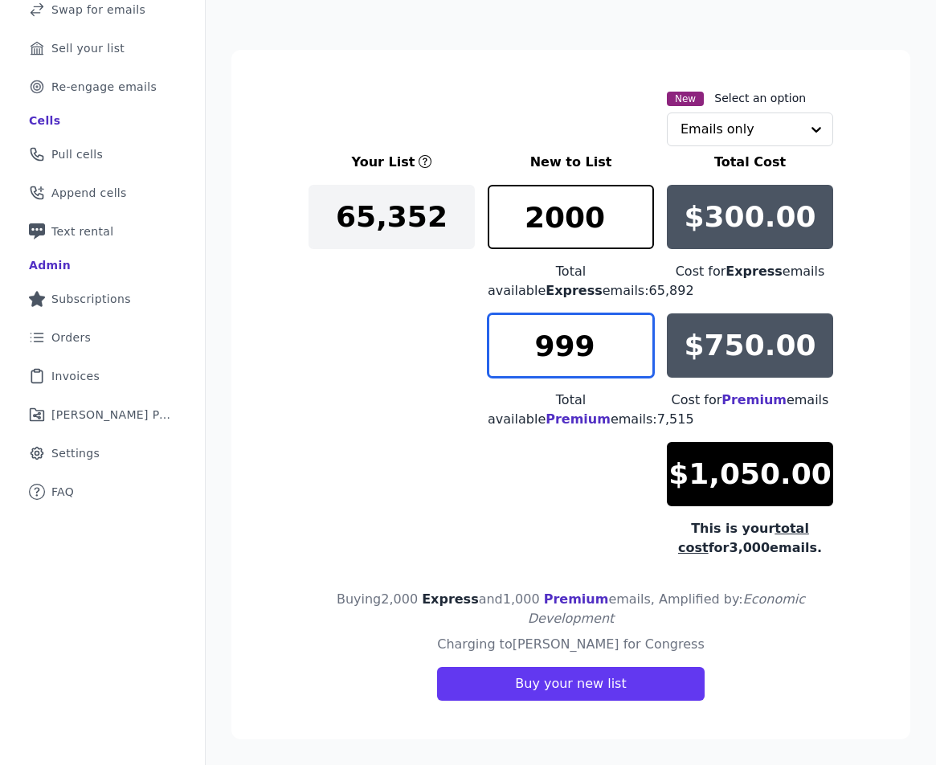
click at [633, 349] on input "999" at bounding box center [571, 345] width 166 height 64
click at [633, 349] on input "998" at bounding box center [571, 345] width 166 height 64
click at [633, 349] on input "997" at bounding box center [571, 345] width 166 height 64
click at [633, 349] on input "996" at bounding box center [571, 345] width 166 height 64
click at [633, 349] on input "995" at bounding box center [571, 345] width 166 height 64
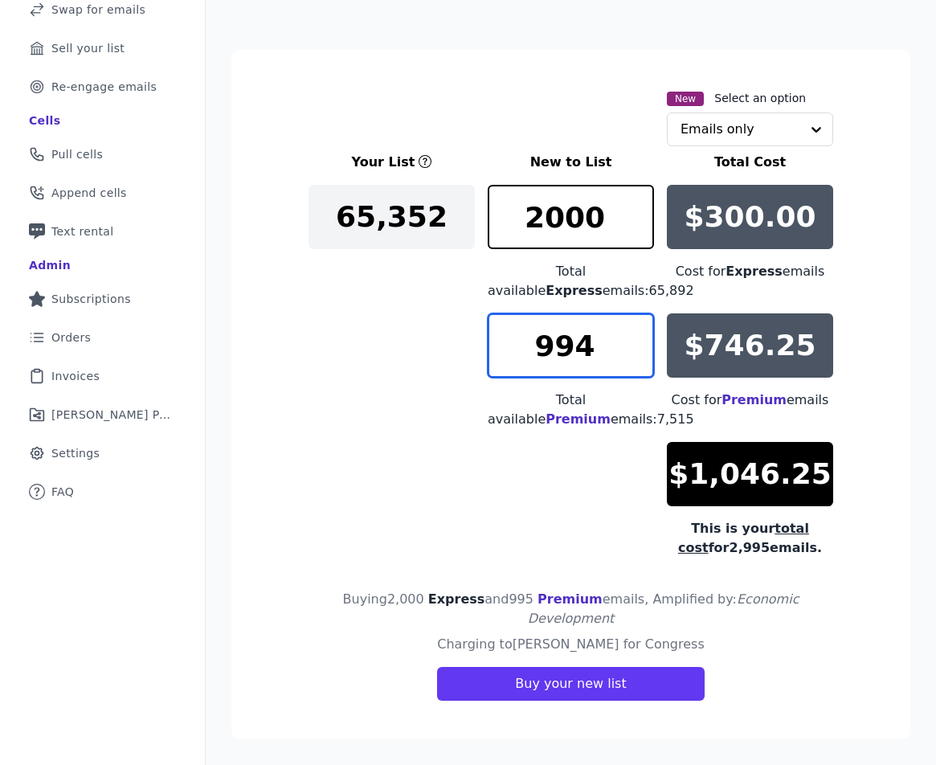
click at [633, 349] on input "994" at bounding box center [571, 345] width 166 height 64
click at [633, 349] on input "993" at bounding box center [571, 345] width 166 height 64
click at [633, 349] on input "992" at bounding box center [571, 345] width 166 height 64
click at [633, 349] on input "991" at bounding box center [571, 345] width 166 height 64
click at [633, 349] on input "990" at bounding box center [571, 345] width 166 height 64
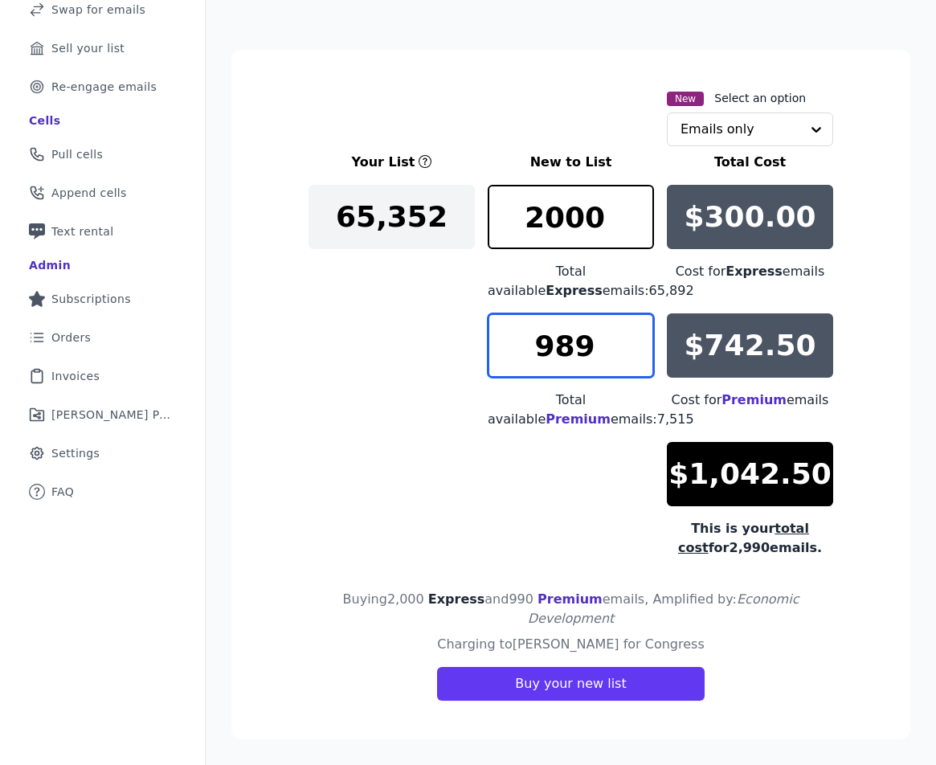
click at [633, 349] on input "989" at bounding box center [571, 345] width 166 height 64
click at [633, 349] on input "988" at bounding box center [571, 345] width 166 height 64
click at [633, 349] on input "987" at bounding box center [571, 345] width 166 height 64
click at [633, 349] on input "986" at bounding box center [571, 345] width 166 height 64
click at [633, 349] on input "985" at bounding box center [571, 345] width 166 height 64
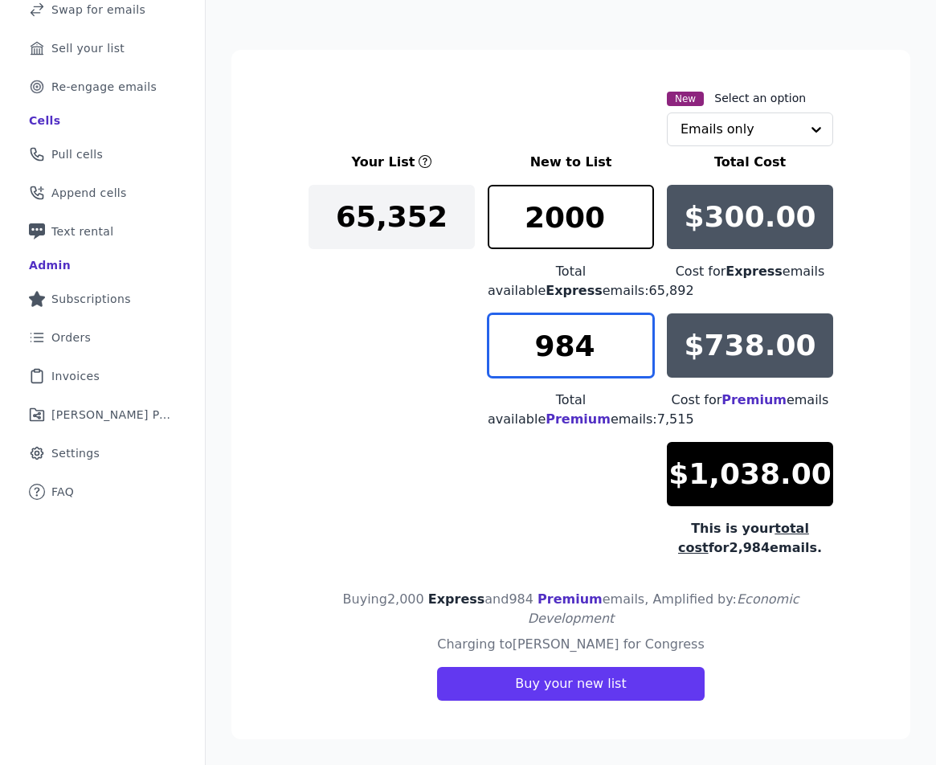
click at [633, 349] on input "984" at bounding box center [571, 345] width 166 height 64
click at [633, 349] on input "983" at bounding box center [571, 345] width 166 height 64
click at [633, 349] on input "982" at bounding box center [571, 345] width 166 height 64
click at [633, 349] on input "981" at bounding box center [571, 345] width 166 height 64
click at [633, 349] on input "980" at bounding box center [571, 345] width 166 height 64
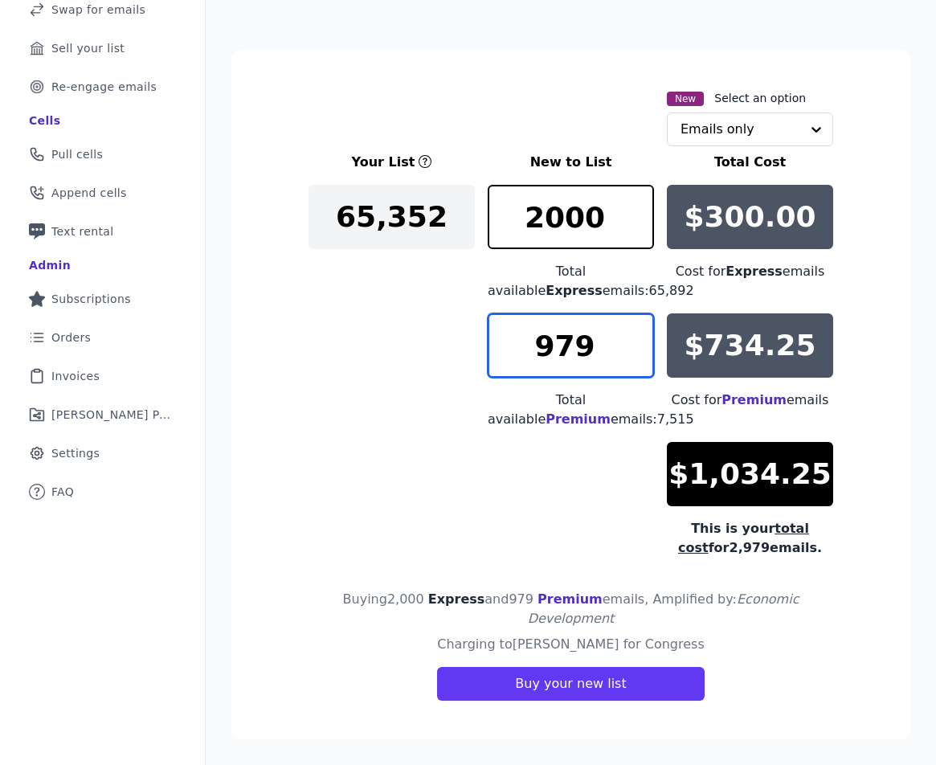
click at [633, 349] on input "979" at bounding box center [571, 345] width 166 height 64
click at [633, 349] on input "978" at bounding box center [571, 345] width 166 height 64
click at [633, 349] on input "977" at bounding box center [571, 345] width 166 height 64
click at [633, 349] on input "976" at bounding box center [571, 345] width 166 height 64
click at [633, 349] on input "975" at bounding box center [571, 345] width 166 height 64
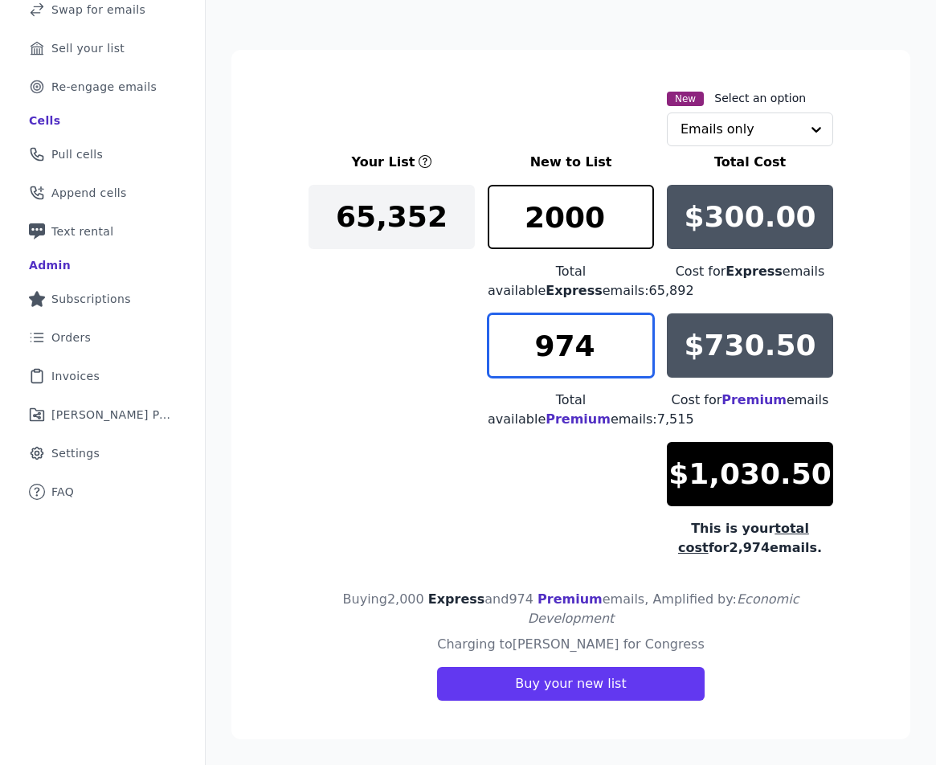
click at [633, 349] on input "974" at bounding box center [571, 345] width 166 height 64
click at [633, 349] on input "973" at bounding box center [571, 345] width 166 height 64
click at [633, 349] on input "972" at bounding box center [571, 345] width 166 height 64
click at [633, 349] on input "971" at bounding box center [571, 345] width 166 height 64
click at [633, 349] on input "970" at bounding box center [571, 345] width 166 height 64
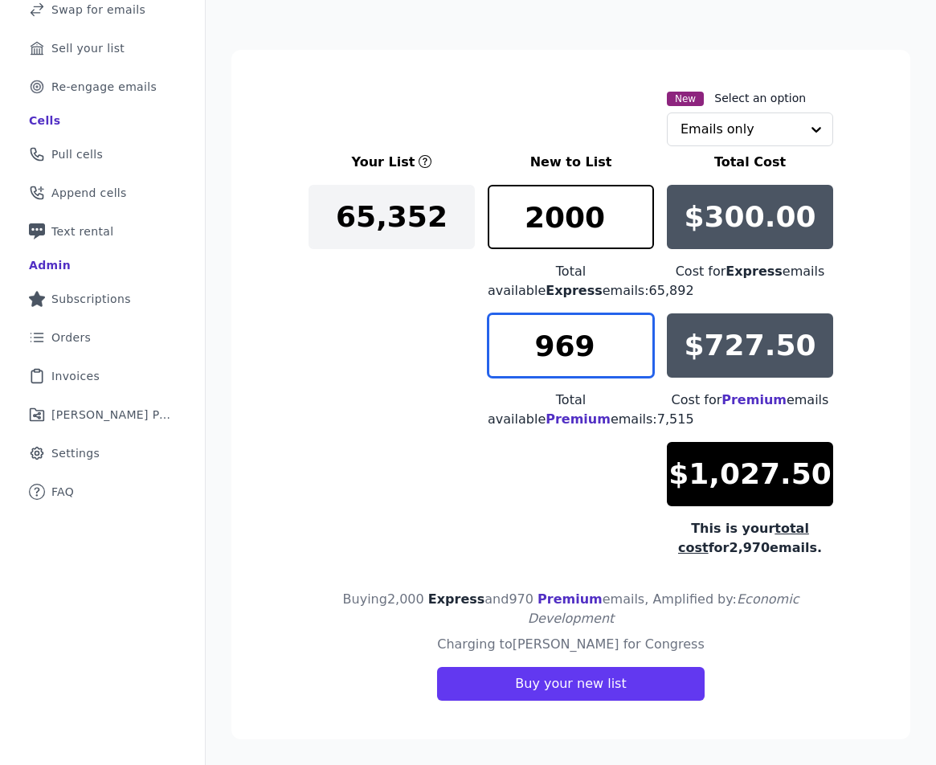
click at [633, 349] on input "969" at bounding box center [571, 345] width 166 height 64
click at [633, 349] on input "968" at bounding box center [571, 345] width 166 height 64
click at [633, 349] on input "967" at bounding box center [571, 345] width 166 height 64
click at [633, 349] on input "966" at bounding box center [571, 345] width 166 height 64
click at [633, 349] on input "965" at bounding box center [571, 345] width 166 height 64
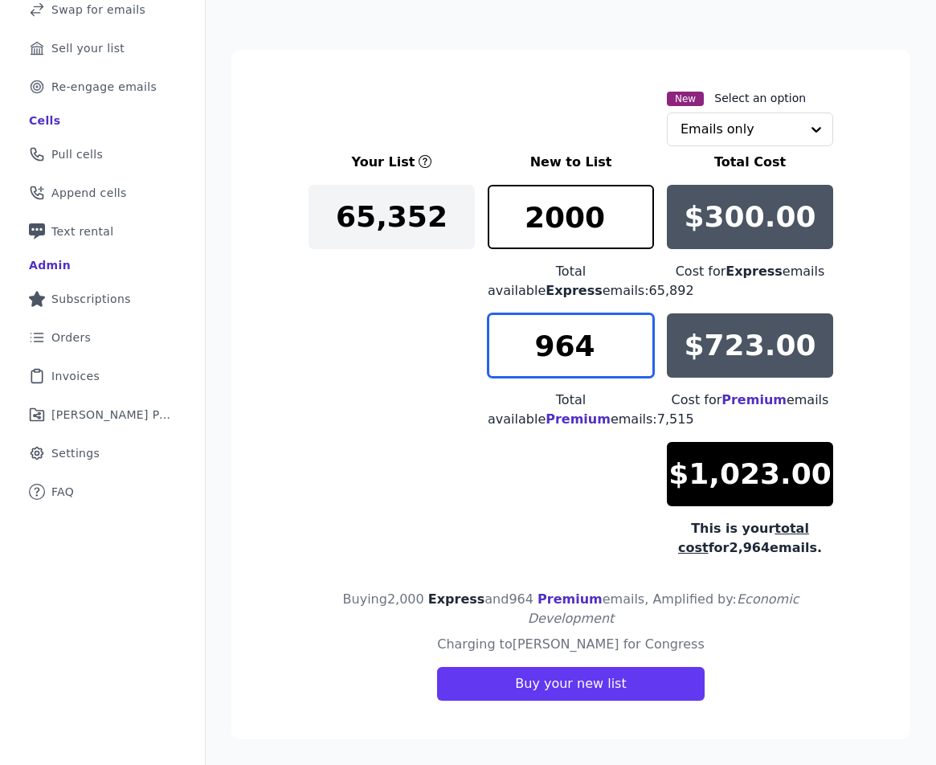
click at [633, 349] on input "964" at bounding box center [571, 345] width 166 height 64
click at [633, 349] on input "963" at bounding box center [571, 345] width 166 height 64
click at [633, 349] on input "962" at bounding box center [571, 345] width 166 height 64
click at [633, 349] on input "961" at bounding box center [571, 345] width 166 height 64
click at [633, 349] on input "960" at bounding box center [571, 345] width 166 height 64
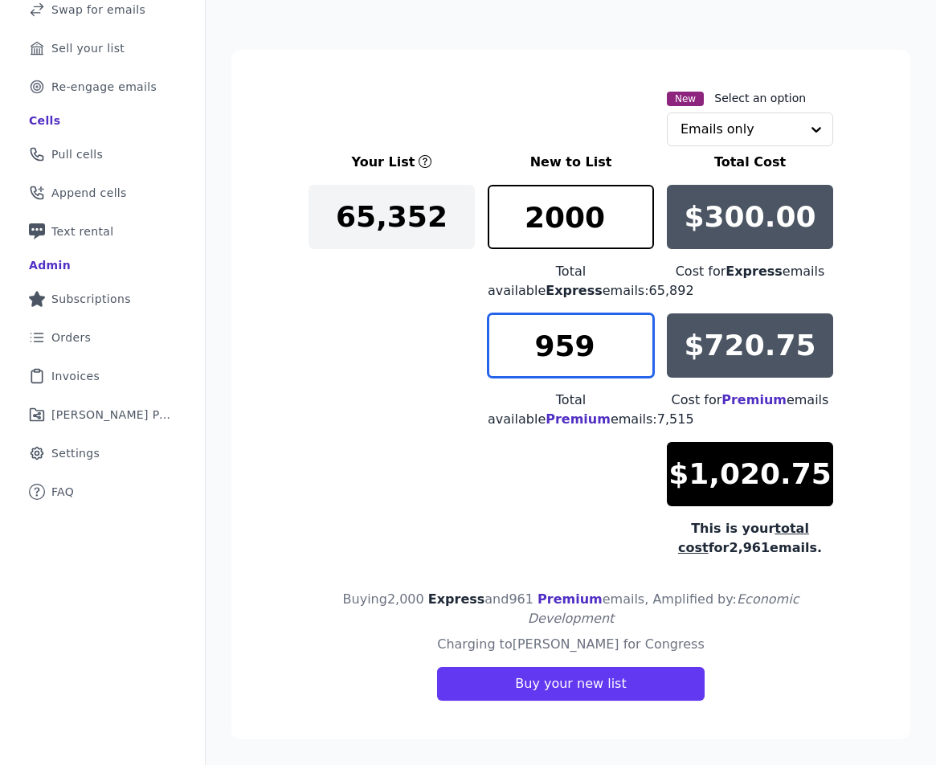
click at [633, 349] on input "959" at bounding box center [571, 345] width 166 height 64
click at [633, 349] on input "958" at bounding box center [571, 345] width 166 height 64
click at [633, 349] on input "957" at bounding box center [571, 345] width 166 height 64
click at [633, 349] on input "956" at bounding box center [571, 345] width 166 height 64
click at [633, 349] on input "955" at bounding box center [571, 345] width 166 height 64
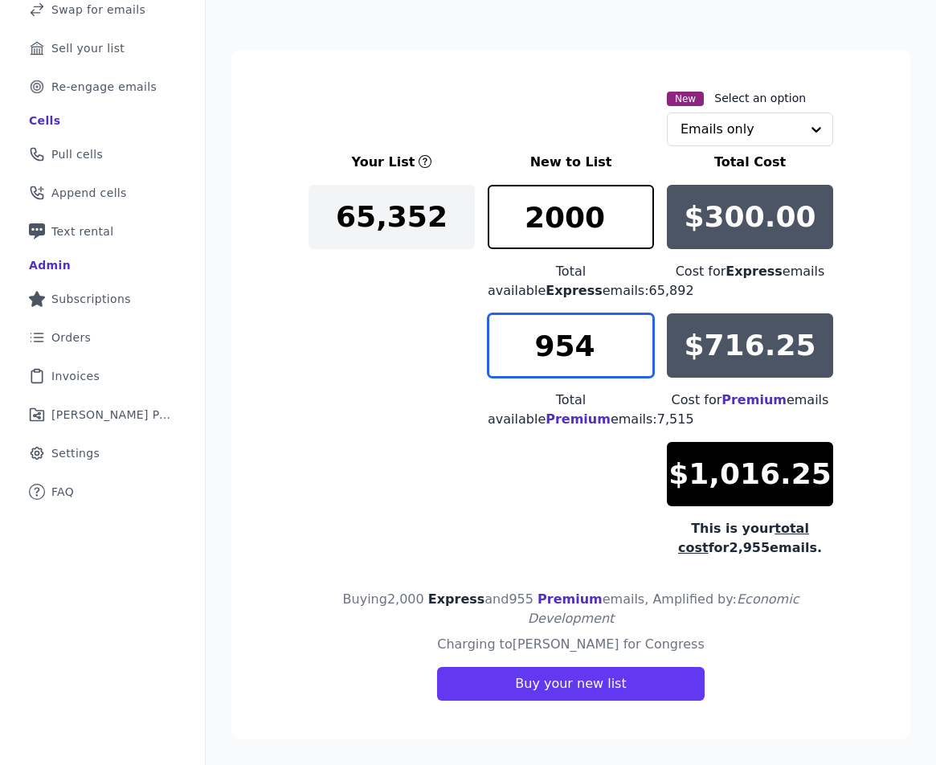
click at [633, 349] on input "954" at bounding box center [571, 345] width 166 height 64
click at [633, 349] on input "953" at bounding box center [571, 345] width 166 height 64
click at [633, 349] on input "952" at bounding box center [571, 345] width 166 height 64
click at [633, 349] on input "951" at bounding box center [571, 345] width 166 height 64
click at [633, 349] on input "950" at bounding box center [571, 345] width 166 height 64
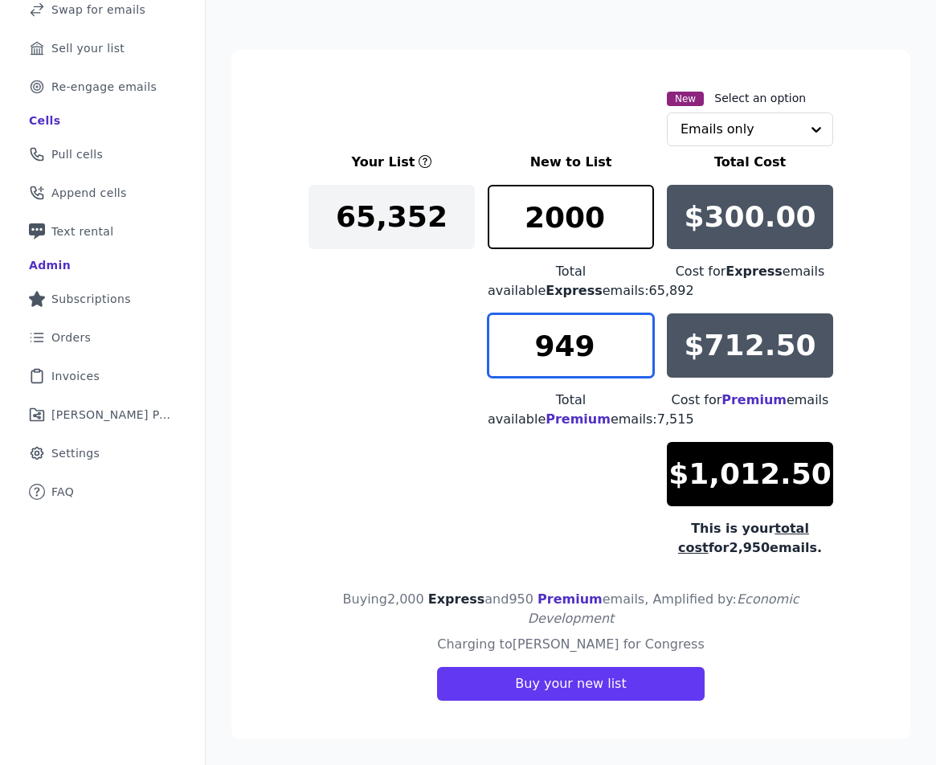
click at [633, 349] on input "949" at bounding box center [571, 345] width 166 height 64
click at [633, 349] on input "948" at bounding box center [571, 345] width 166 height 64
click at [633, 349] on input "947" at bounding box center [571, 345] width 166 height 64
click at [633, 349] on input "946" at bounding box center [571, 345] width 166 height 64
click at [633, 349] on input "945" at bounding box center [571, 345] width 166 height 64
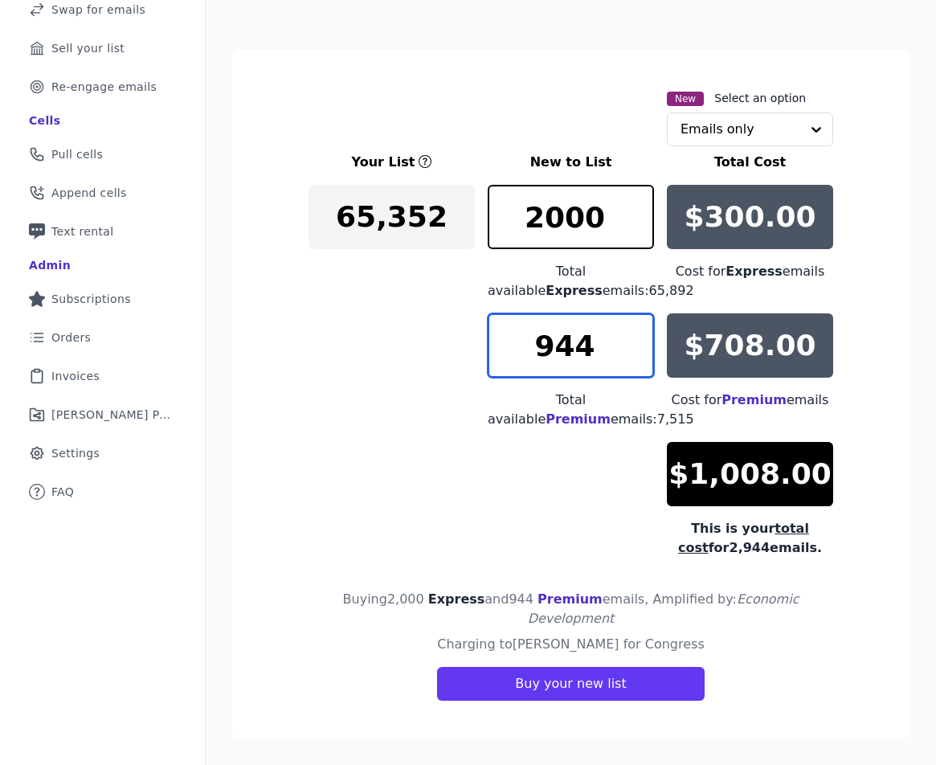
click at [633, 349] on input "944" at bounding box center [571, 345] width 166 height 64
click at [633, 349] on input "943" at bounding box center [571, 345] width 166 height 64
click at [633, 349] on input "942" at bounding box center [571, 345] width 166 height 64
click at [633, 349] on input "941" at bounding box center [571, 345] width 166 height 64
click at [633, 349] on input "940" at bounding box center [571, 345] width 166 height 64
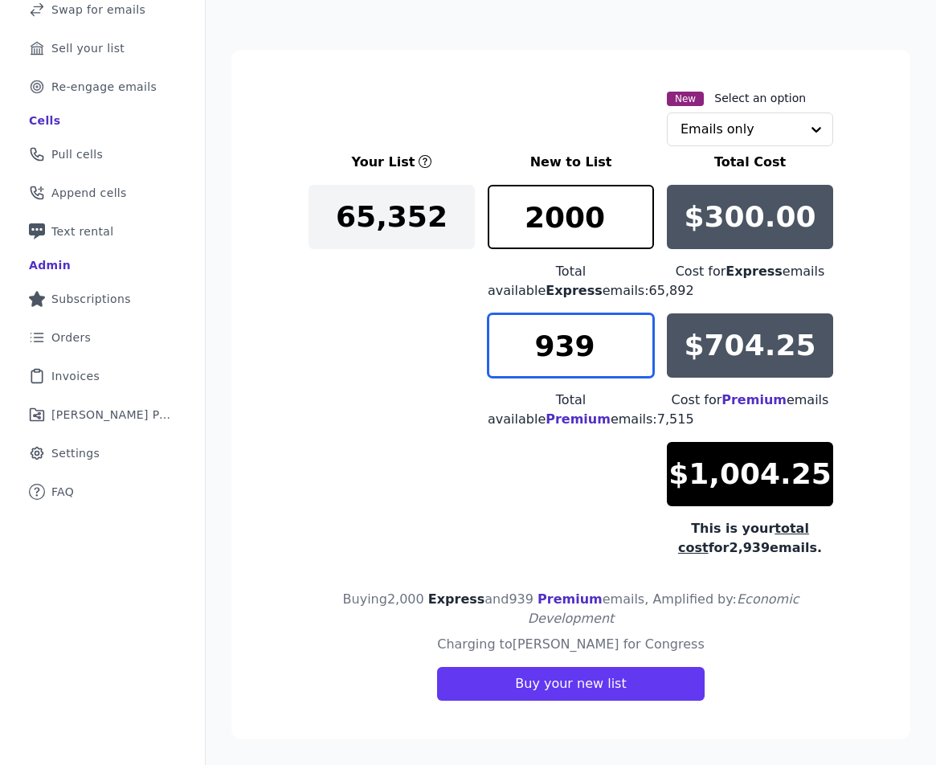
click at [633, 349] on input "939" at bounding box center [571, 345] width 166 height 64
click at [633, 349] on input "938" at bounding box center [571, 345] width 166 height 64
click at [633, 349] on input "937" at bounding box center [571, 345] width 166 height 64
click at [633, 349] on input "936" at bounding box center [571, 345] width 166 height 64
click at [633, 349] on input "935" at bounding box center [571, 345] width 166 height 64
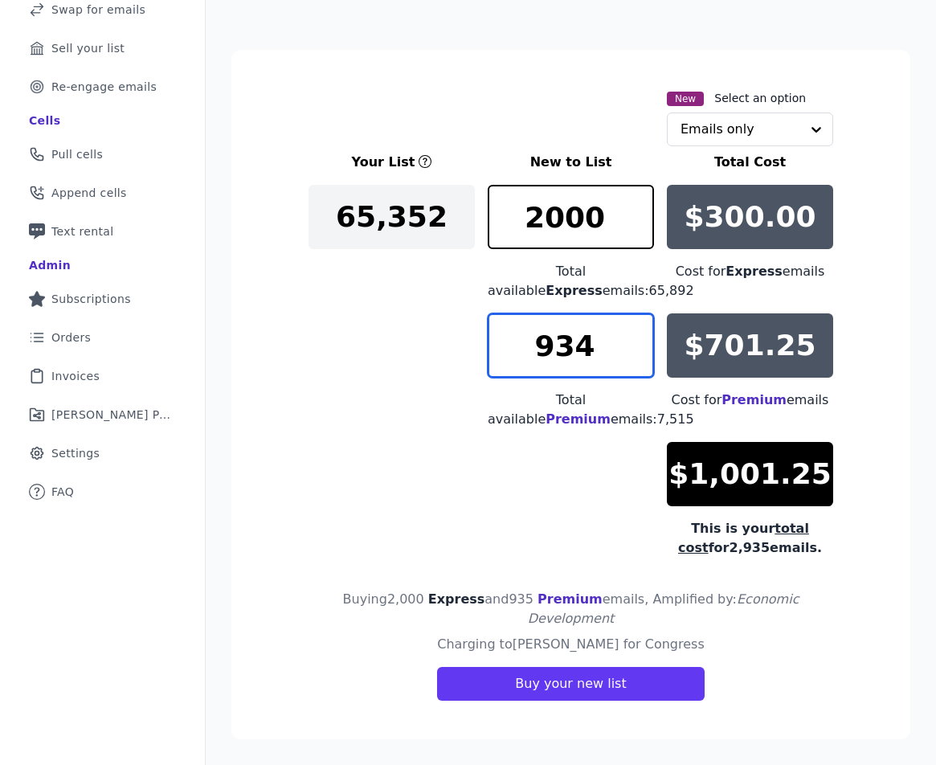
click at [633, 349] on input "934" at bounding box center [571, 345] width 166 height 64
click at [633, 349] on input "933" at bounding box center [571, 345] width 166 height 64
click at [632, 327] on input "933" at bounding box center [571, 345] width 166 height 64
type input "934"
click at [632, 328] on input "934" at bounding box center [571, 345] width 166 height 64
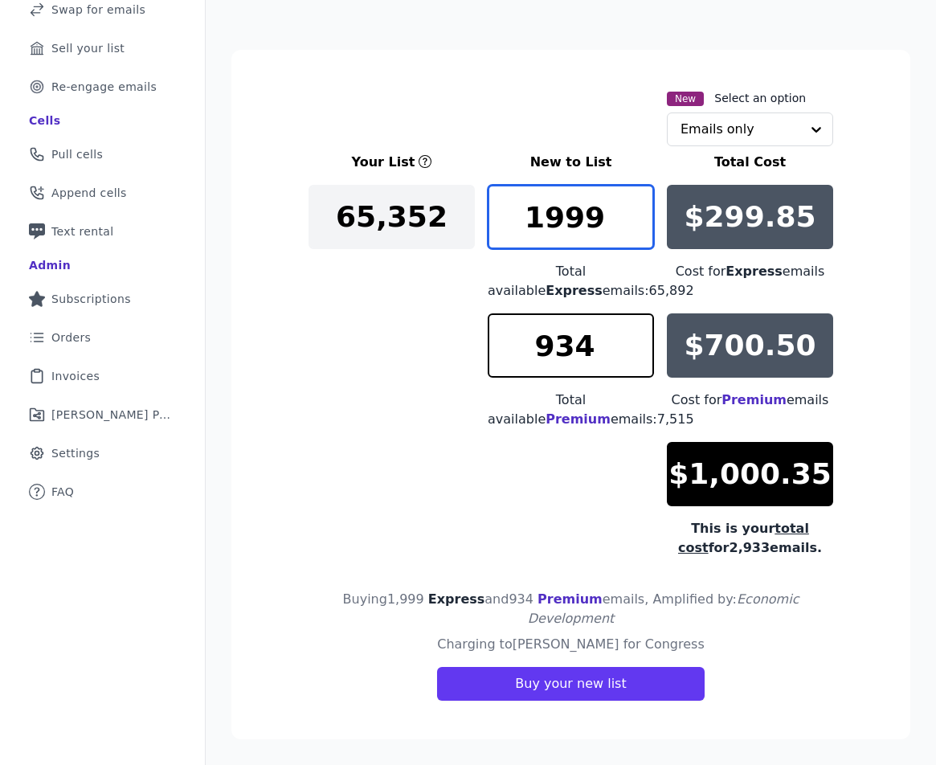
click at [636, 226] on input "1999" at bounding box center [571, 217] width 166 height 64
click at [636, 226] on input "1998" at bounding box center [571, 217] width 166 height 64
click at [636, 226] on input "1997" at bounding box center [571, 217] width 166 height 64
type input "1996"
click at [636, 226] on input "1996" at bounding box center [571, 217] width 166 height 64
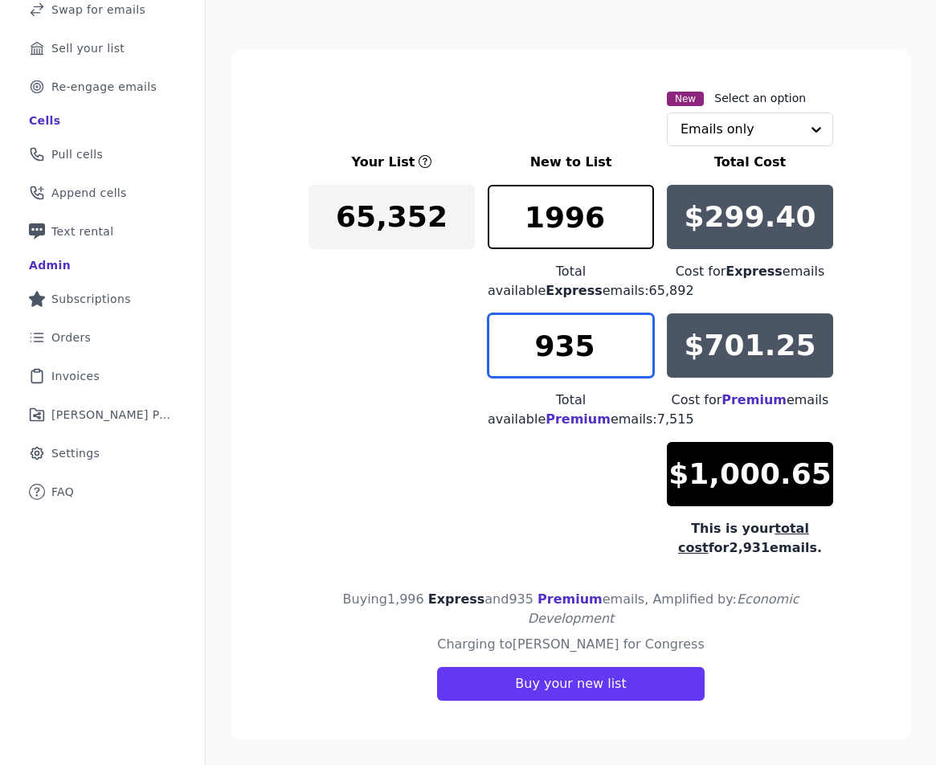
type input "935"
click at [630, 335] on input "935" at bounding box center [571, 345] width 166 height 64
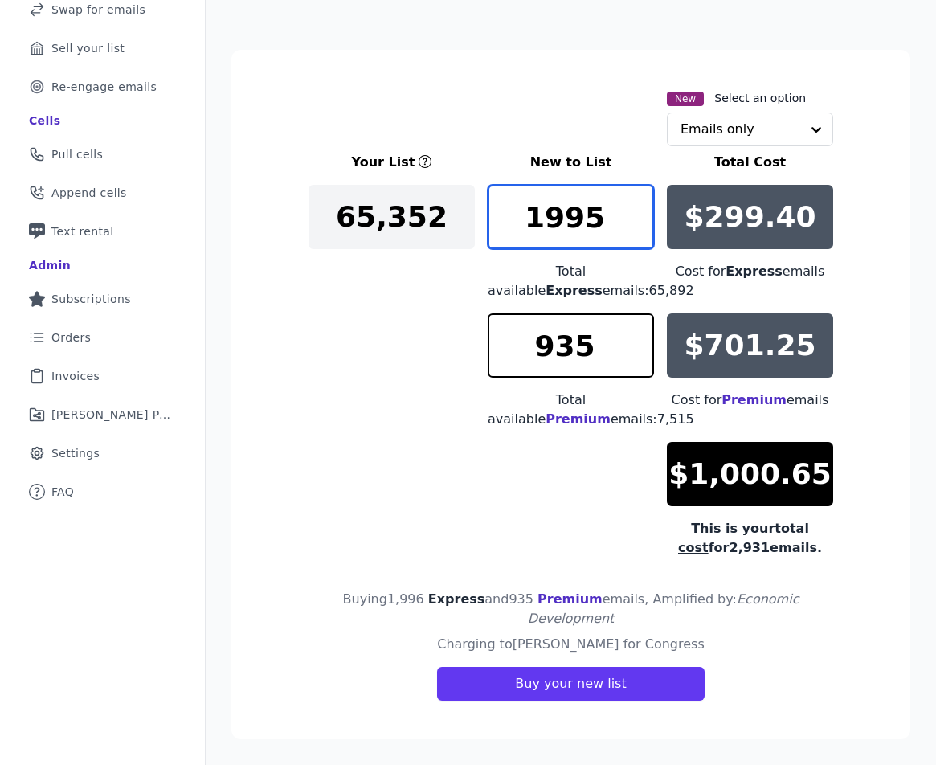
click at [633, 224] on input "1995" at bounding box center [571, 217] width 166 height 64
click at [633, 224] on input "1994" at bounding box center [571, 217] width 166 height 64
click at [633, 224] on input "1993" at bounding box center [571, 217] width 166 height 64
click at [633, 224] on input "1992" at bounding box center [571, 217] width 166 height 64
type input "1991"
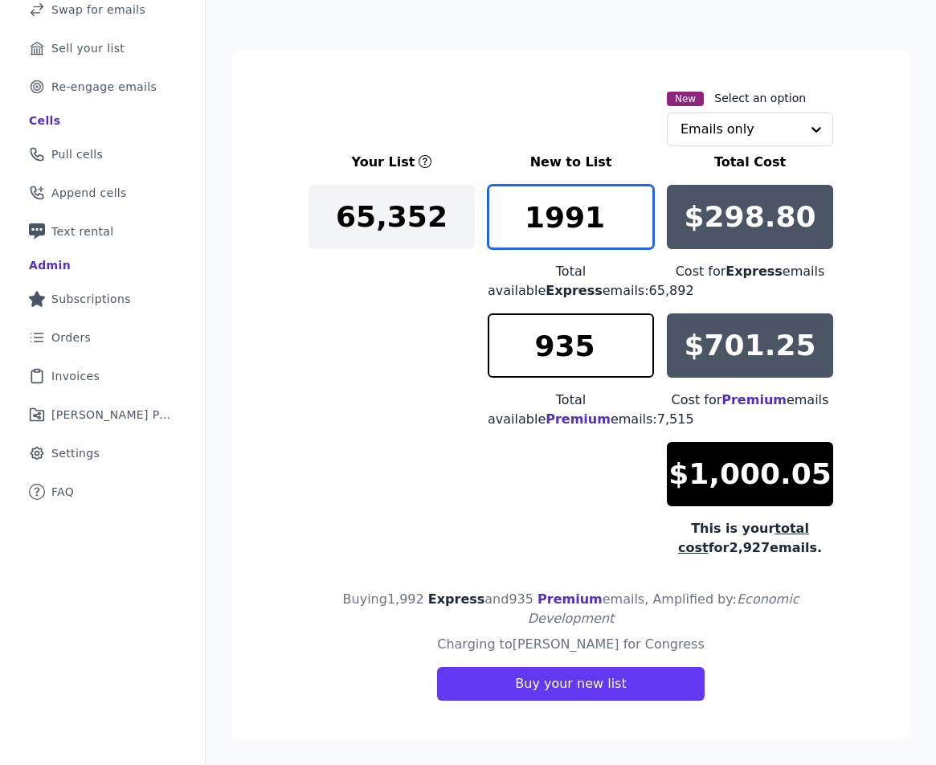
click at [633, 224] on input "1991" at bounding box center [571, 217] width 166 height 64
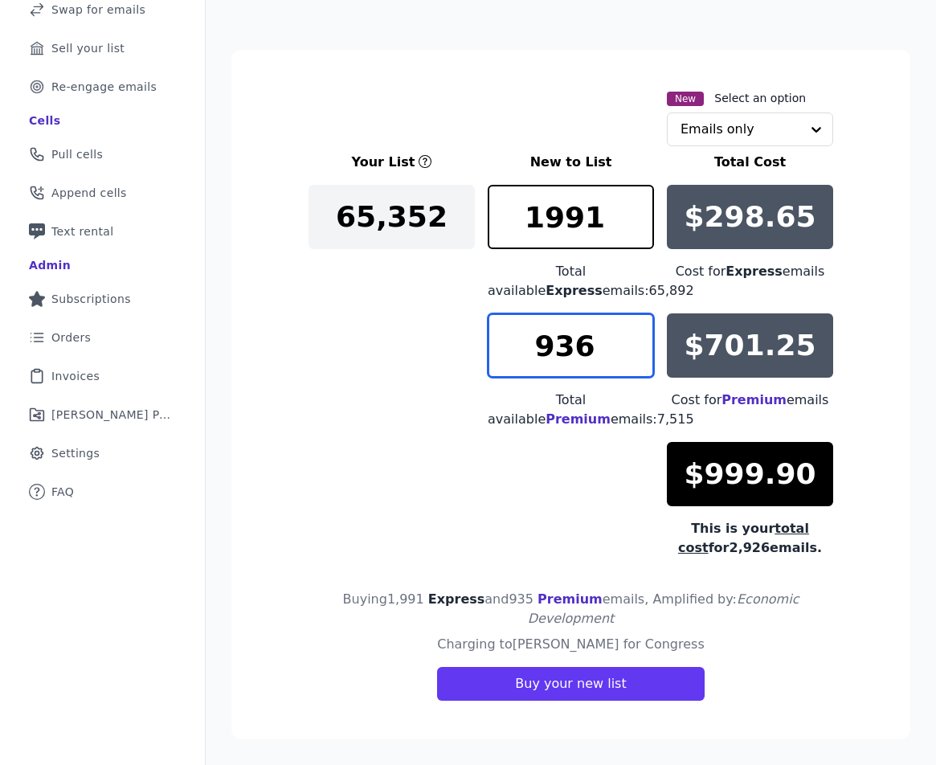
type input "936"
click at [629, 337] on input "936" at bounding box center [571, 345] width 166 height 64
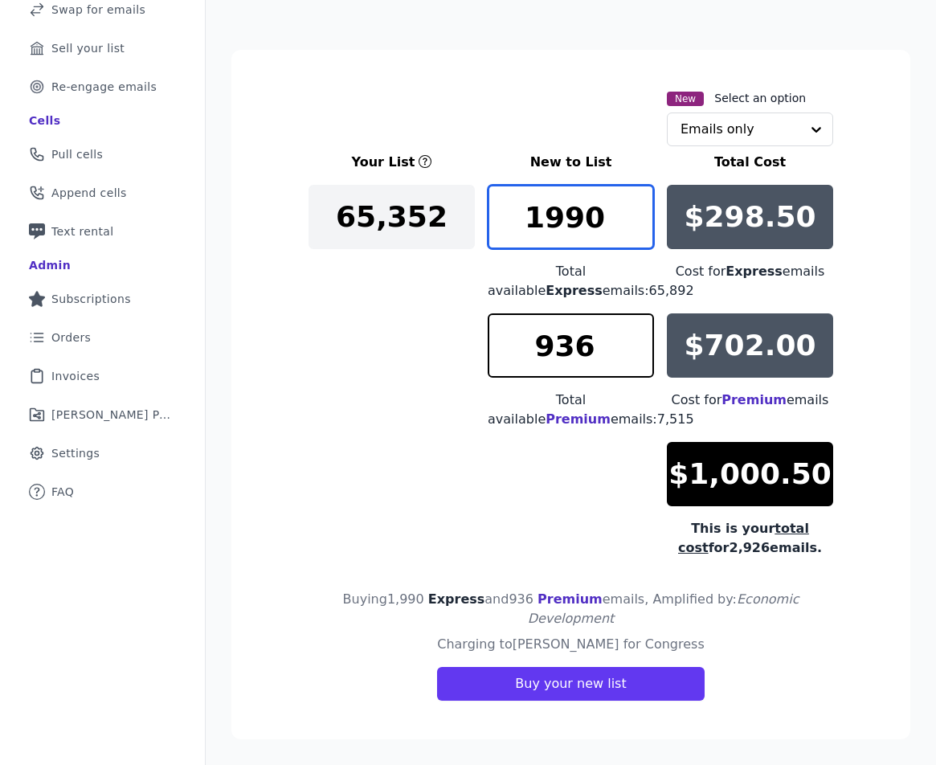
click at [631, 229] on input "1990" at bounding box center [571, 217] width 166 height 64
click at [631, 229] on input "1989" at bounding box center [571, 217] width 166 height 64
click at [631, 229] on input "1988" at bounding box center [571, 217] width 166 height 64
click at [631, 229] on input "1987" at bounding box center [571, 217] width 166 height 64
type input "1986"
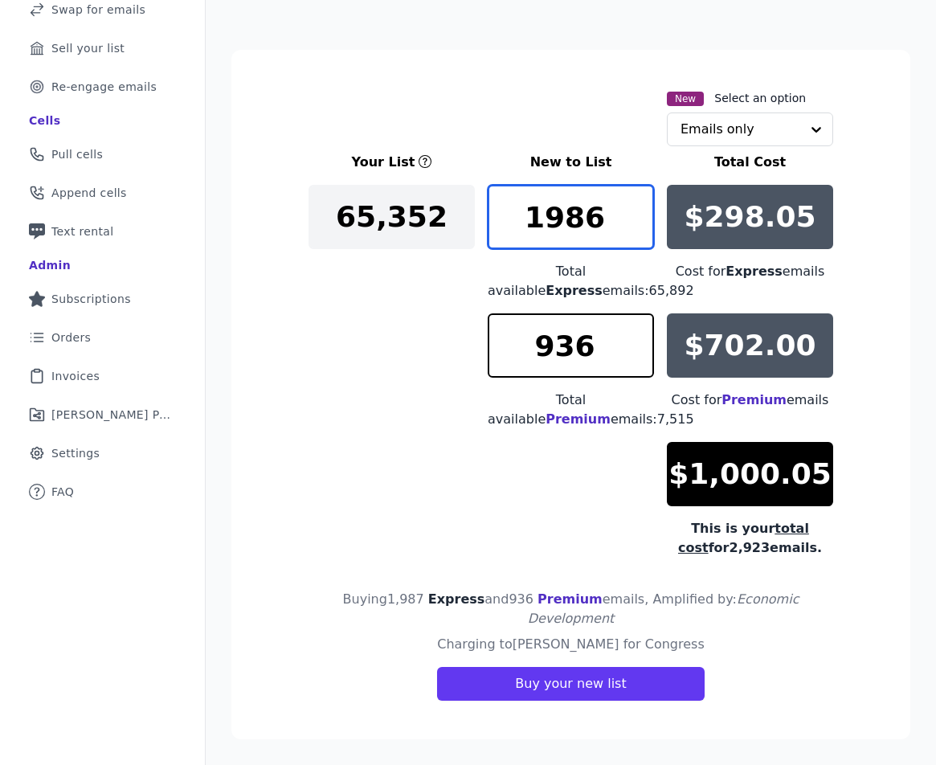
click at [631, 229] on input "1986" at bounding box center [571, 217] width 166 height 64
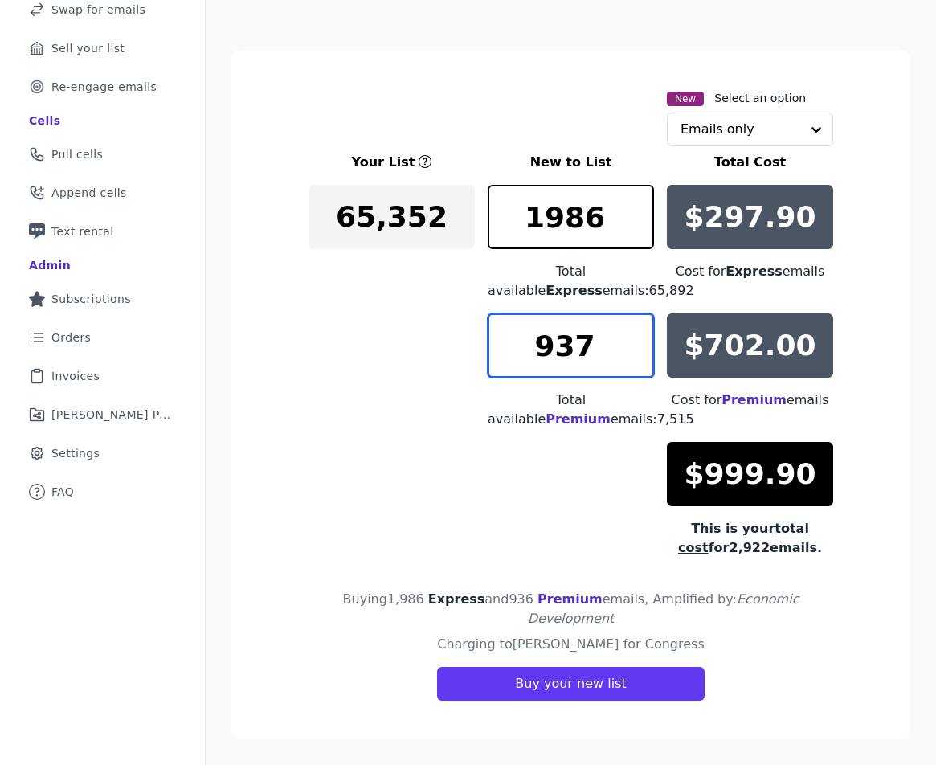
type input "937"
click at [630, 339] on input "937" at bounding box center [571, 345] width 166 height 64
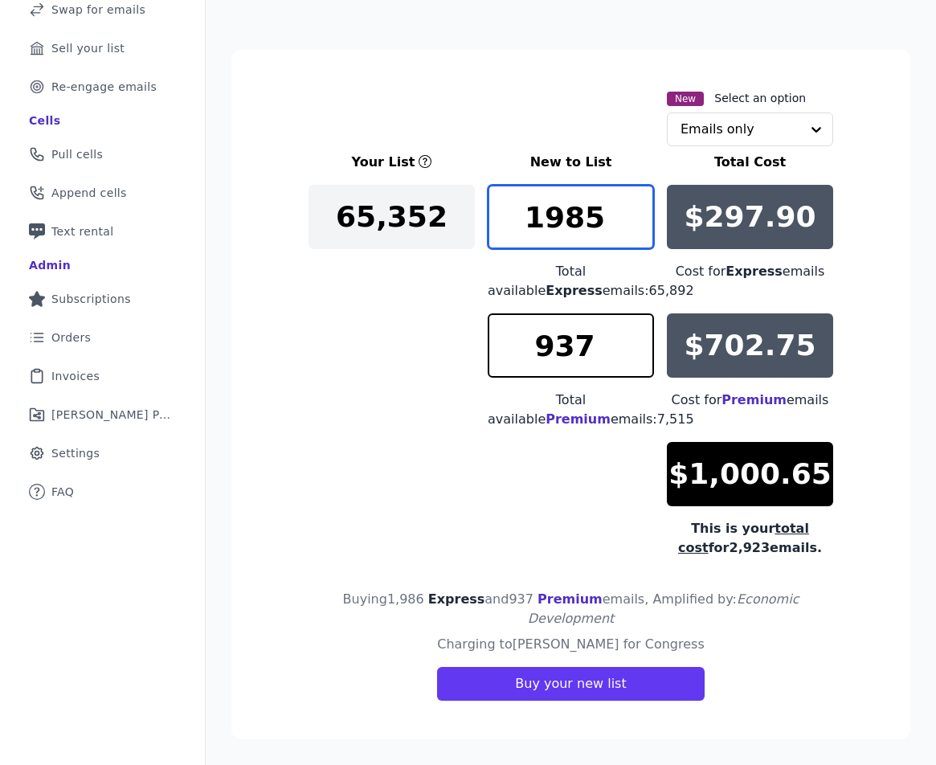
click at [632, 223] on input "1985" at bounding box center [571, 217] width 166 height 64
click at [632, 223] on input "1984" at bounding box center [571, 217] width 166 height 64
click at [632, 223] on input "1983" at bounding box center [571, 217] width 166 height 64
click at [632, 223] on input "1982" at bounding box center [571, 217] width 166 height 64
type input "1981"
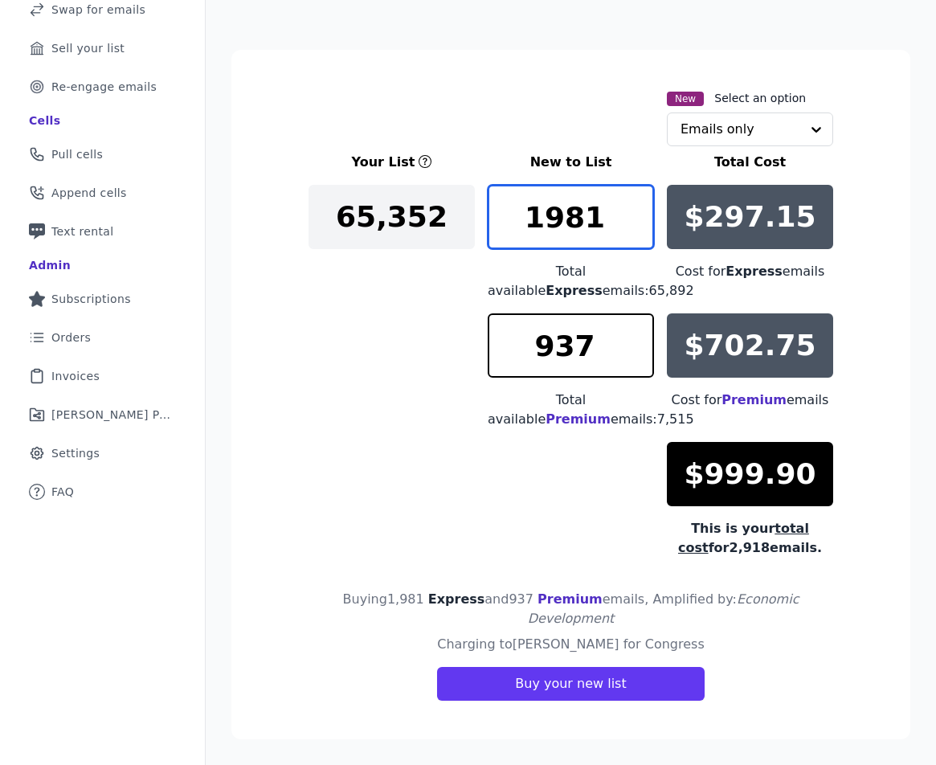
click at [632, 223] on input "1981" at bounding box center [571, 217] width 166 height 64
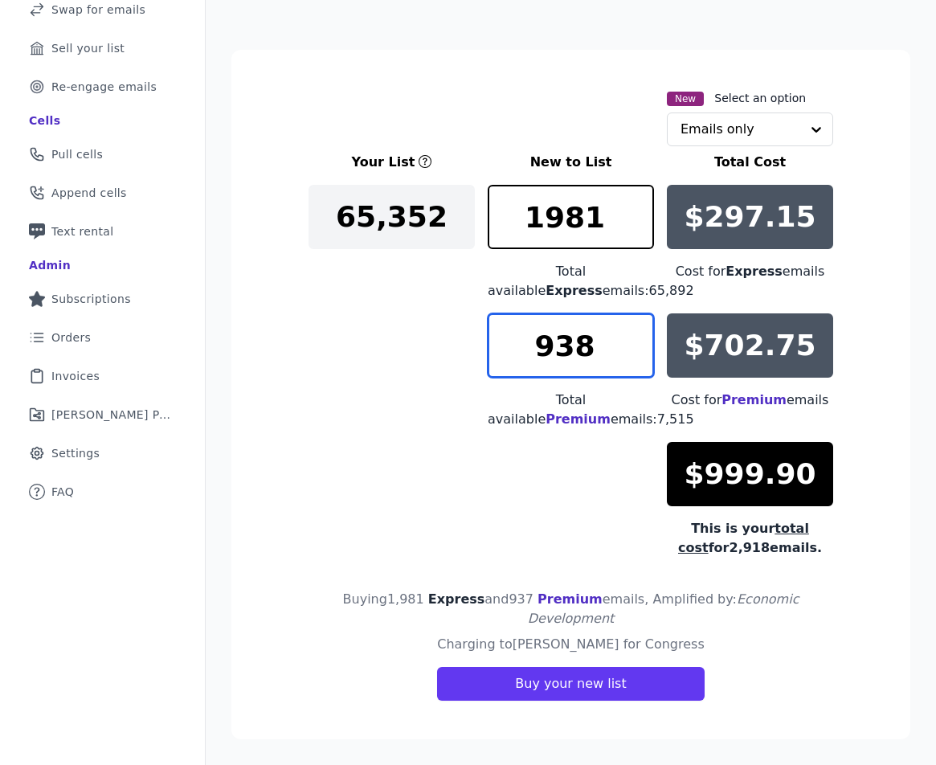
click at [631, 335] on input "938" at bounding box center [571, 345] width 166 height 64
type input "939"
click at [631, 335] on input "939" at bounding box center [571, 345] width 166 height 64
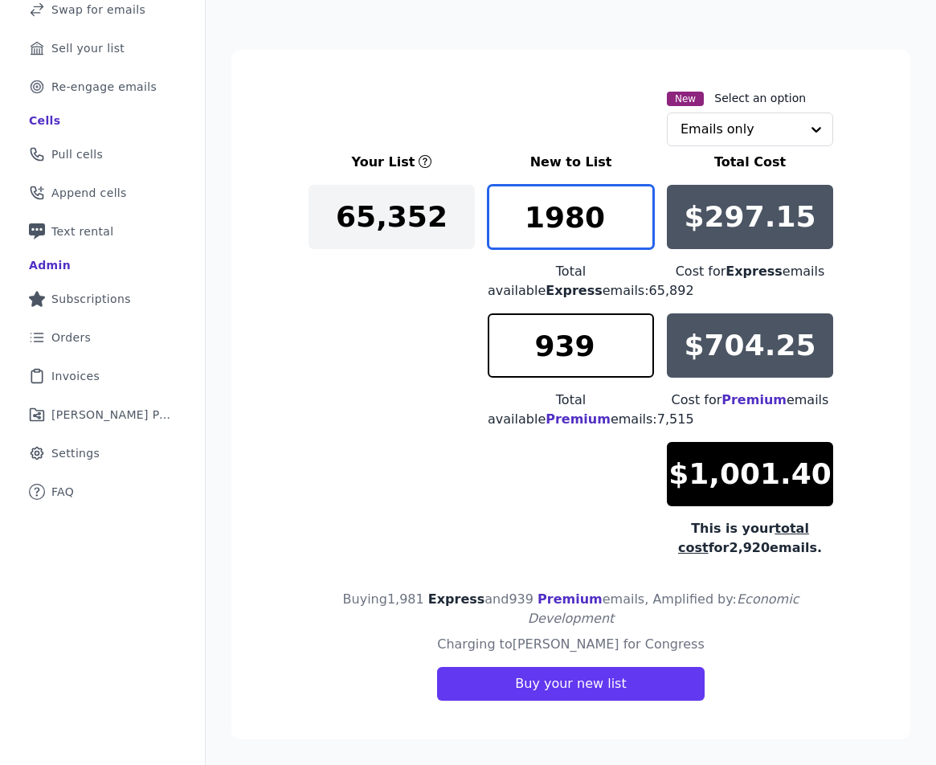
click at [633, 229] on input "1980" at bounding box center [571, 217] width 166 height 64
click at [633, 229] on input "1979" at bounding box center [571, 217] width 166 height 64
click at [633, 229] on input "1978" at bounding box center [571, 217] width 166 height 64
click at [633, 229] on input "1977" at bounding box center [571, 217] width 166 height 64
click at [633, 229] on input "1976" at bounding box center [571, 217] width 166 height 64
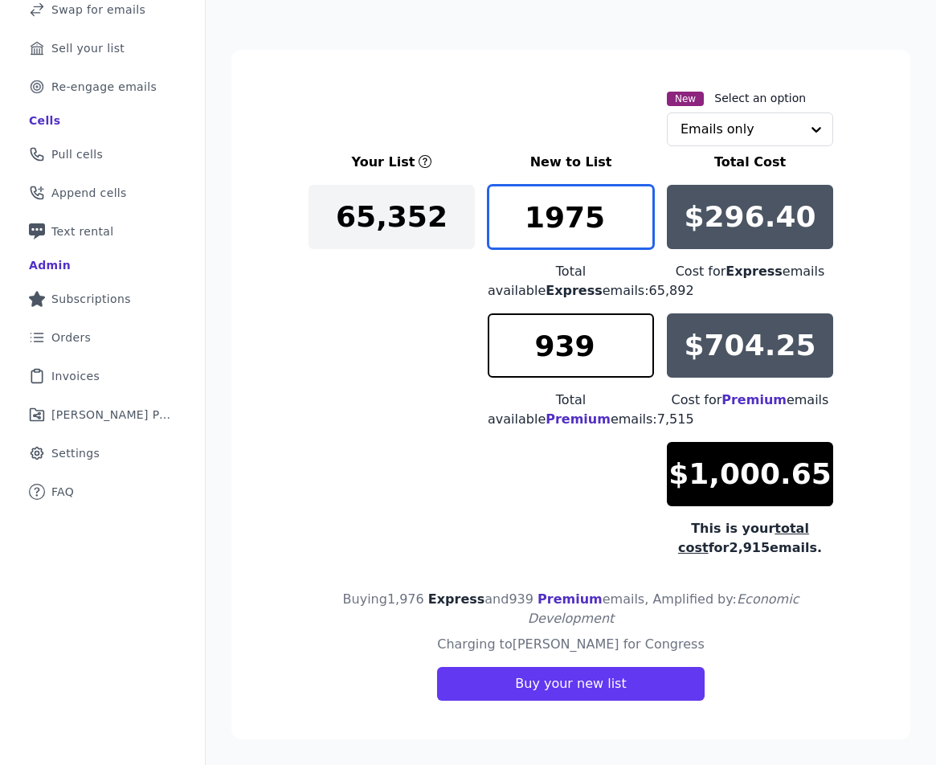
click at [633, 229] on input "1975" at bounding box center [571, 217] width 166 height 64
click at [633, 229] on input "1974" at bounding box center [571, 217] width 166 height 64
click at [633, 229] on input "1973" at bounding box center [571, 217] width 166 height 64
click at [633, 229] on input "1972" at bounding box center [571, 217] width 166 height 64
type input "1971"
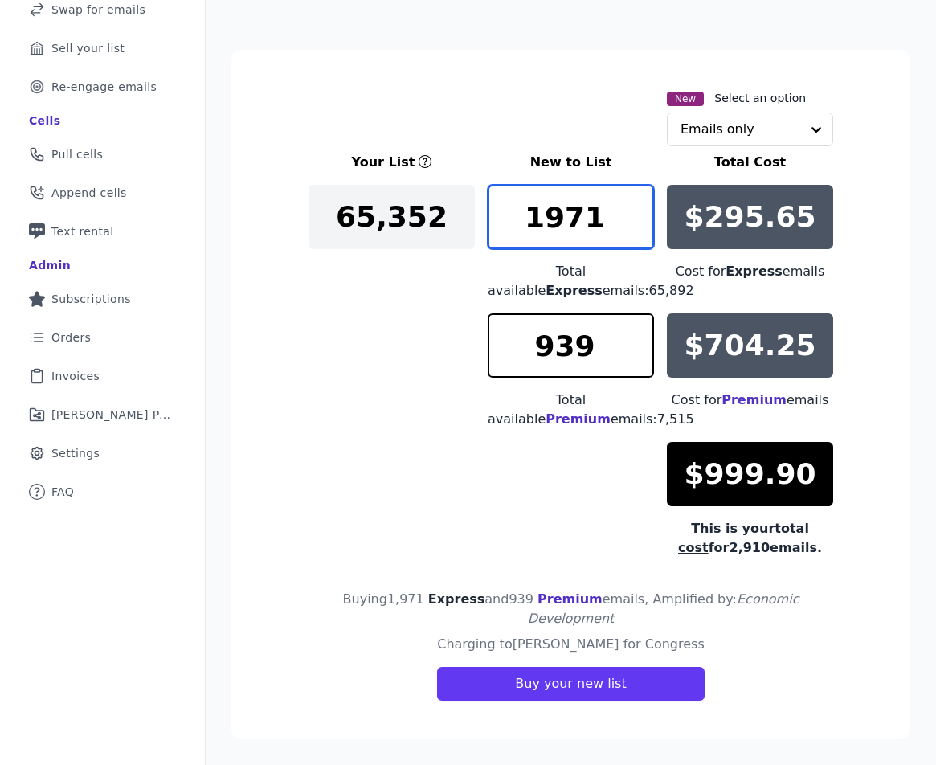
click at [633, 229] on input "1971" at bounding box center [571, 217] width 166 height 64
click at [735, 136] on input "text" at bounding box center [740, 129] width 120 height 32
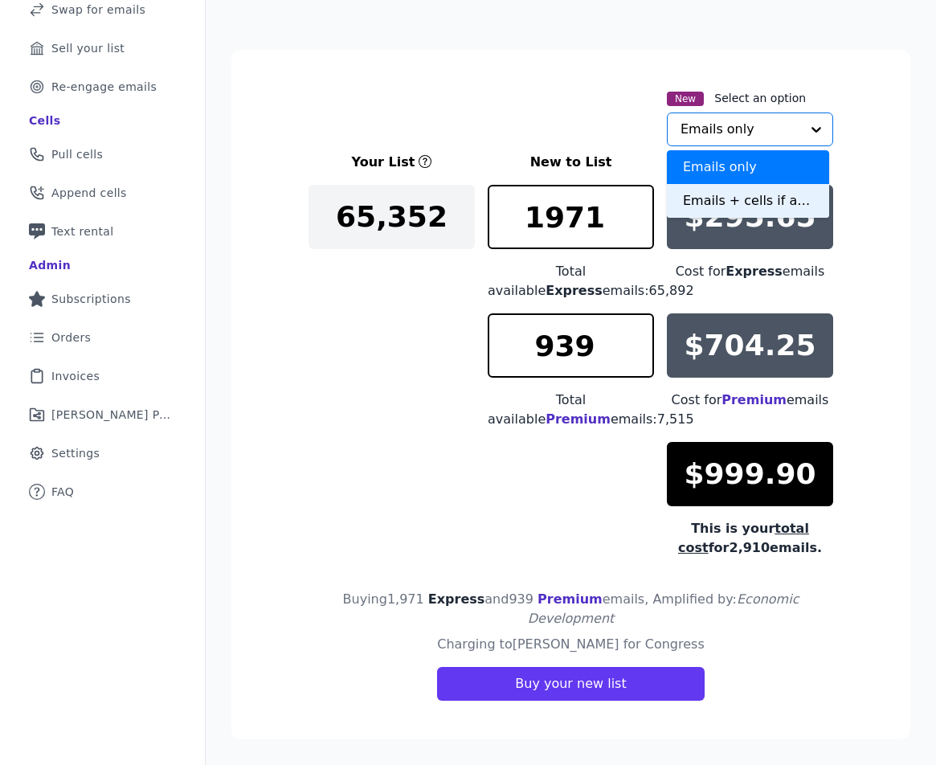
click at [688, 199] on div "Emails + cells if available" at bounding box center [748, 201] width 162 height 34
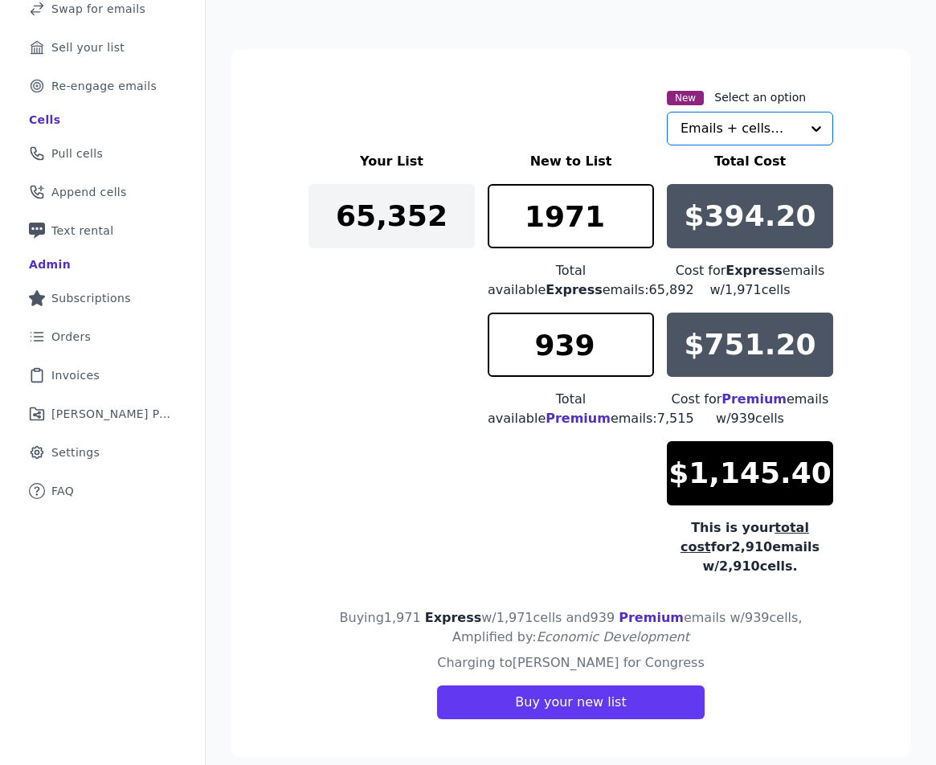
click at [597, 126] on div "New Select an option Option Emails + cells if available, selected. Select is fo…" at bounding box center [570, 117] width 525 height 58
click at [629, 352] on input "938" at bounding box center [571, 344] width 166 height 64
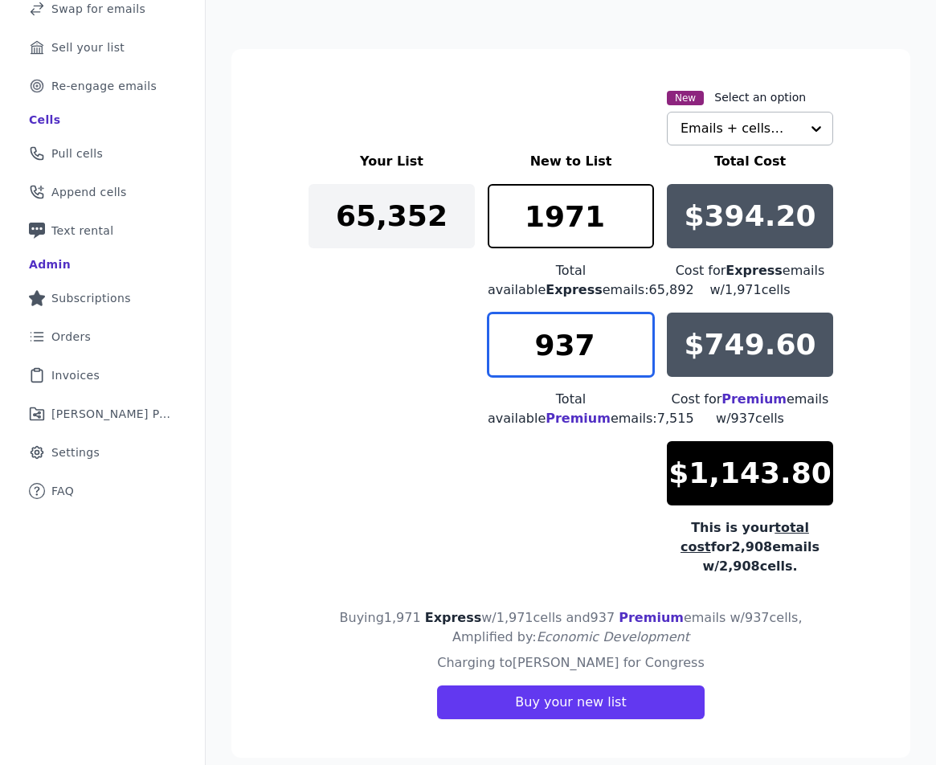
click at [629, 352] on input "937" at bounding box center [571, 344] width 166 height 64
click at [629, 352] on input "936" at bounding box center [571, 344] width 166 height 64
click at [629, 352] on input "935" at bounding box center [571, 344] width 166 height 64
click at [629, 352] on input "934" at bounding box center [571, 344] width 166 height 64
click at [631, 352] on input "933" at bounding box center [571, 344] width 166 height 64
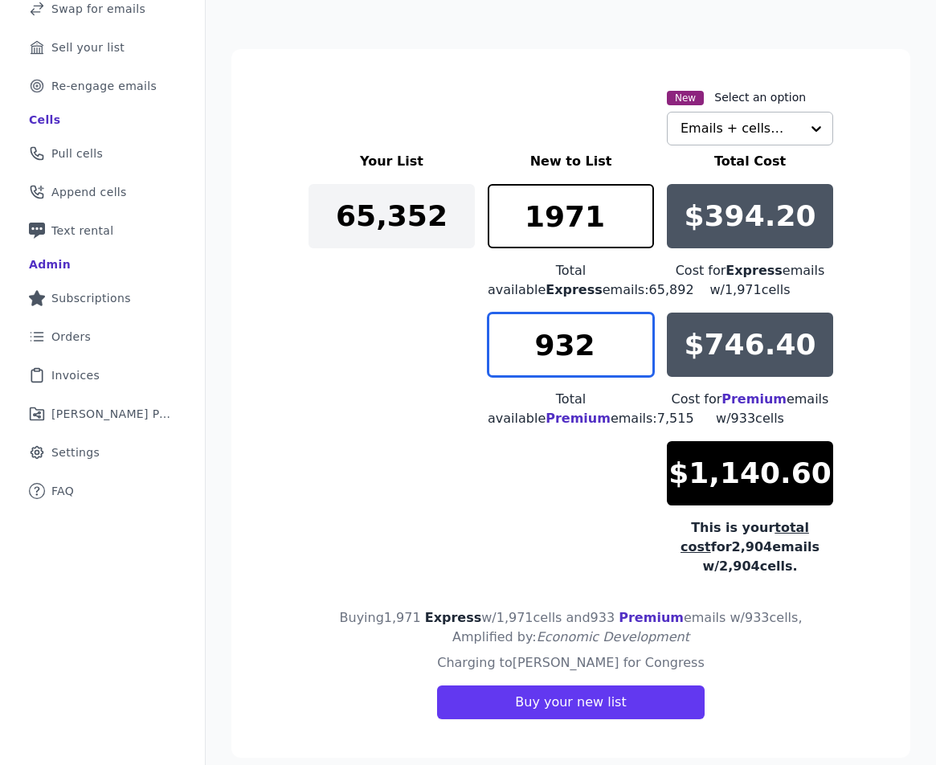
click at [631, 352] on input "932" at bounding box center [571, 344] width 166 height 64
click at [631, 352] on input "931" at bounding box center [571, 344] width 166 height 64
click at [631, 352] on input "930" at bounding box center [571, 344] width 166 height 64
click at [631, 352] on input "929" at bounding box center [571, 344] width 166 height 64
click at [631, 352] on input "928" at bounding box center [571, 344] width 166 height 64
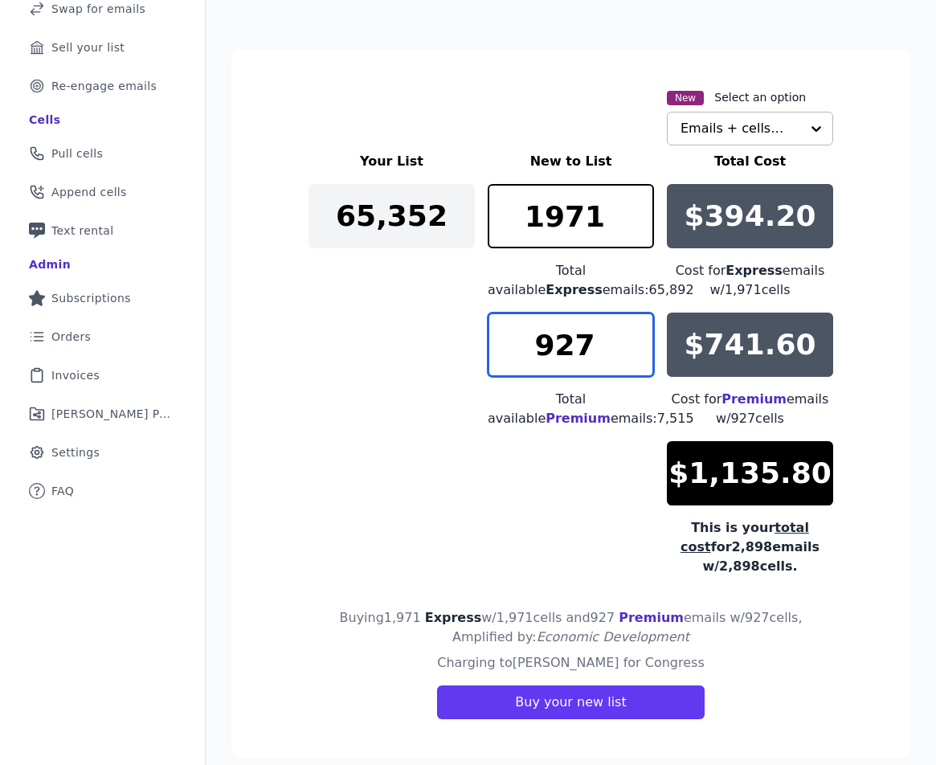
click at [631, 352] on input "927" at bounding box center [571, 344] width 166 height 64
click at [631, 352] on input "926" at bounding box center [571, 344] width 166 height 64
click at [631, 352] on input "925" at bounding box center [571, 344] width 166 height 64
click at [631, 352] on input "924" at bounding box center [571, 344] width 166 height 64
click at [631, 352] on input "923" at bounding box center [571, 344] width 166 height 64
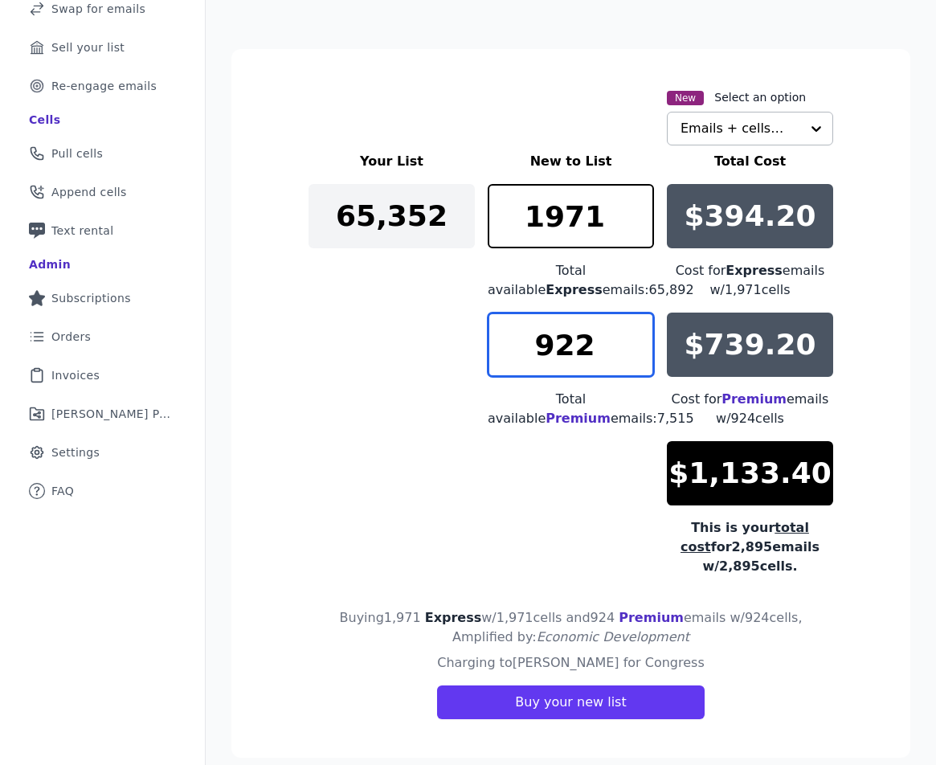
click at [631, 352] on input "922" at bounding box center [571, 344] width 166 height 64
click at [631, 352] on input "921" at bounding box center [571, 344] width 166 height 64
click at [631, 352] on input "920" at bounding box center [571, 344] width 166 height 64
click at [562, 338] on input "920" at bounding box center [571, 344] width 166 height 64
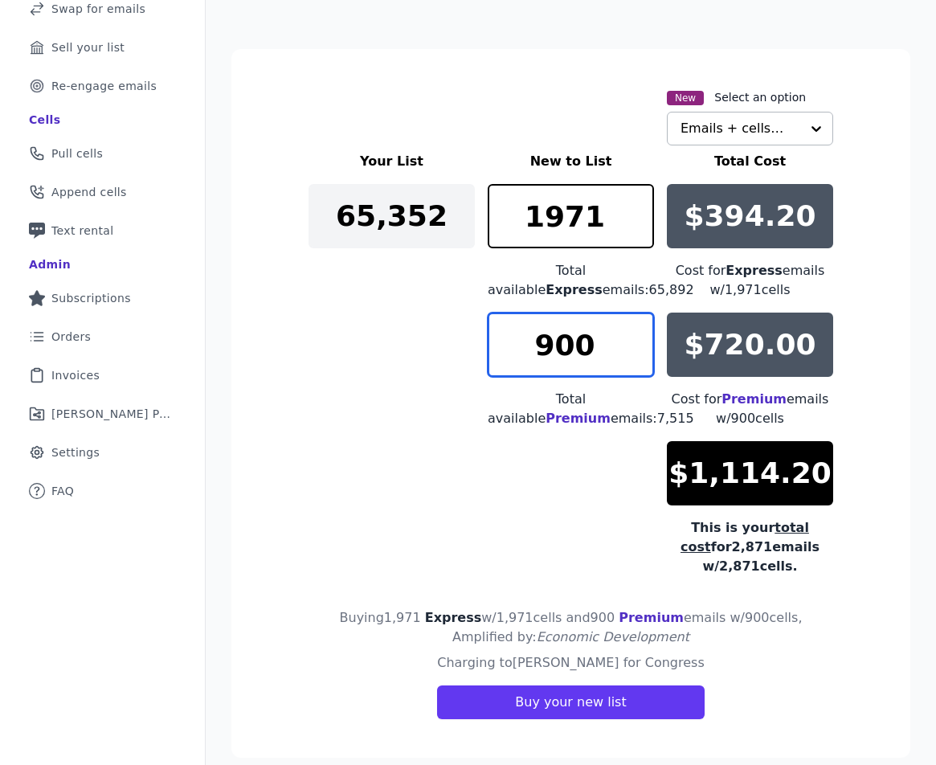
type input "900"
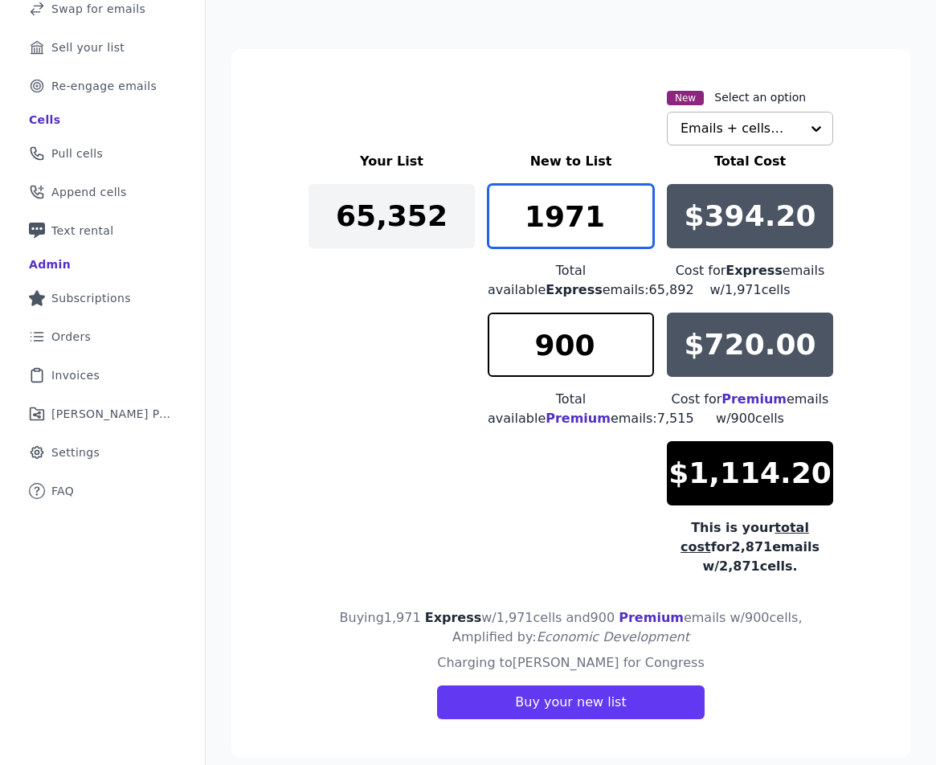
click at [543, 228] on input "1971" at bounding box center [571, 216] width 166 height 64
type input "1800"
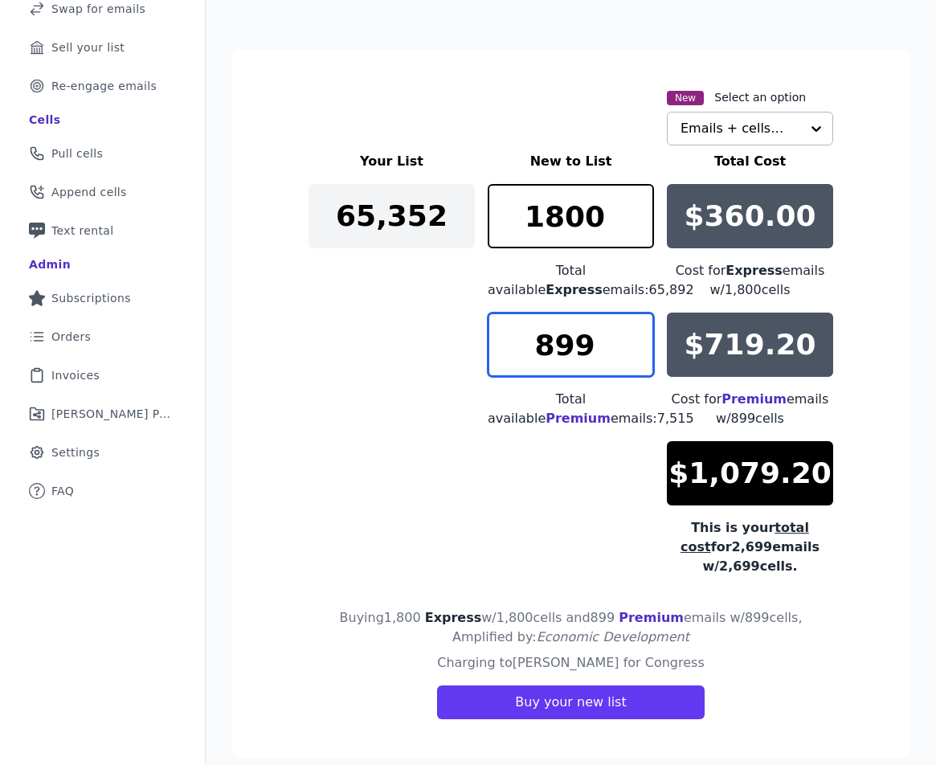
click at [629, 353] on input "899" at bounding box center [571, 344] width 166 height 64
click at [629, 353] on input "898" at bounding box center [571, 344] width 166 height 64
click at [629, 353] on input "897" at bounding box center [571, 344] width 166 height 64
click at [629, 353] on input "896" at bounding box center [571, 344] width 166 height 64
click at [629, 353] on input "895" at bounding box center [571, 344] width 166 height 64
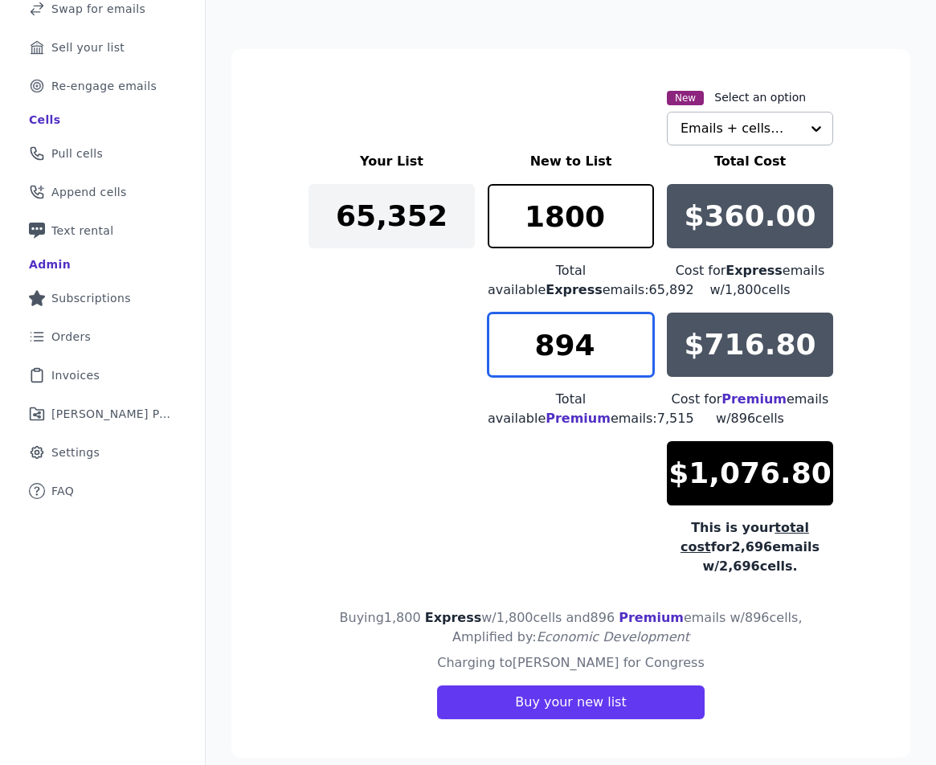
click at [629, 353] on input "894" at bounding box center [571, 344] width 166 height 64
click at [629, 353] on input "893" at bounding box center [571, 344] width 166 height 64
click at [629, 353] on input "892" at bounding box center [571, 344] width 166 height 64
click at [629, 353] on input "891" at bounding box center [571, 344] width 166 height 64
click at [629, 353] on input "890" at bounding box center [571, 344] width 166 height 64
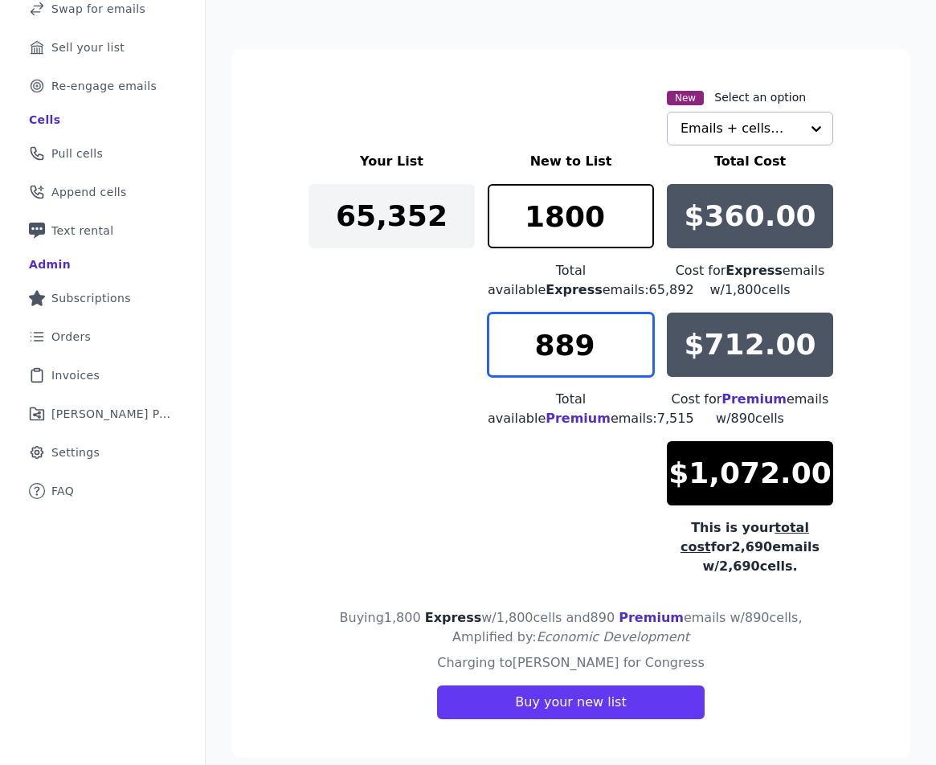
click at [629, 353] on input "889" at bounding box center [571, 344] width 166 height 64
click at [629, 353] on input "888" at bounding box center [571, 344] width 166 height 64
click at [629, 353] on input "887" at bounding box center [571, 344] width 166 height 64
click at [629, 353] on input "886" at bounding box center [571, 344] width 166 height 64
click at [629, 353] on input "885" at bounding box center [571, 344] width 166 height 64
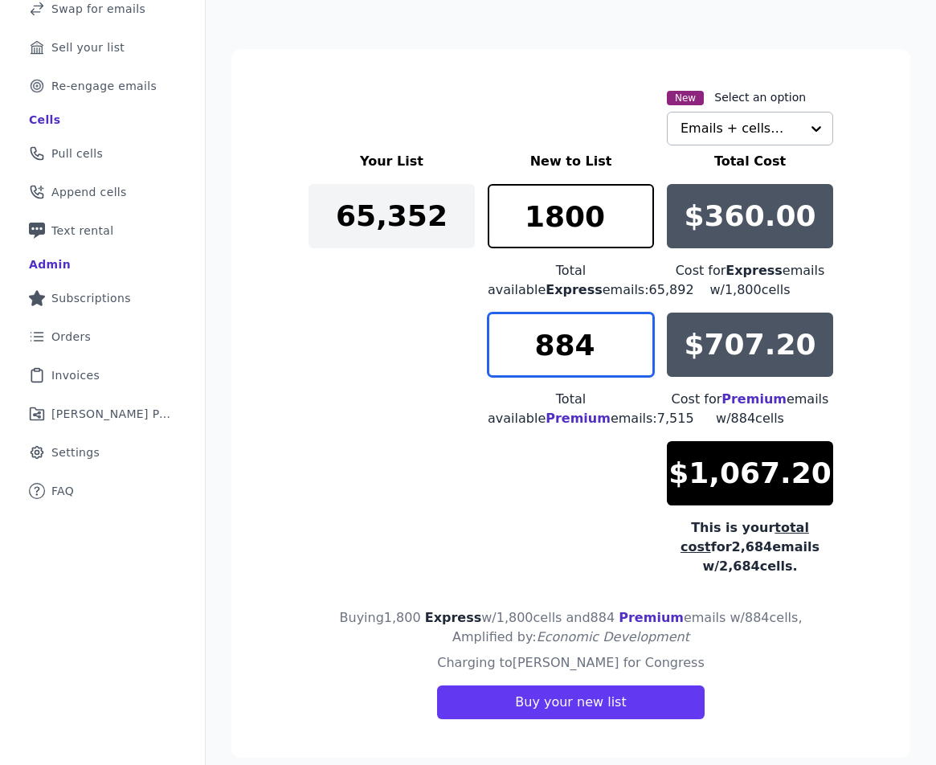
click at [629, 353] on input "884" at bounding box center [571, 344] width 166 height 64
click at [629, 353] on input "883" at bounding box center [571, 344] width 166 height 64
click at [629, 353] on input "882" at bounding box center [571, 344] width 166 height 64
click at [629, 353] on input "881" at bounding box center [571, 344] width 166 height 64
click at [629, 353] on input "880" at bounding box center [571, 344] width 166 height 64
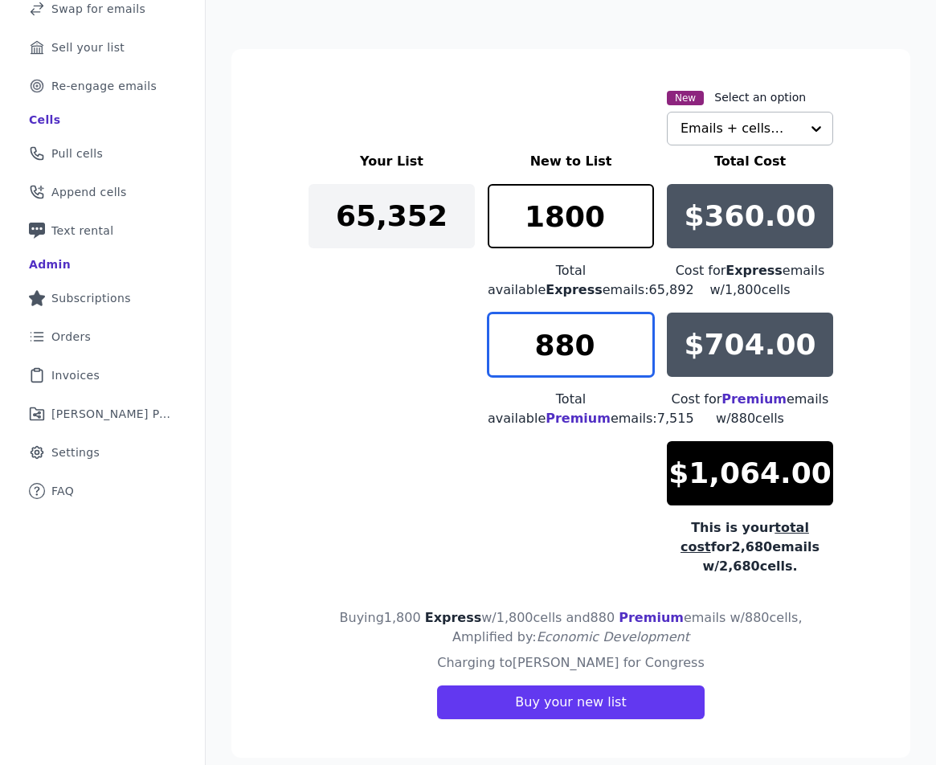
click at [579, 349] on input "880" at bounding box center [571, 344] width 166 height 64
click at [550, 353] on input "880" at bounding box center [571, 344] width 166 height 64
type input "800"
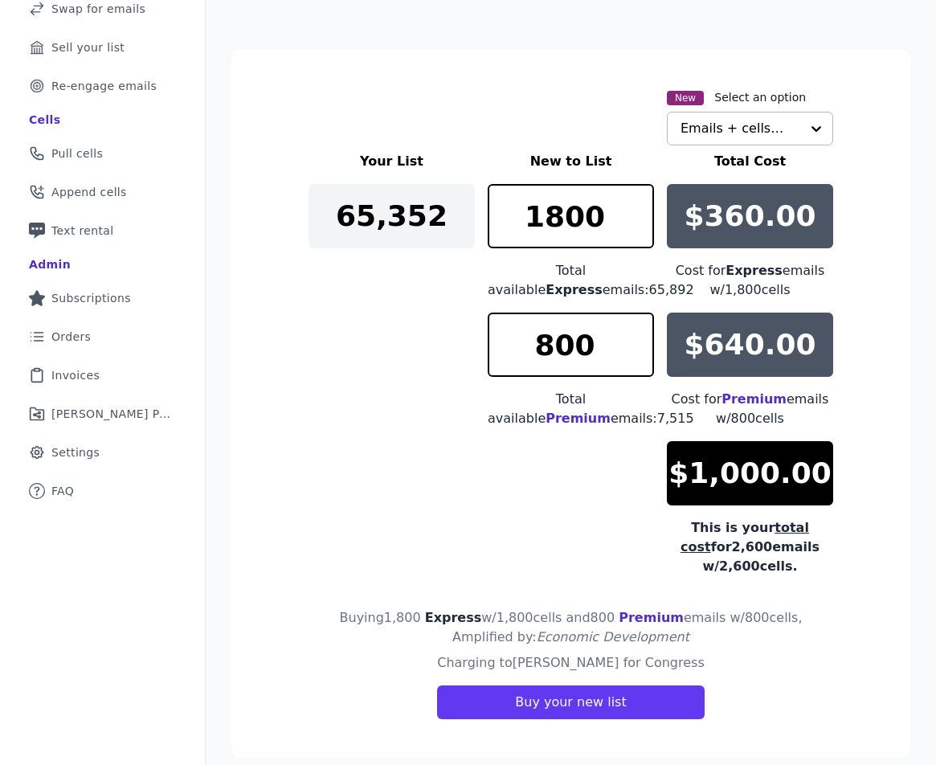
click at [556, 442] on div "Your List New to List Total Cost 65,352 1800 Total available Express emails: 65…" at bounding box center [570, 364] width 525 height 424
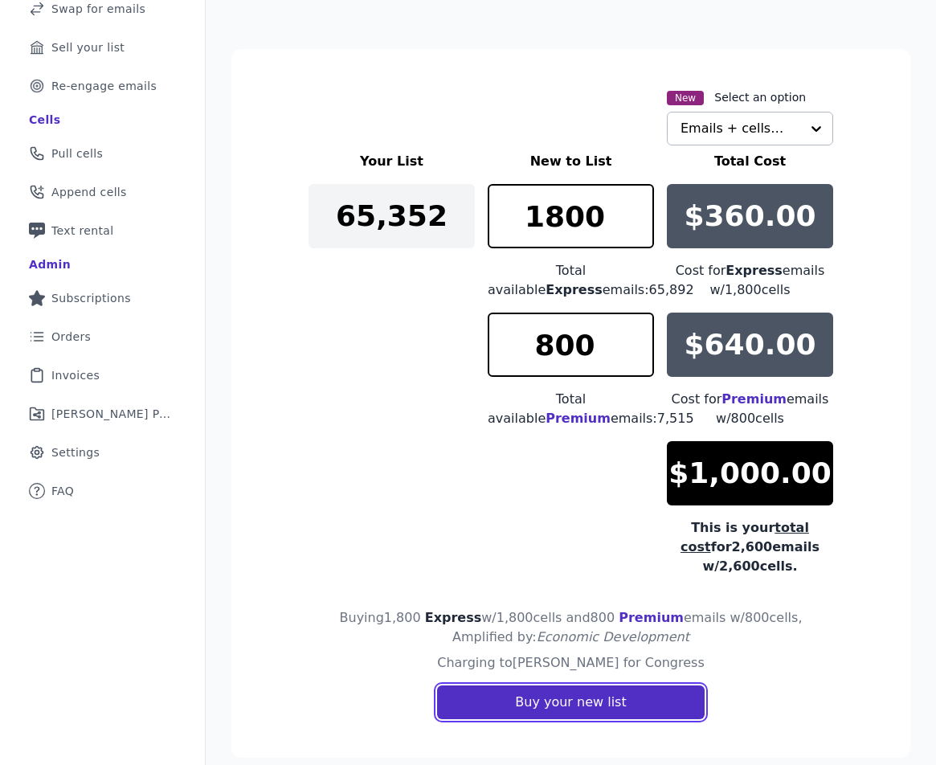
click at [599, 705] on button "Buy your new list" at bounding box center [570, 702] width 267 height 34
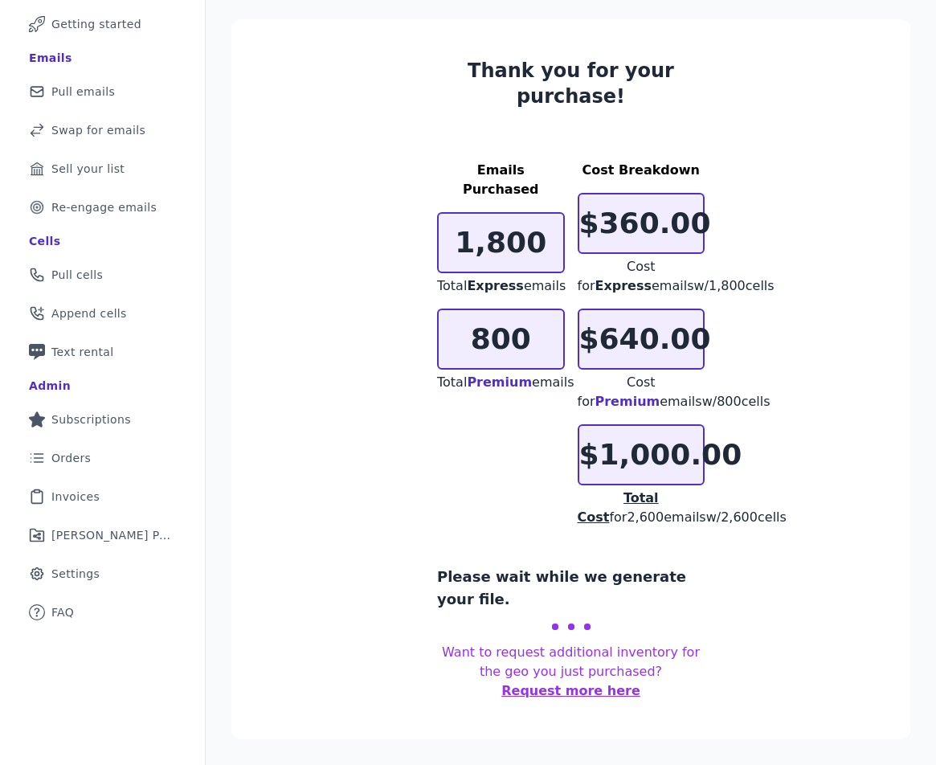
scroll to position [92, 0]
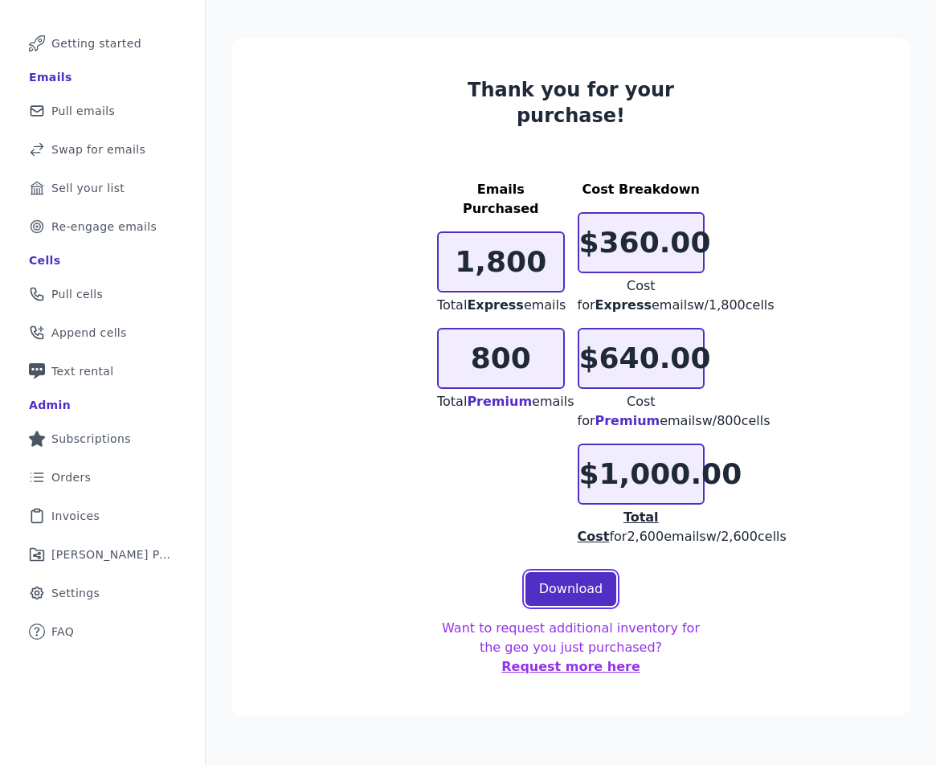
click at [569, 606] on link "Download" at bounding box center [571, 589] width 92 height 34
click at [97, 103] on span "Pull emails" at bounding box center [82, 111] width 63 height 16
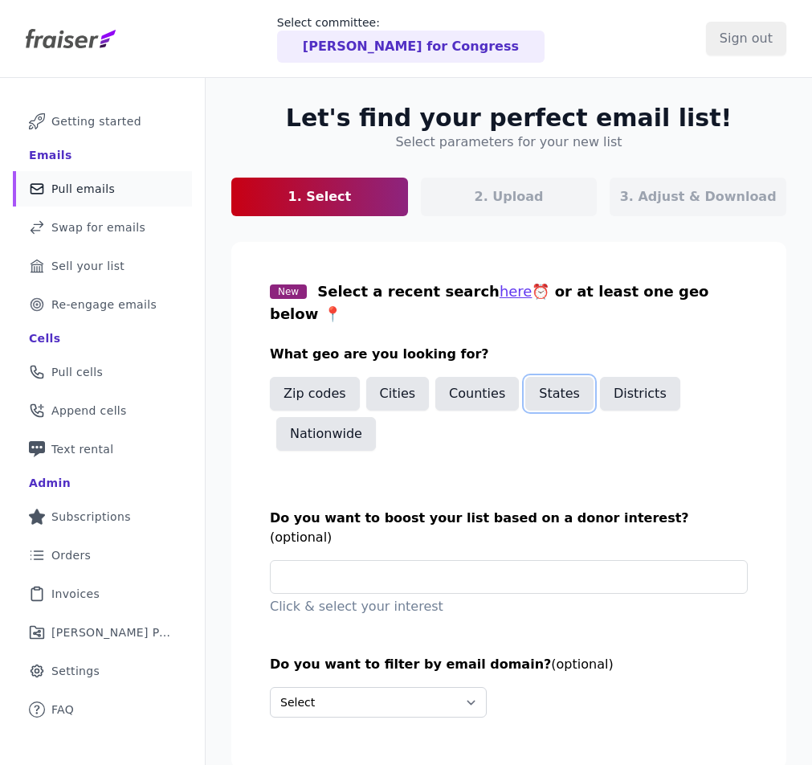
click at [538, 377] on button "States" at bounding box center [559, 394] width 68 height 34
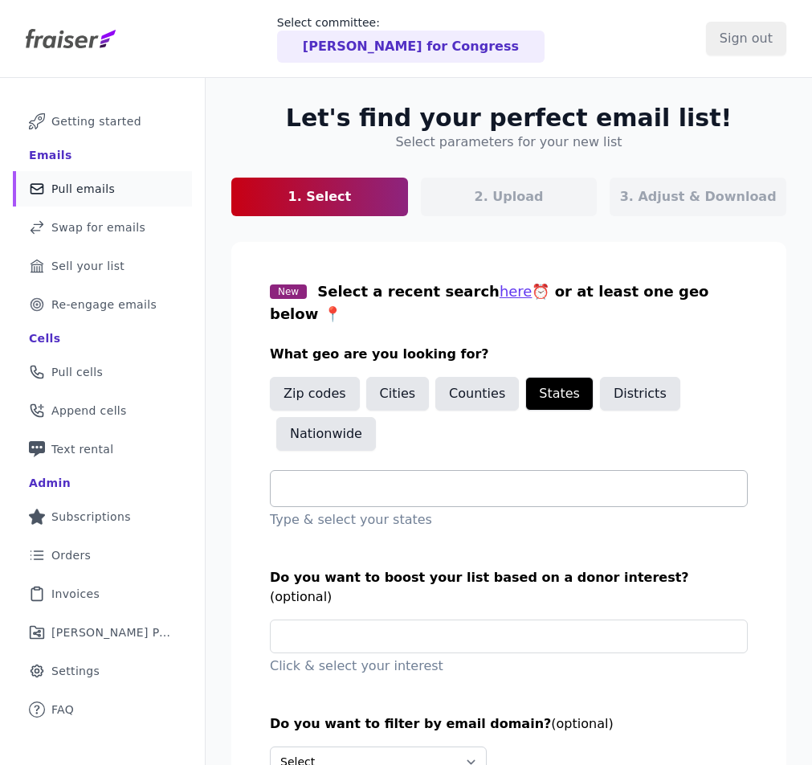
click at [394, 479] on input "text" at bounding box center [516, 488] width 464 height 19
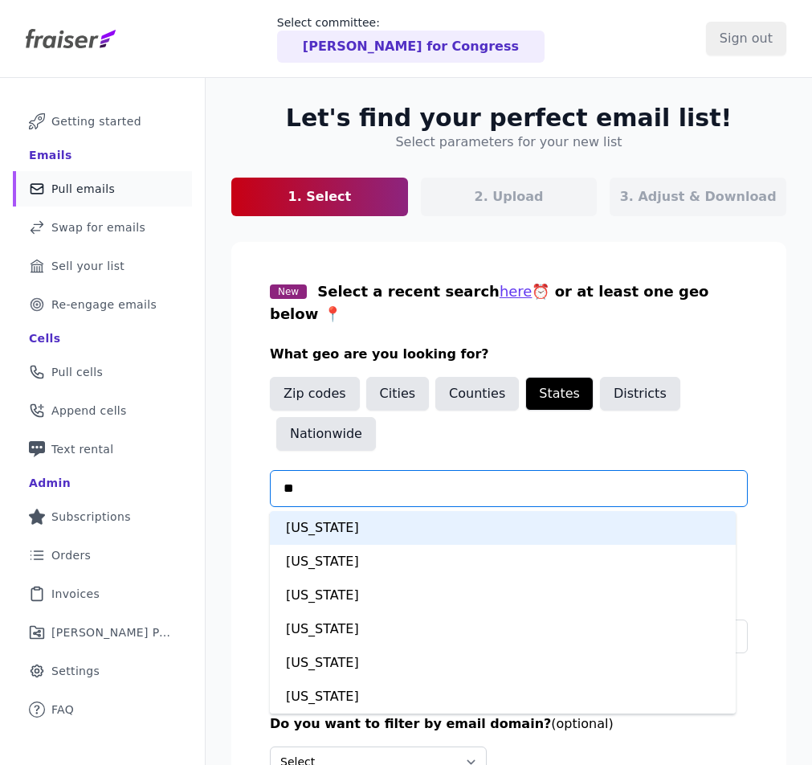
type input "***"
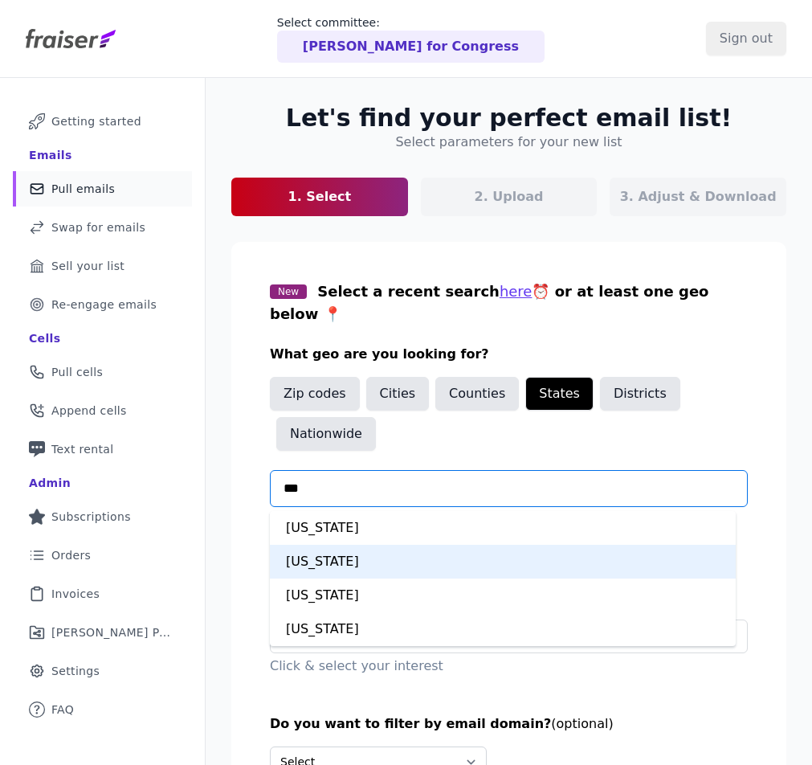
click at [377, 553] on div "New Jersey" at bounding box center [503, 562] width 466 height 34
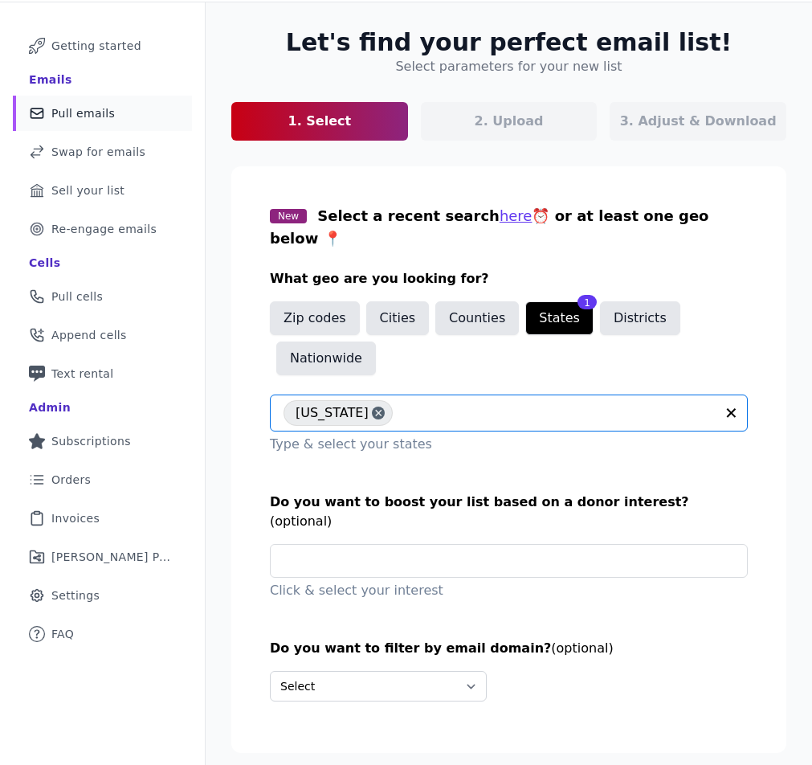
scroll to position [80, 0]
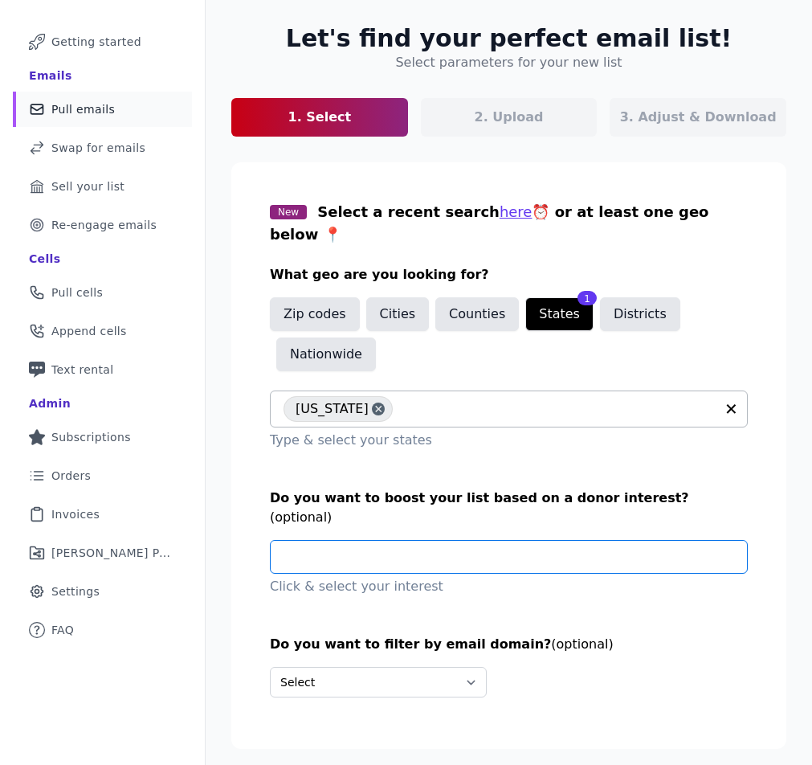
click at [434, 541] on input "text" at bounding box center [516, 557] width 464 height 32
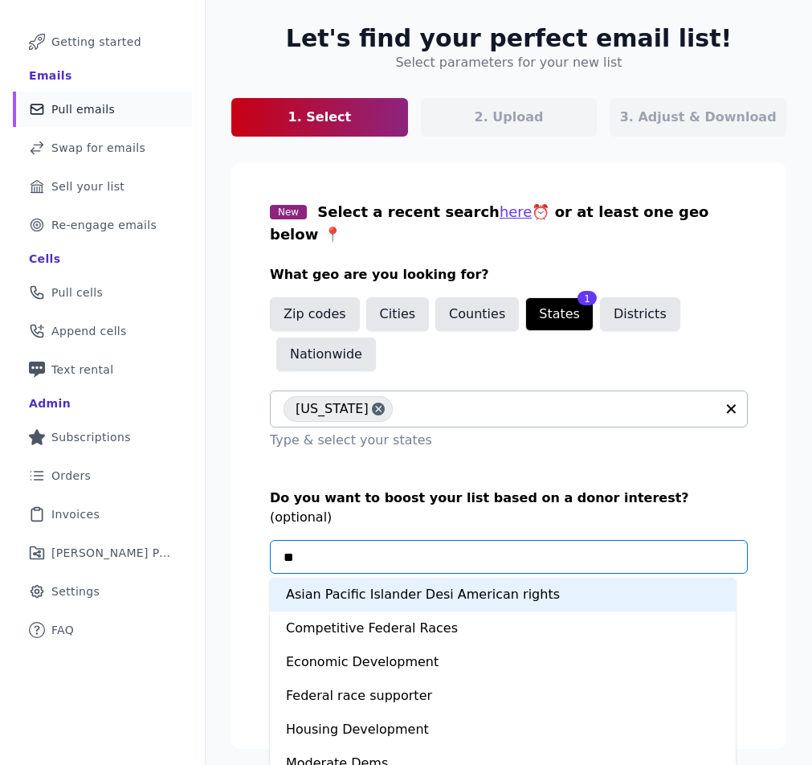
type input "***"
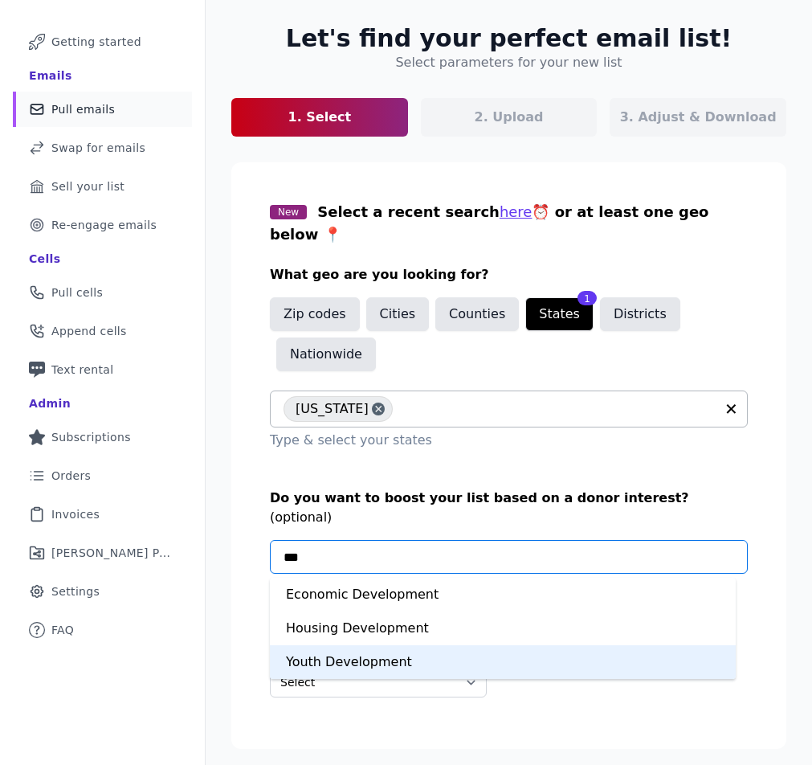
click at [379, 645] on div "Youth Development" at bounding box center [503, 662] width 466 height 34
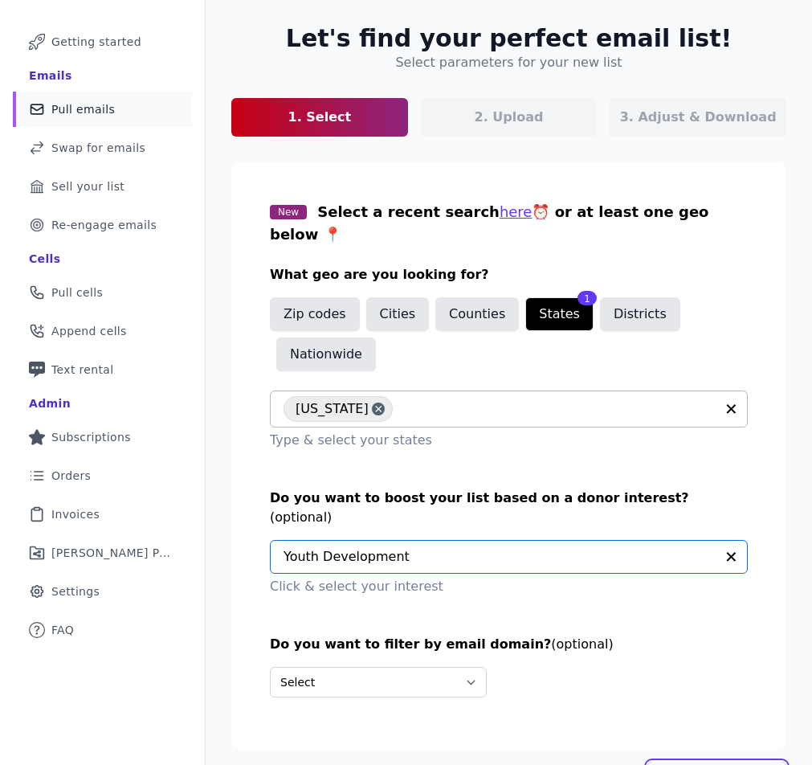
click at [711, 762] on link "Next: Upload your list" at bounding box center [716, 771] width 139 height 19
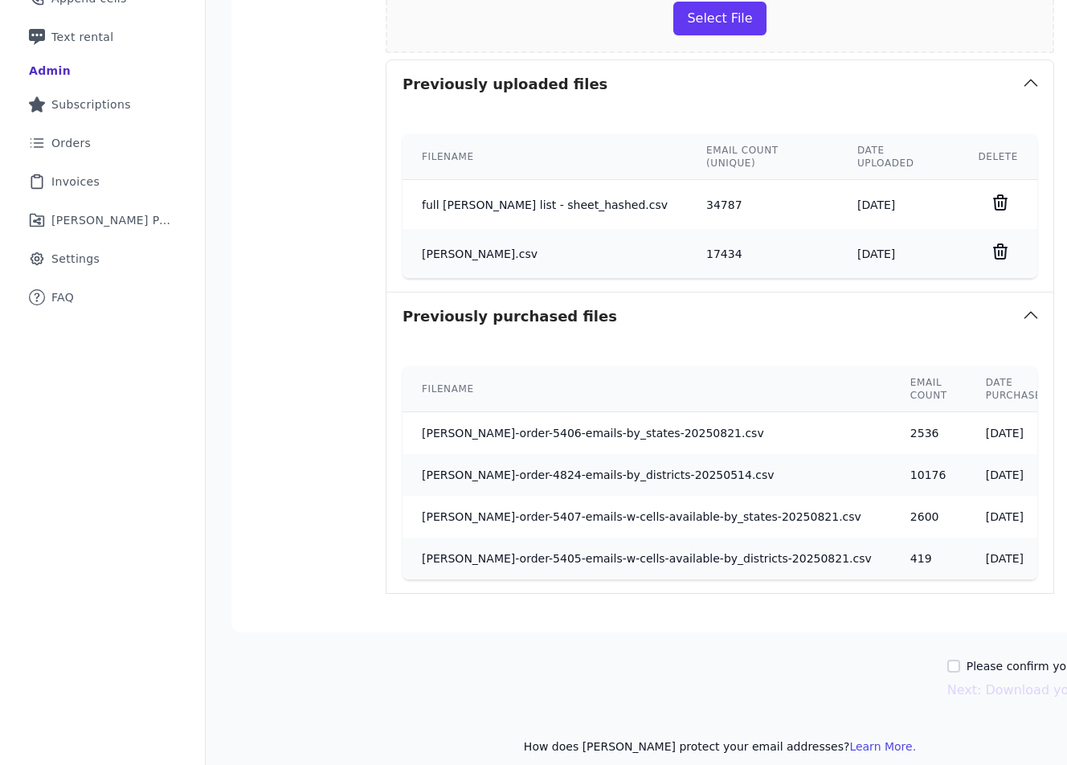
scroll to position [427, 0]
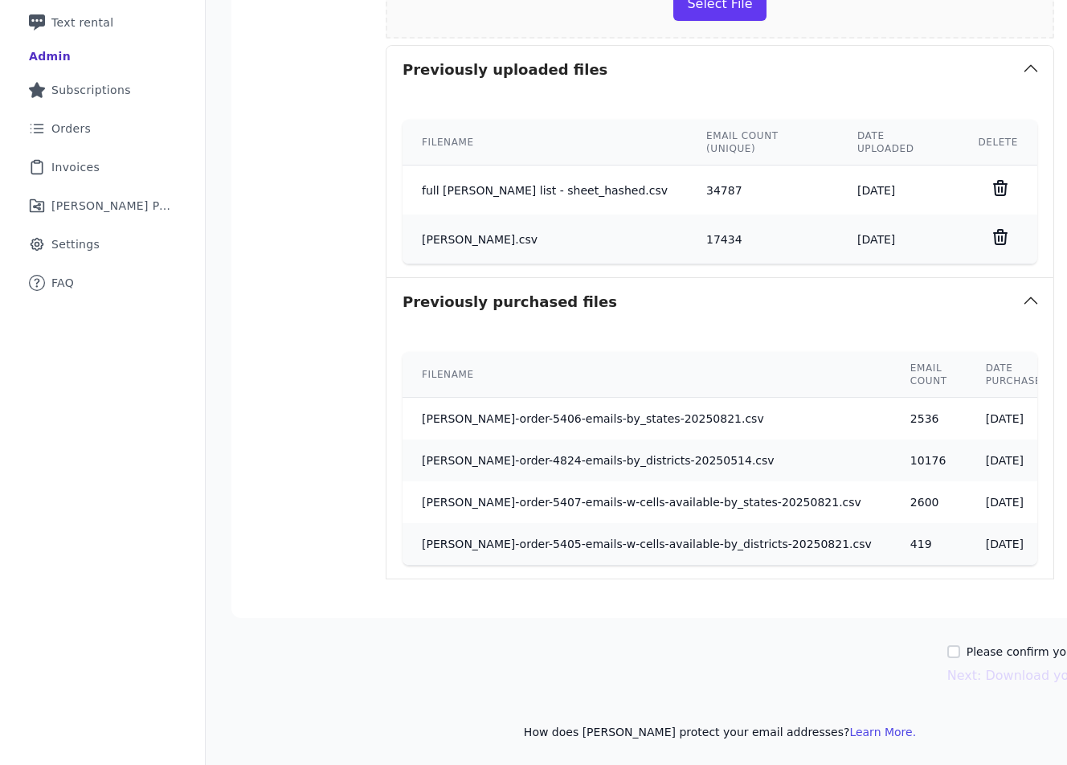
click at [811, 630] on div "Let's find your perfect email list! Upload your own list 1. Select 2. Upload 3.…" at bounding box center [720, 208] width 1028 height 1114
click at [811, 643] on label "Please confirm you have no lists to upload." at bounding box center [1087, 651] width 242 height 16
click at [811, 645] on input "Please confirm you have no lists to upload." at bounding box center [953, 651] width 13 height 13
checkbox input "true"
click at [811, 666] on button "Next: Download your list" at bounding box center [1026, 675] width 158 height 19
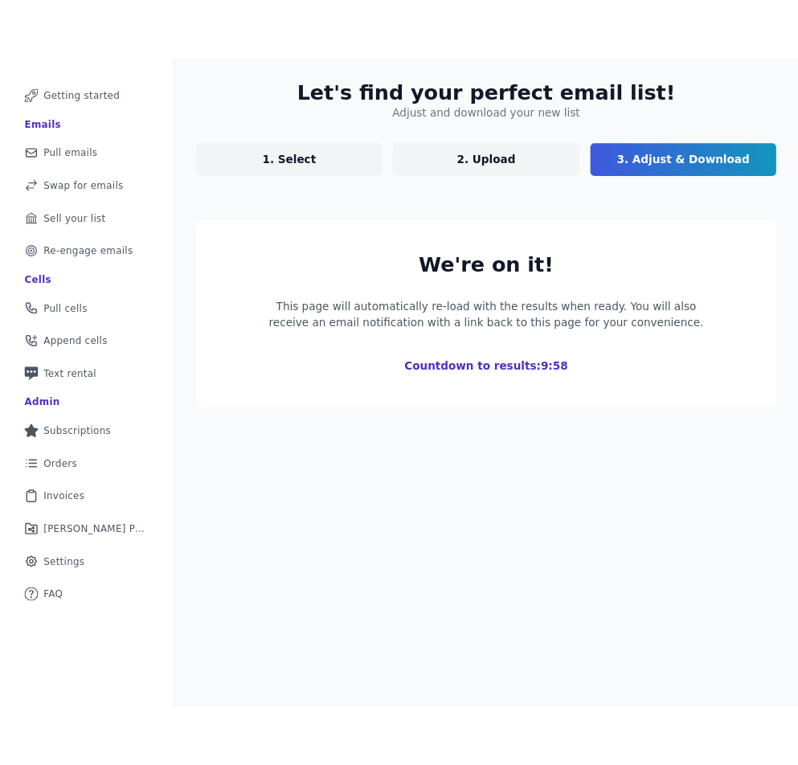
scroll to position [199, 0]
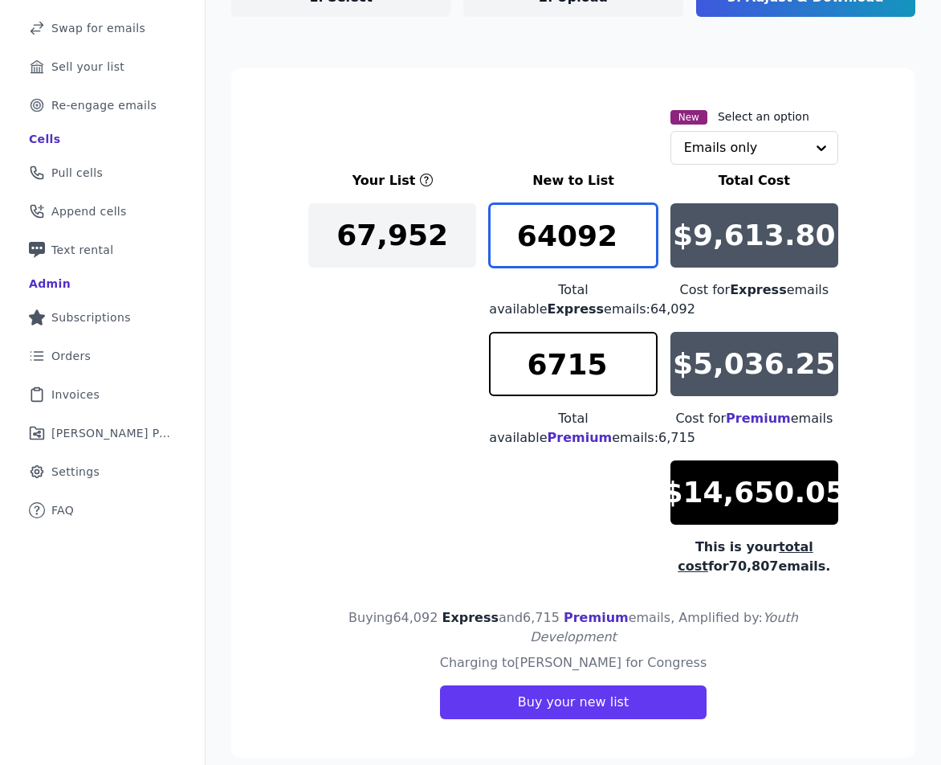
click at [578, 234] on input "64092" at bounding box center [573, 235] width 168 height 64
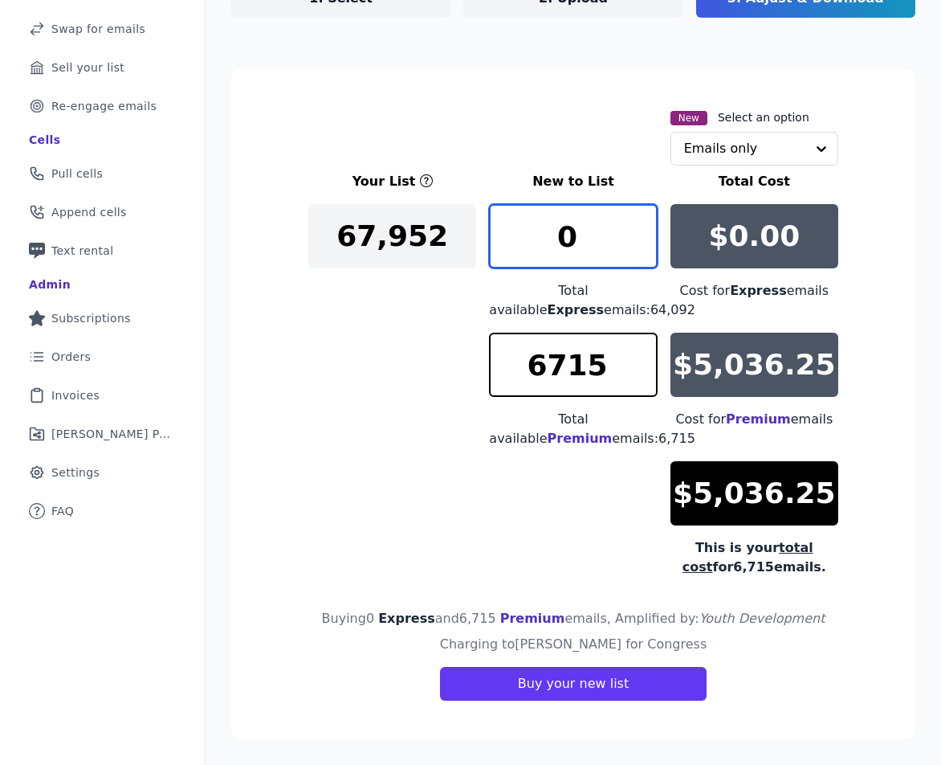
type input "0"
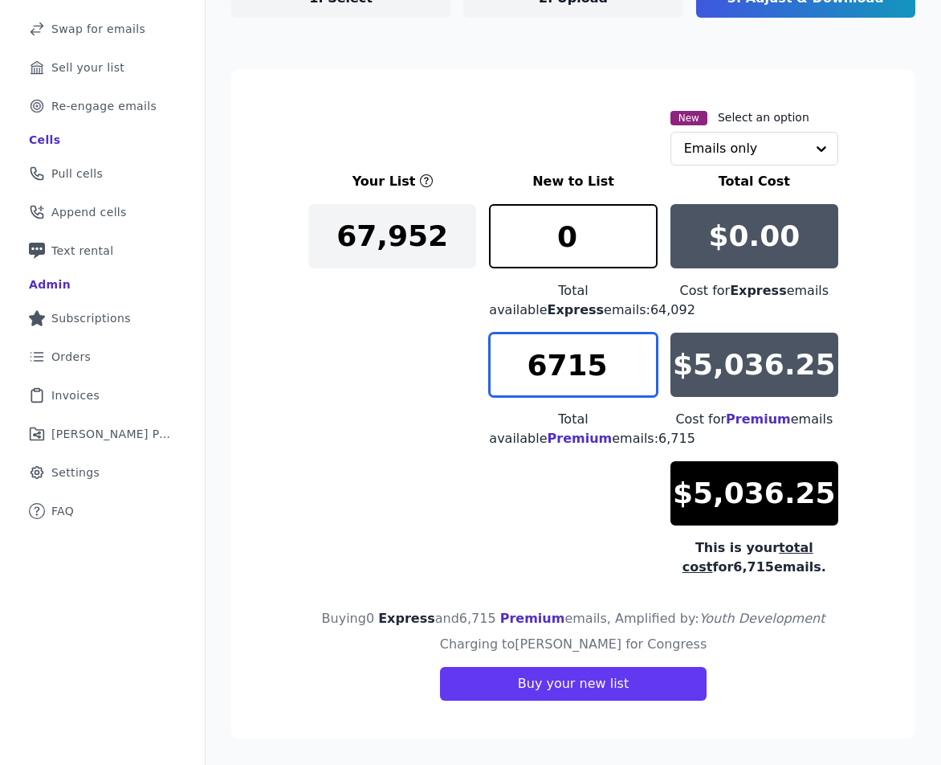
click at [593, 372] on input "6715" at bounding box center [573, 365] width 168 height 64
click at [576, 370] on input "6715" at bounding box center [573, 365] width 168 height 64
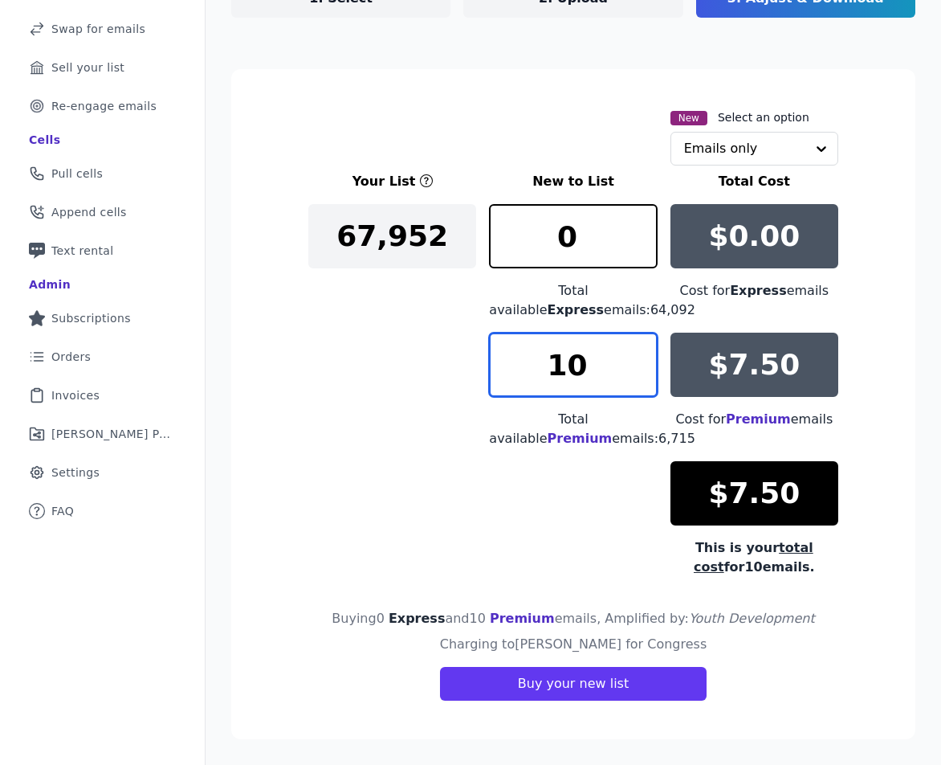
type input "1"
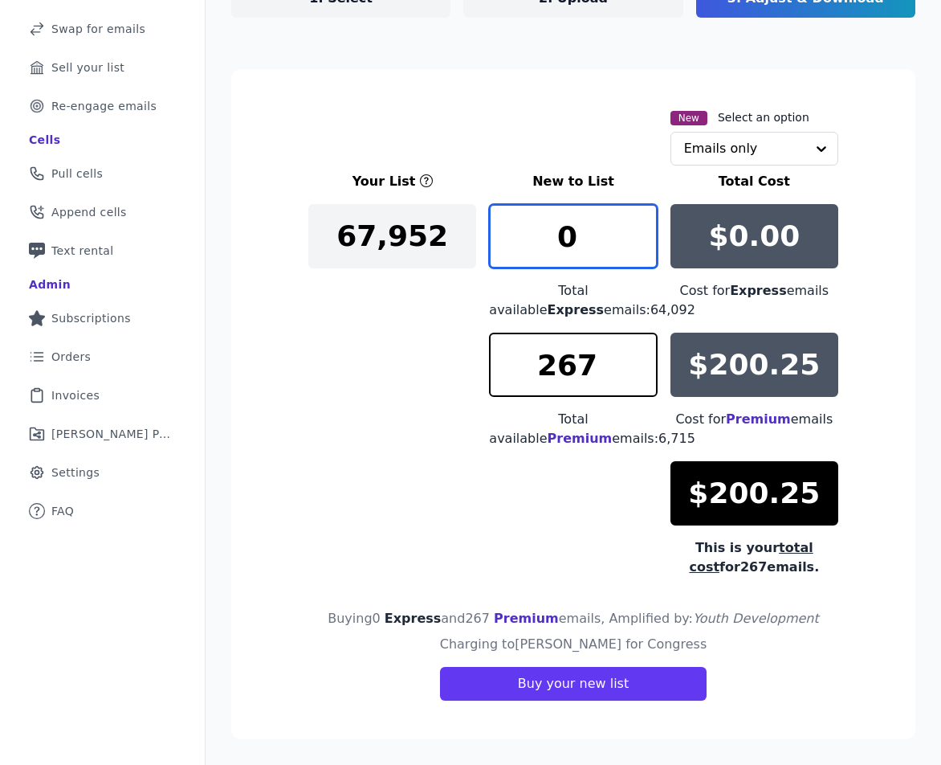
click at [600, 247] on input "0" at bounding box center [573, 236] width 168 height 64
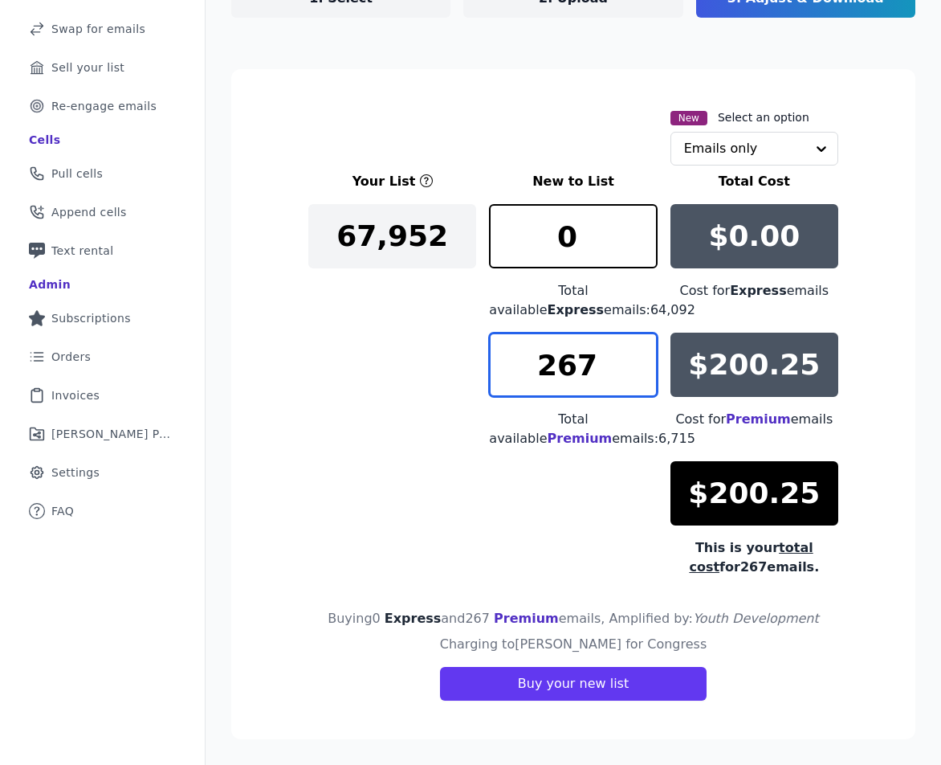
click at [598, 361] on input "267" at bounding box center [573, 365] width 168 height 64
type input "266"
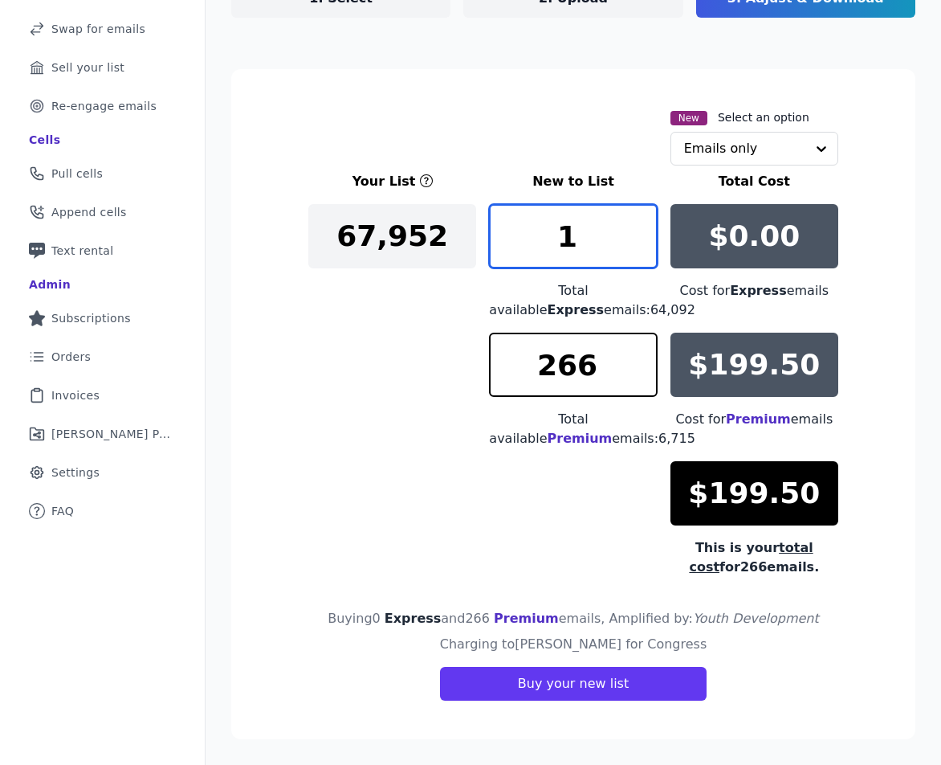
click at [639, 228] on input "1" at bounding box center [573, 236] width 168 height 64
click at [639, 228] on input "2" at bounding box center [573, 236] width 168 height 64
click at [639, 228] on input "3" at bounding box center [573, 236] width 168 height 64
click at [639, 228] on input "4" at bounding box center [573, 236] width 168 height 64
type input "3"
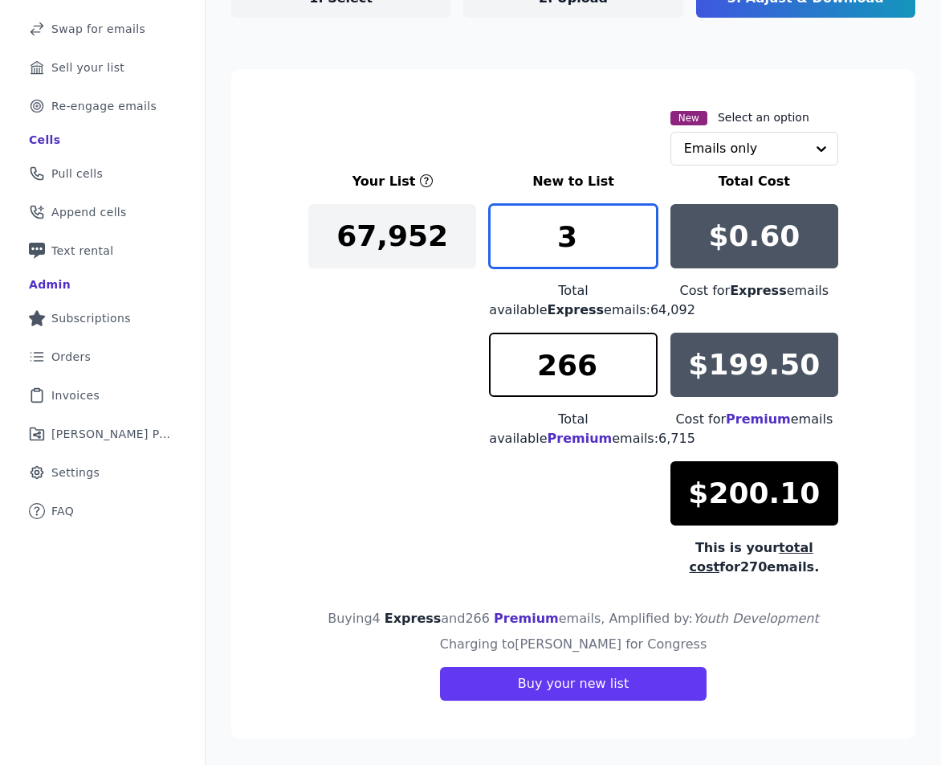
click at [640, 244] on input "3" at bounding box center [573, 236] width 168 height 64
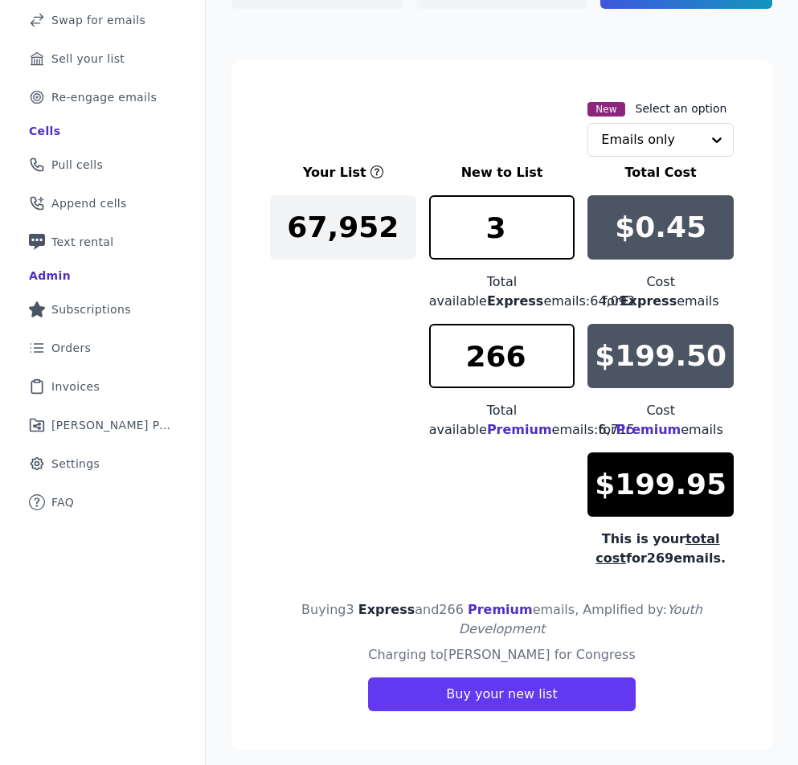
scroll to position [219, 0]
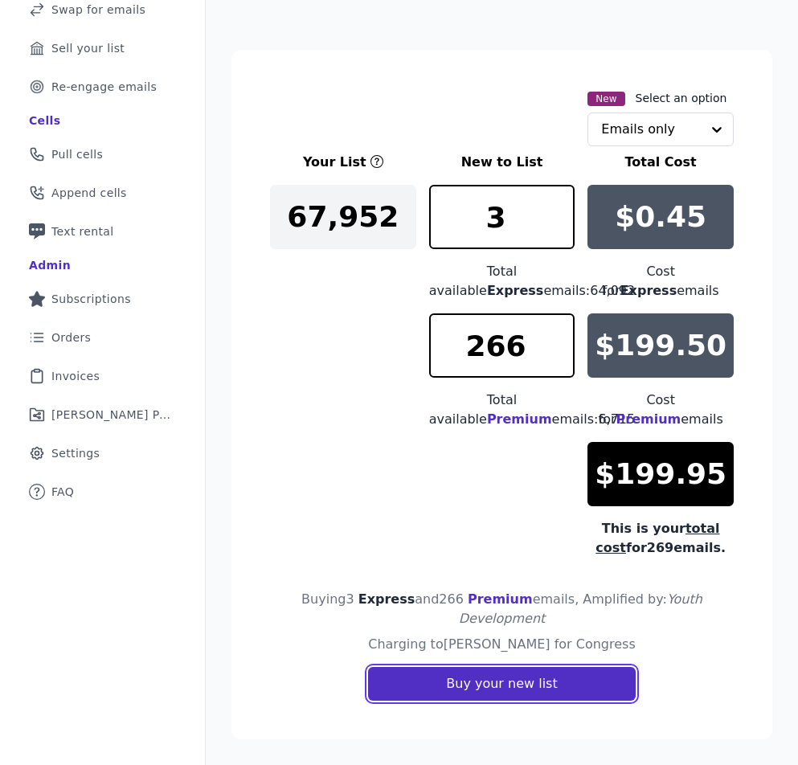
click at [536, 687] on button "Buy your new list" at bounding box center [501, 684] width 267 height 34
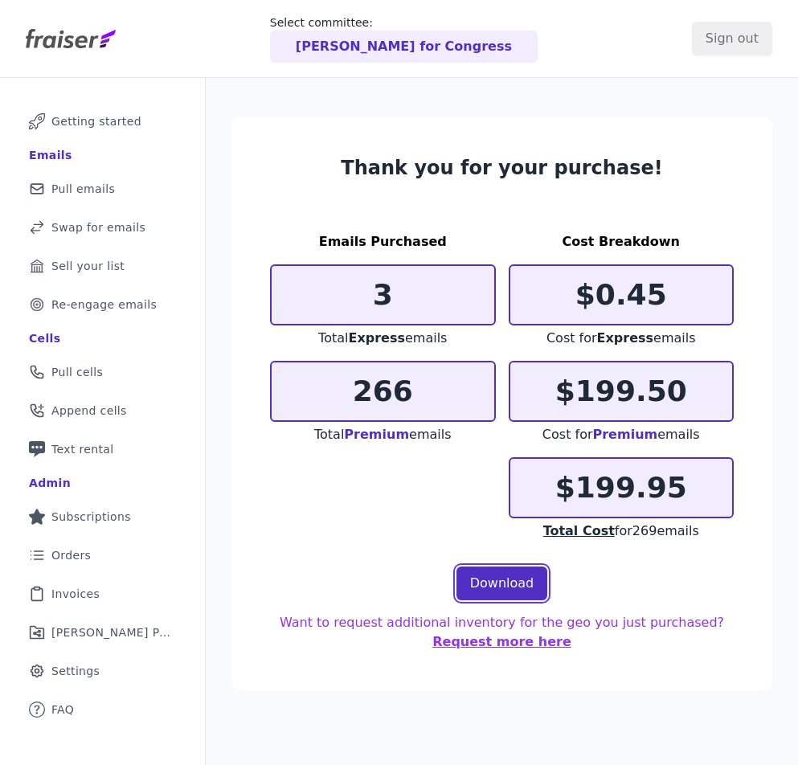
click at [501, 578] on link "Download" at bounding box center [502, 583] width 92 height 34
click at [75, 193] on span "Pull emails" at bounding box center [82, 189] width 63 height 16
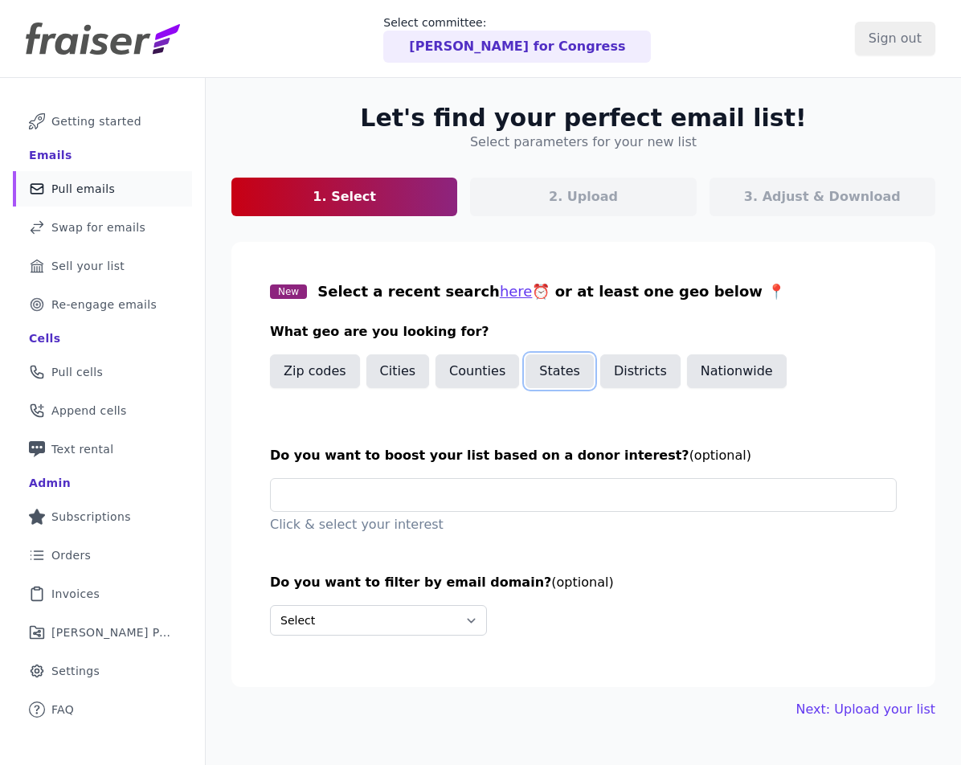
click at [543, 370] on button "States" at bounding box center [559, 371] width 68 height 34
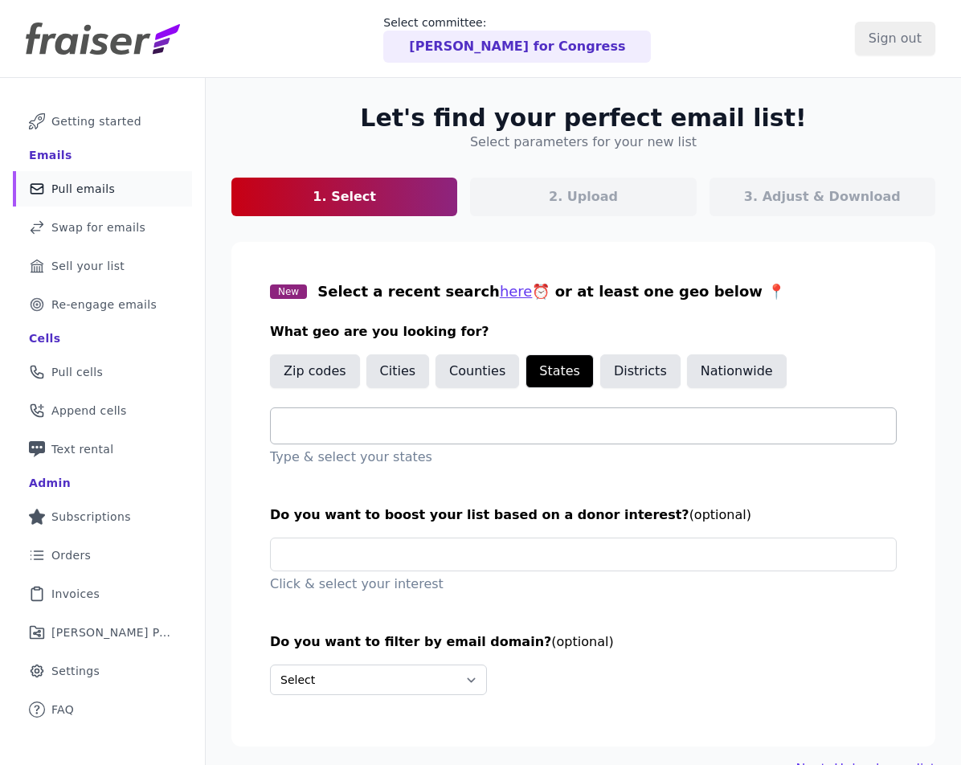
click at [398, 424] on input "text" at bounding box center [590, 425] width 612 height 19
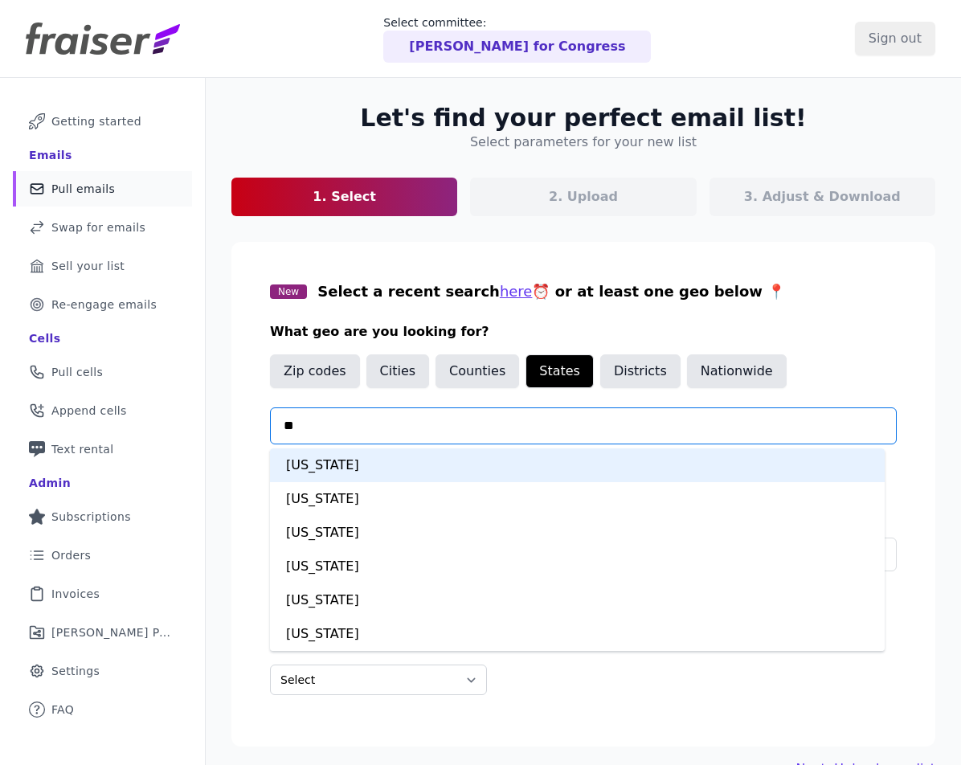
type input "***"
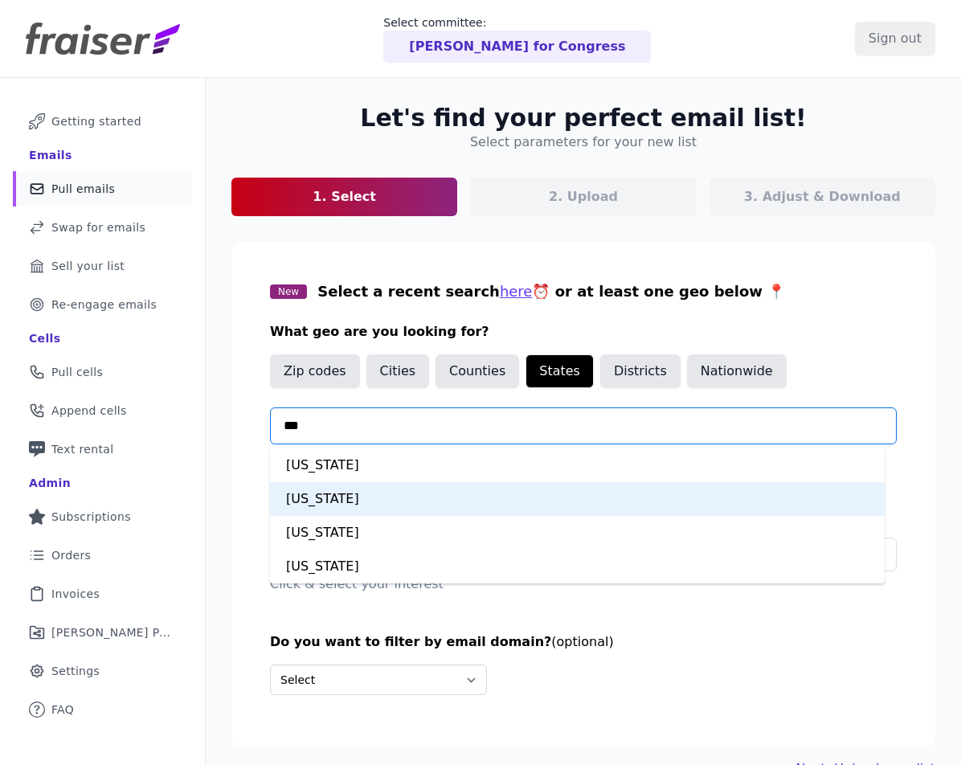
click at [361, 493] on div "New Jersey" at bounding box center [577, 499] width 615 height 34
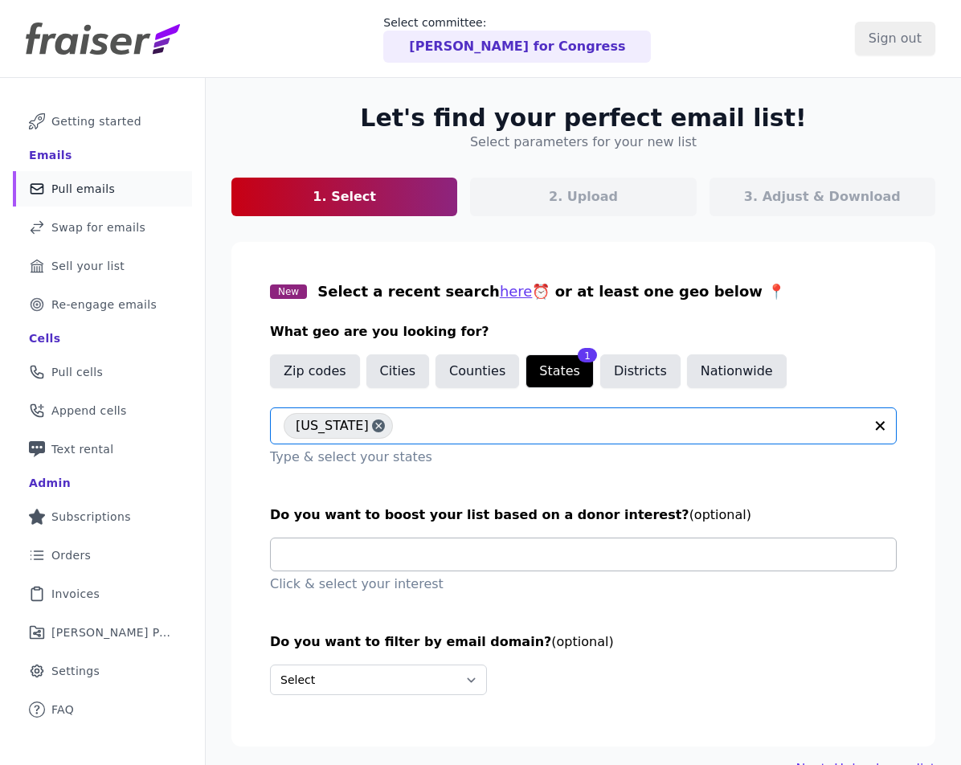
click at [385, 563] on input "text" at bounding box center [590, 554] width 612 height 32
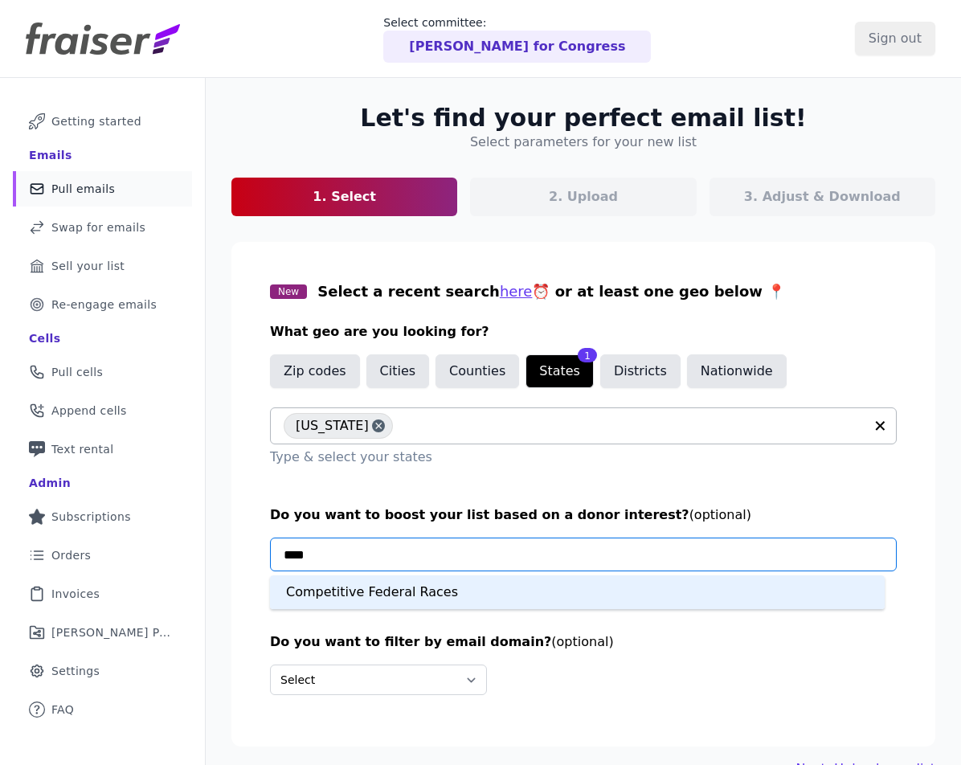
type input "*****"
click at [394, 582] on div "Competitive Federal Races" at bounding box center [577, 592] width 615 height 34
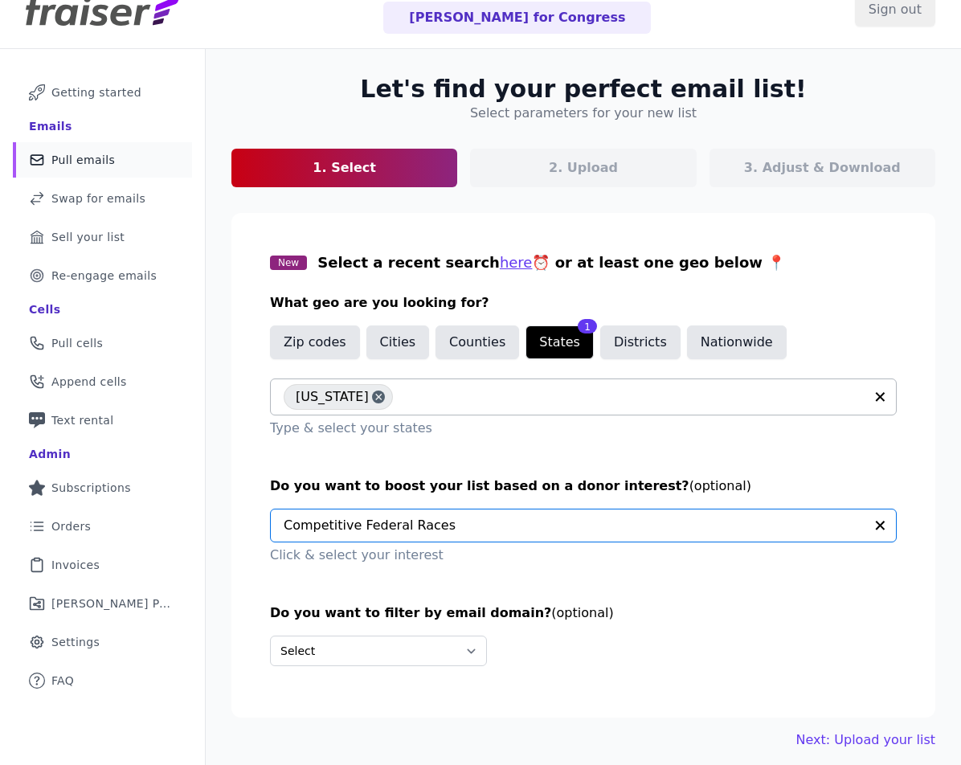
scroll to position [78, 0]
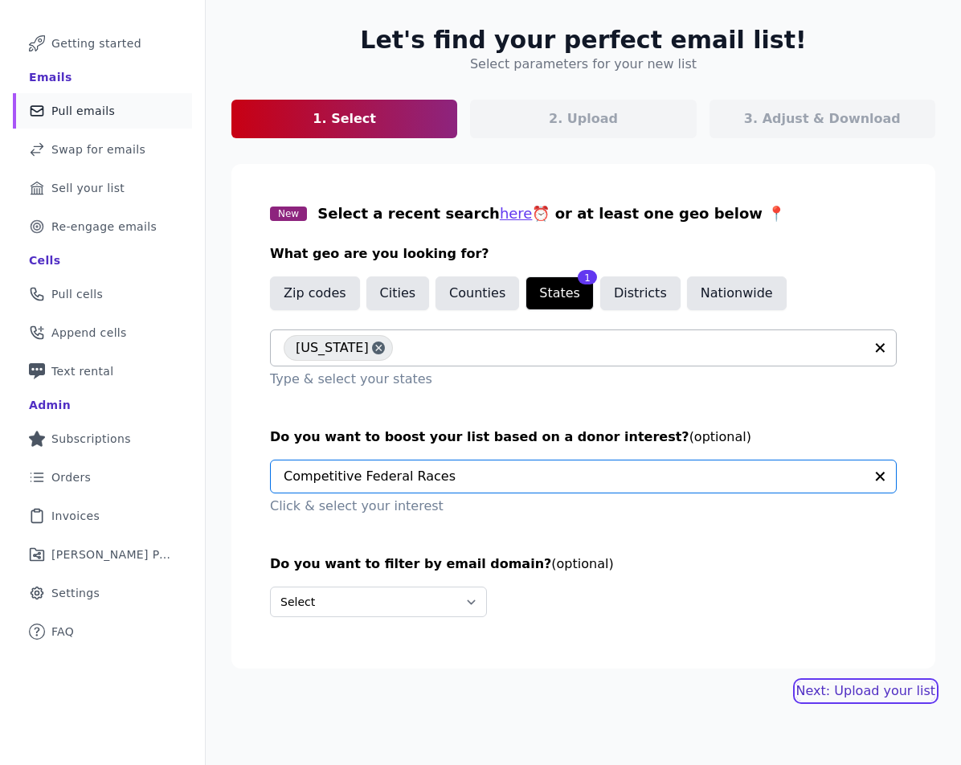
click at [797, 692] on link "Next: Upload your list" at bounding box center [865, 690] width 139 height 19
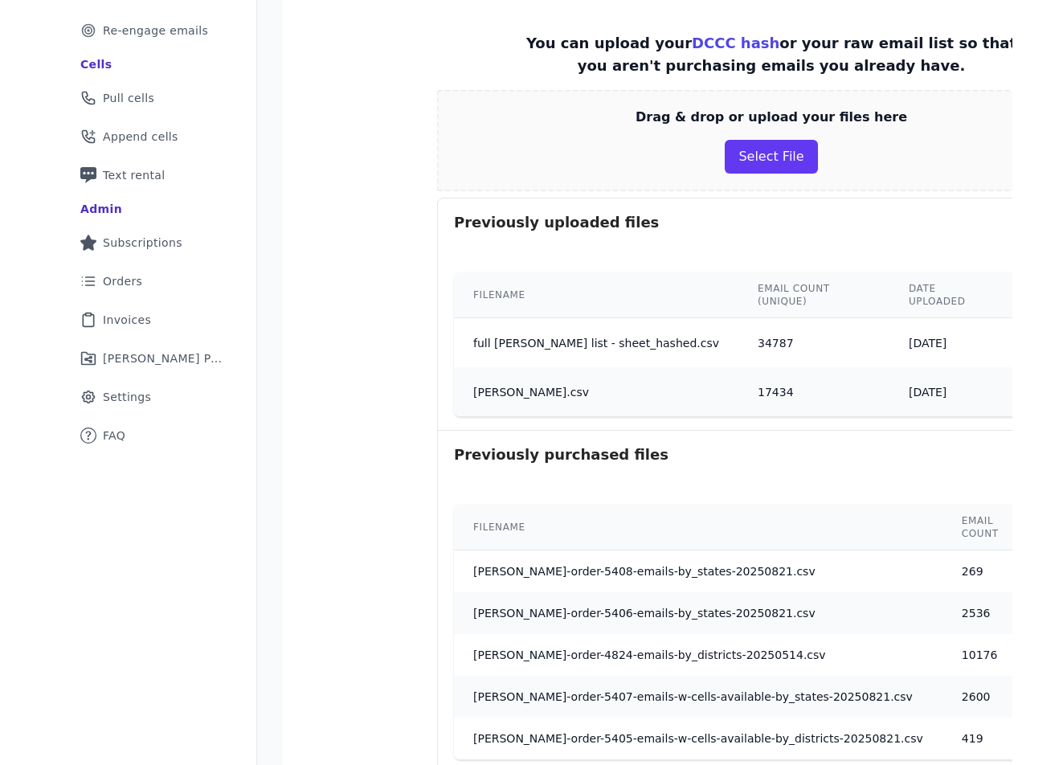
scroll to position [402, 0]
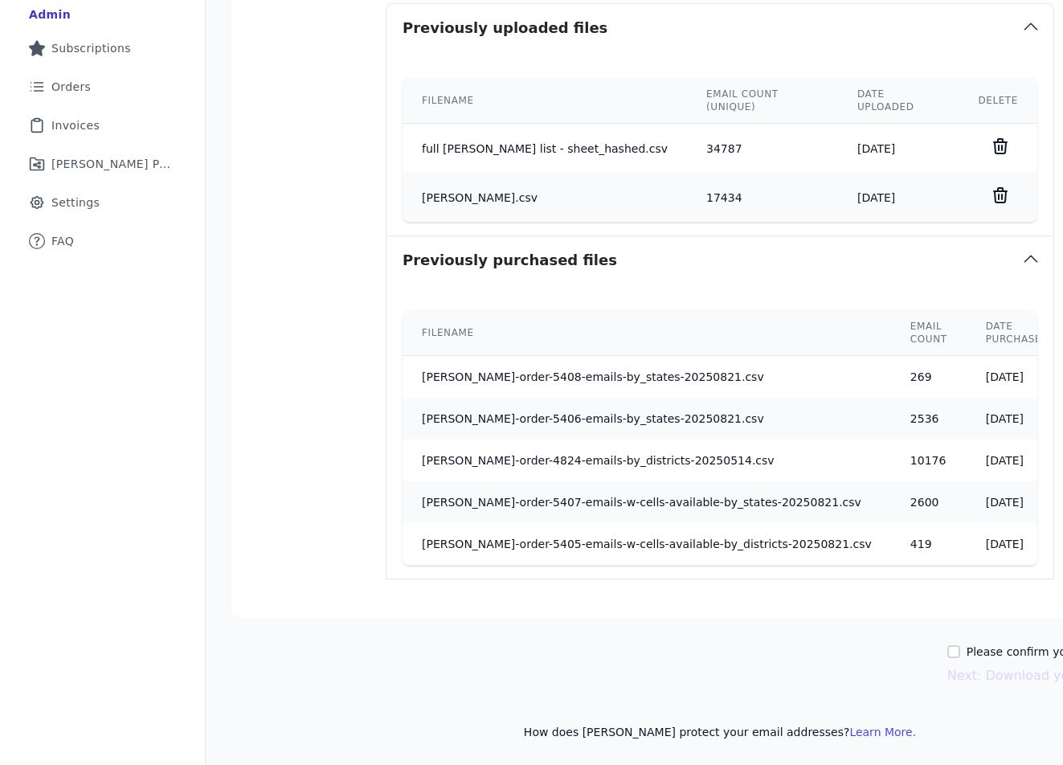
click at [947, 645] on input "Please confirm you have no lists to upload." at bounding box center [953, 651] width 13 height 13
checkbox input "true"
click at [958, 666] on button "Next: Download your list" at bounding box center [1026, 675] width 158 height 19
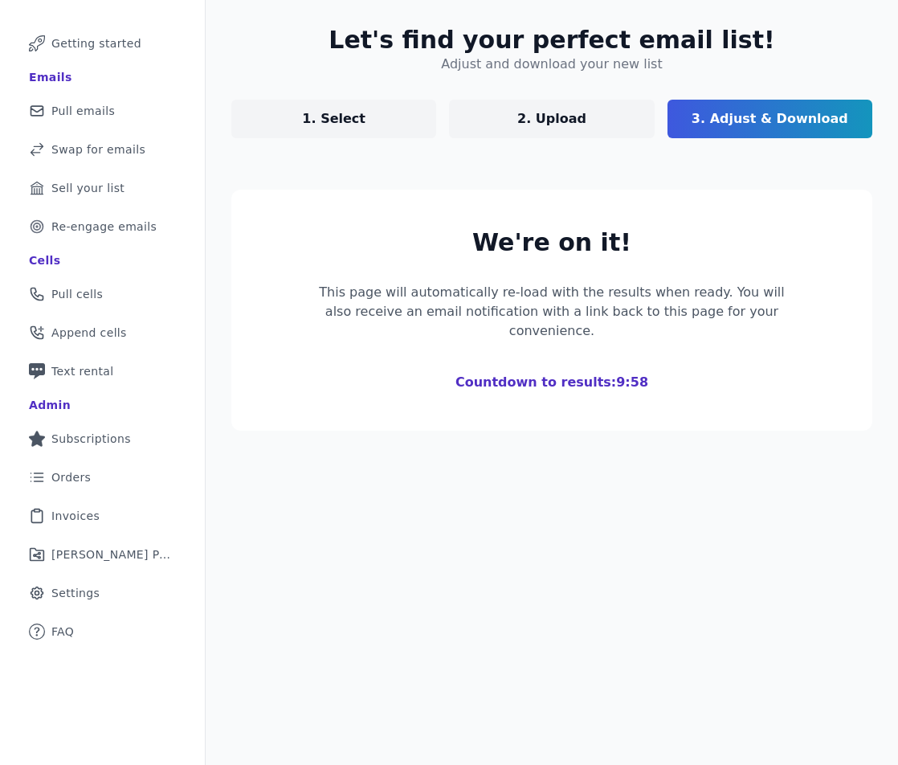
scroll to position [219, 0]
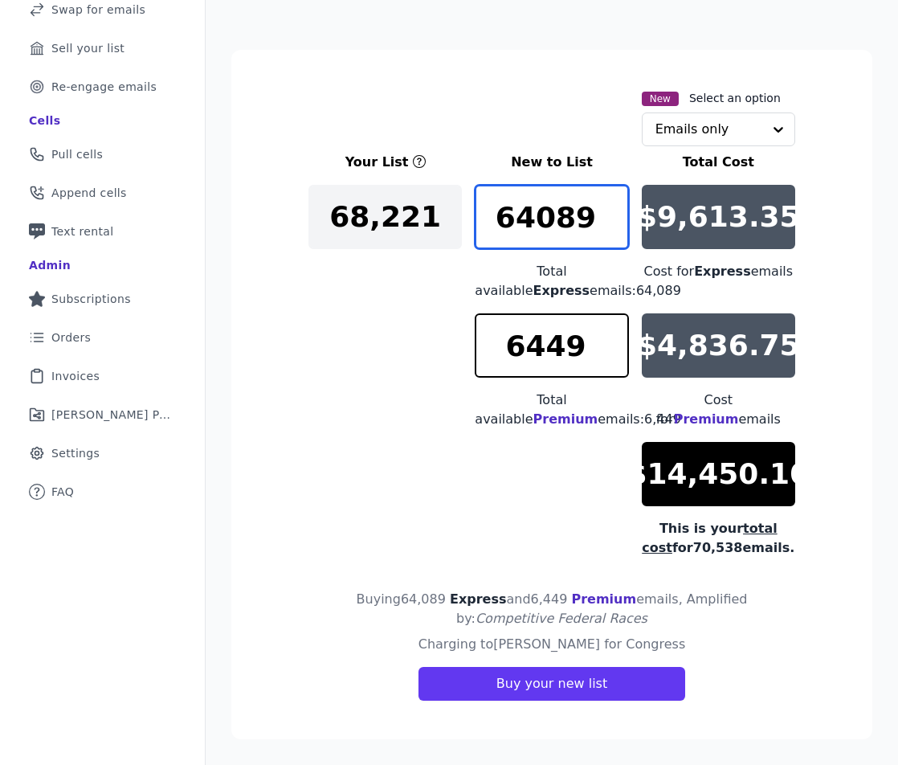
click at [527, 216] on input "64089" at bounding box center [551, 217] width 153 height 64
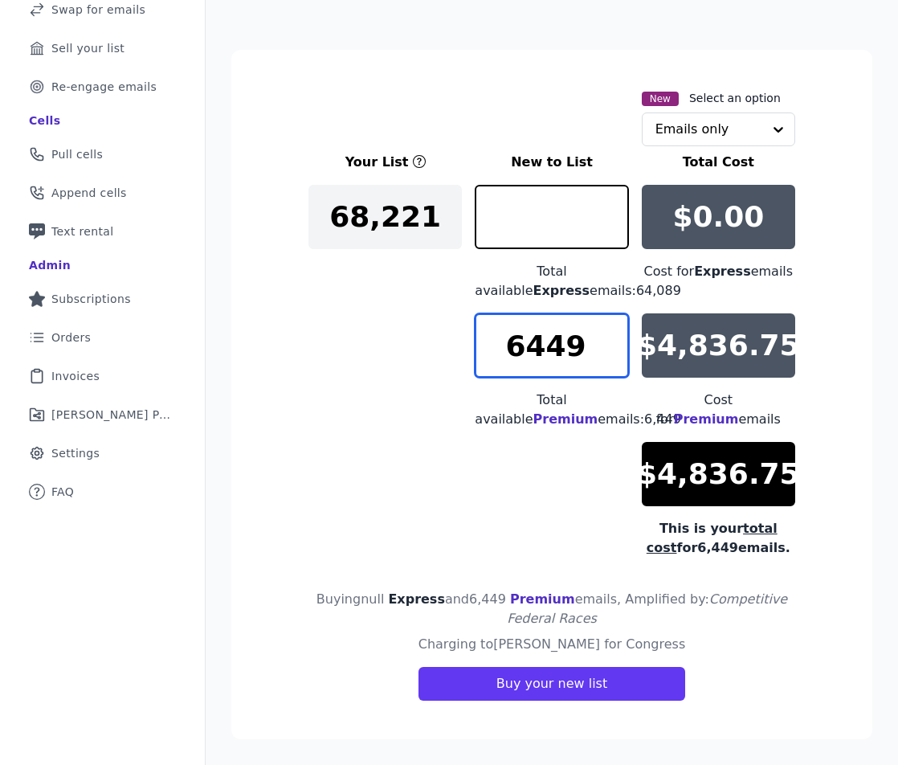
type input "0"
click at [561, 337] on input "6449" at bounding box center [551, 345] width 153 height 64
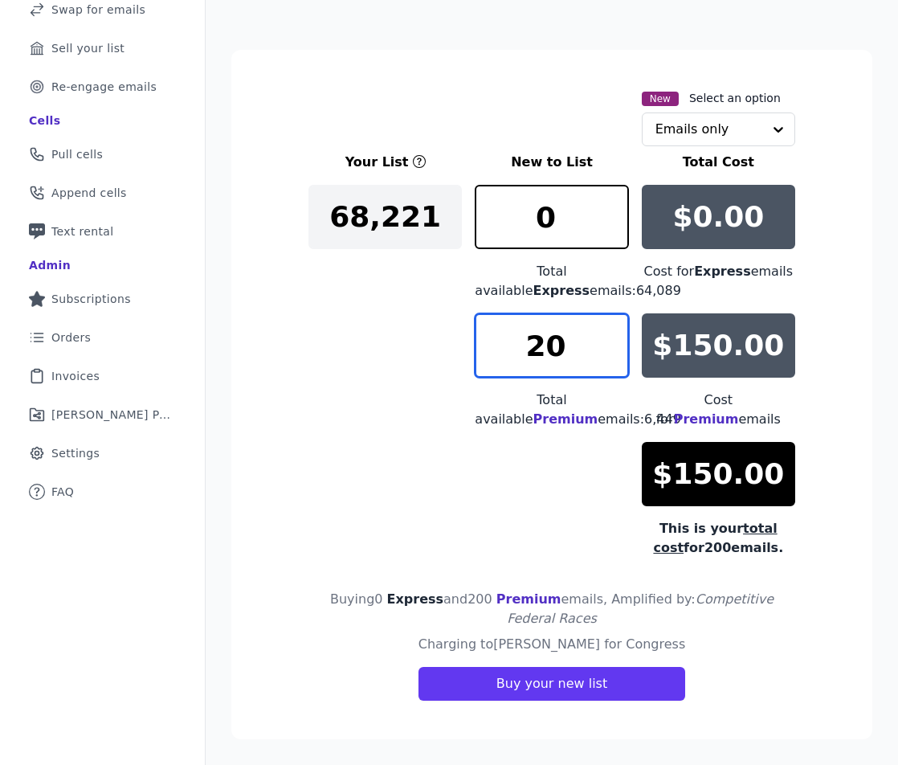
type input "2"
type input "266"
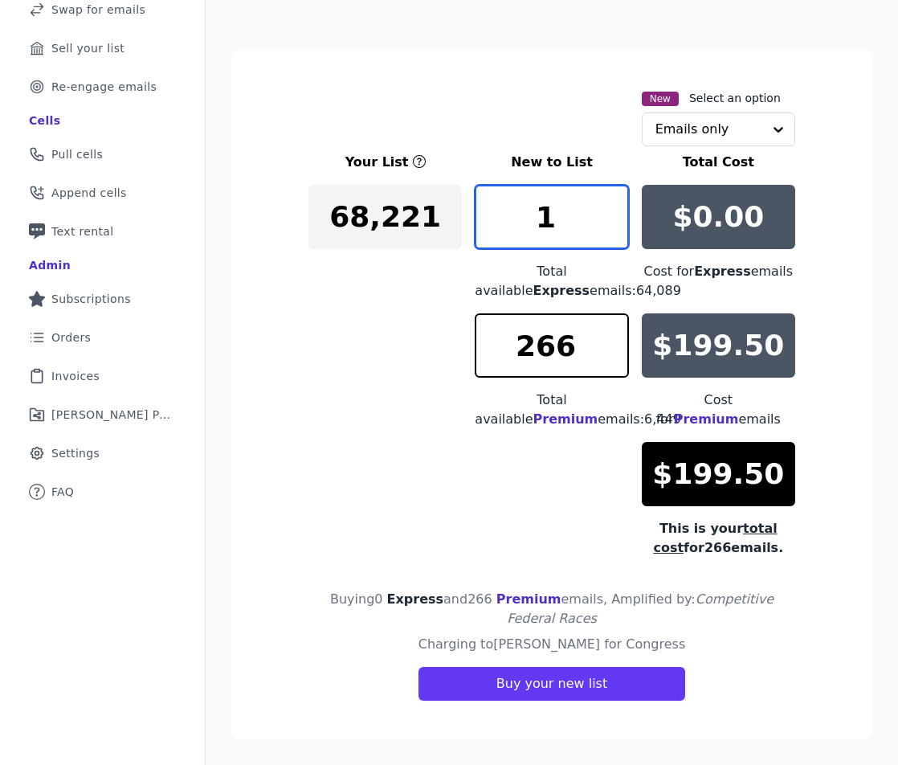
click at [606, 203] on input "1" at bounding box center [551, 217] width 153 height 64
click at [607, 203] on input "2" at bounding box center [551, 217] width 153 height 64
type input "3"
click at [607, 203] on input "3" at bounding box center [551, 217] width 153 height 64
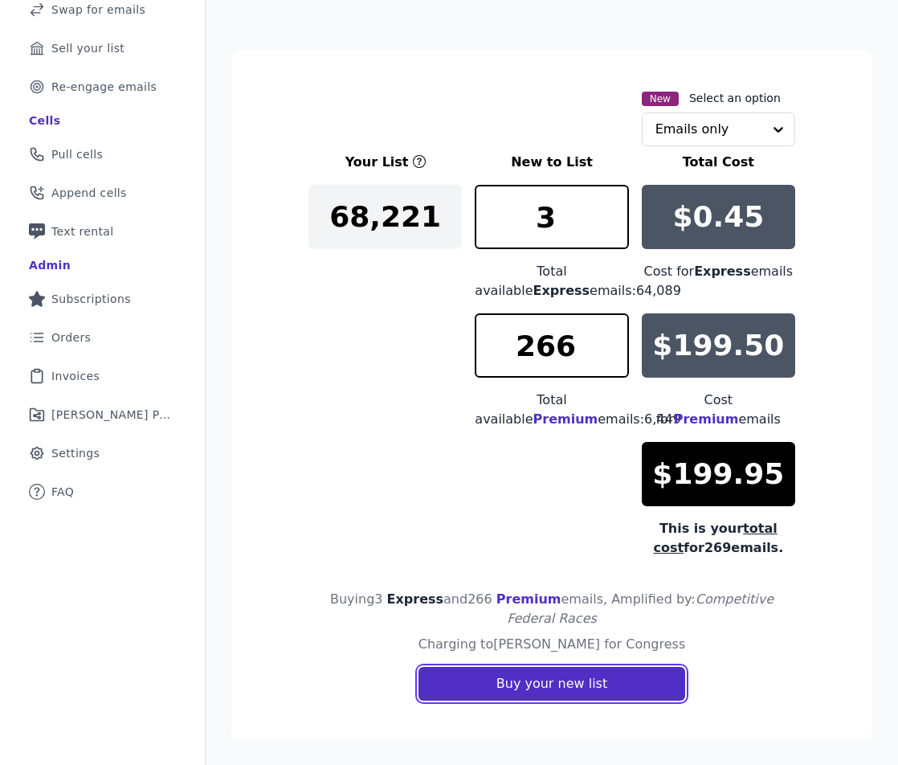
click at [549, 688] on button "Buy your new list" at bounding box center [552, 684] width 267 height 34
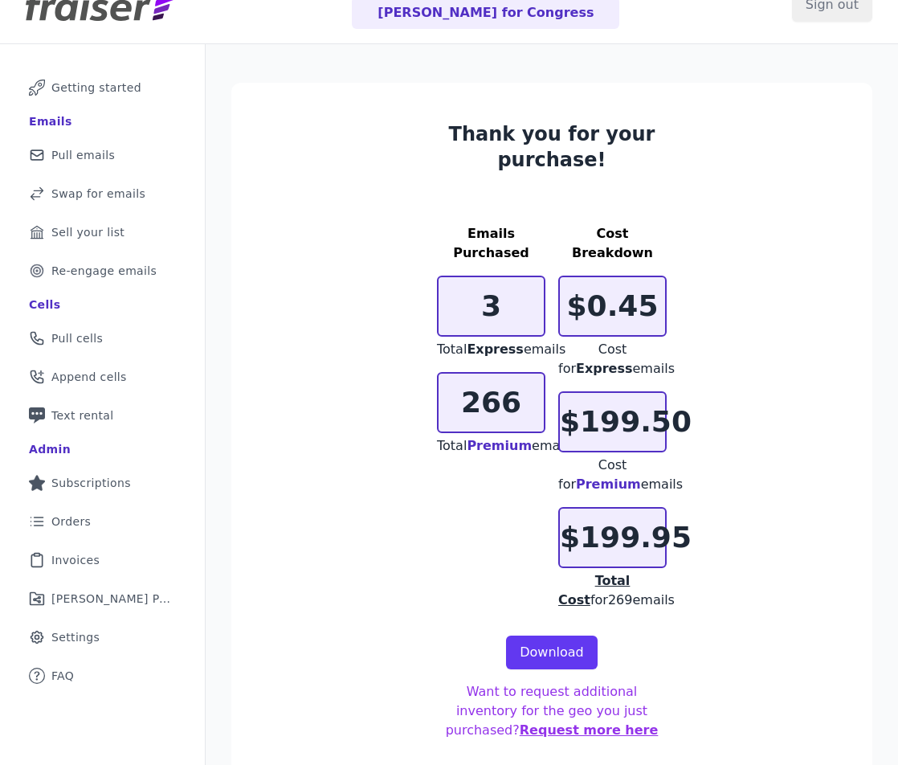
scroll to position [78, 0]
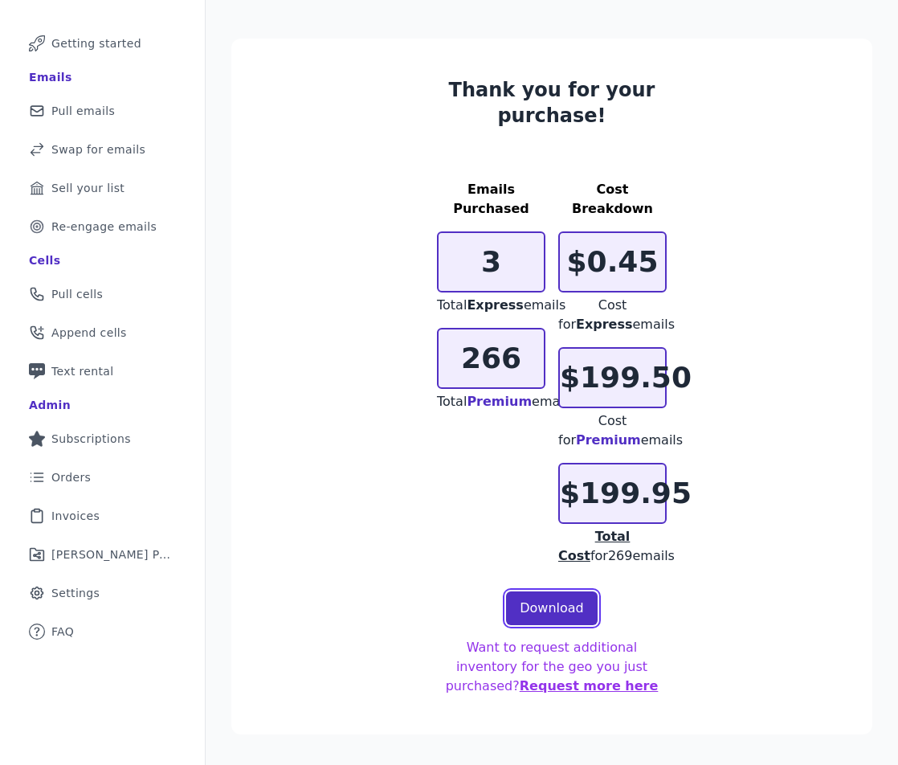
click at [549, 605] on link "Download" at bounding box center [552, 608] width 92 height 34
